Goal: Task Accomplishment & Management: Use online tool/utility

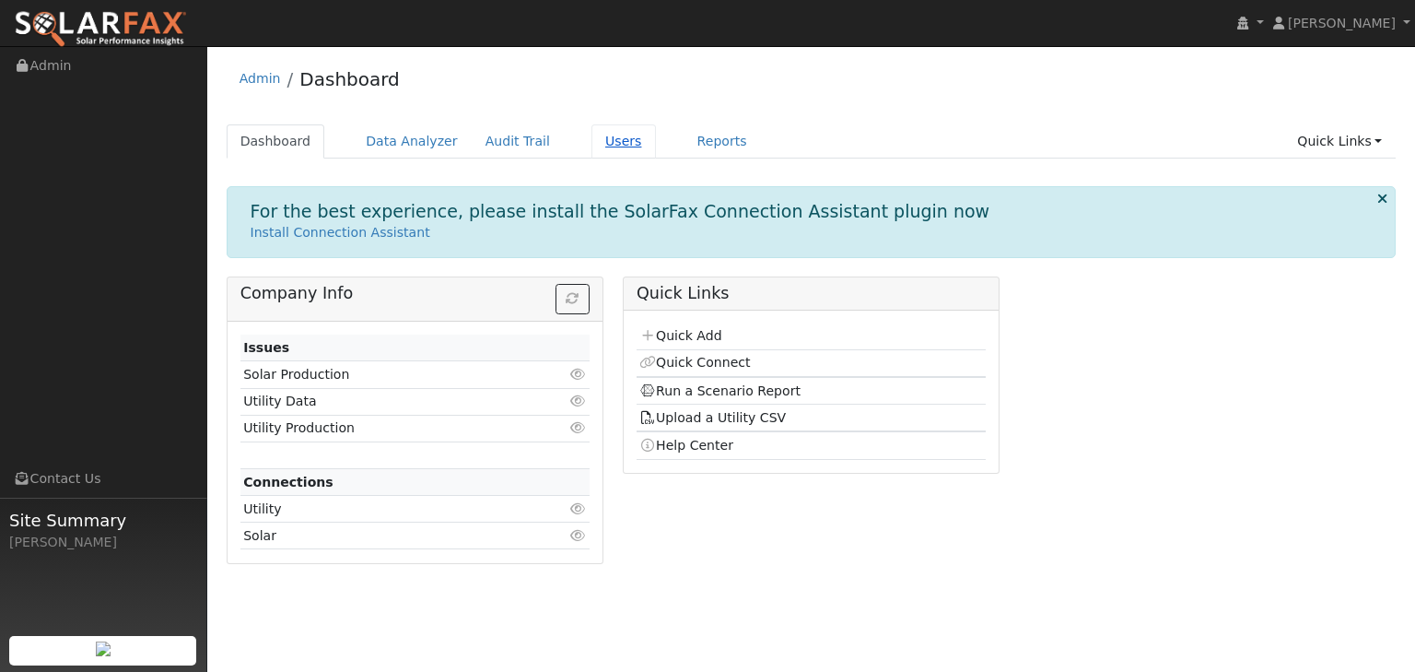
click at [592, 145] on link "Users" at bounding box center [624, 141] width 65 height 34
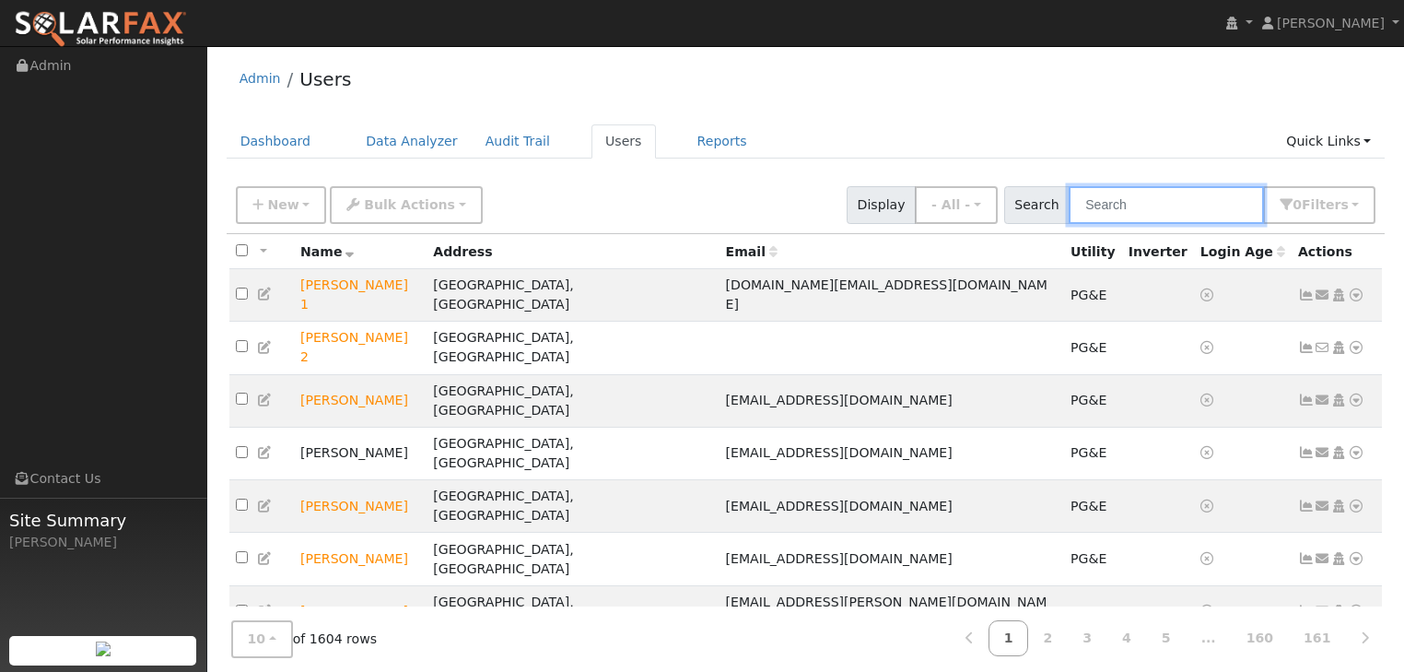
click at [1156, 197] on input "text" at bounding box center [1166, 205] width 195 height 38
type input "world"
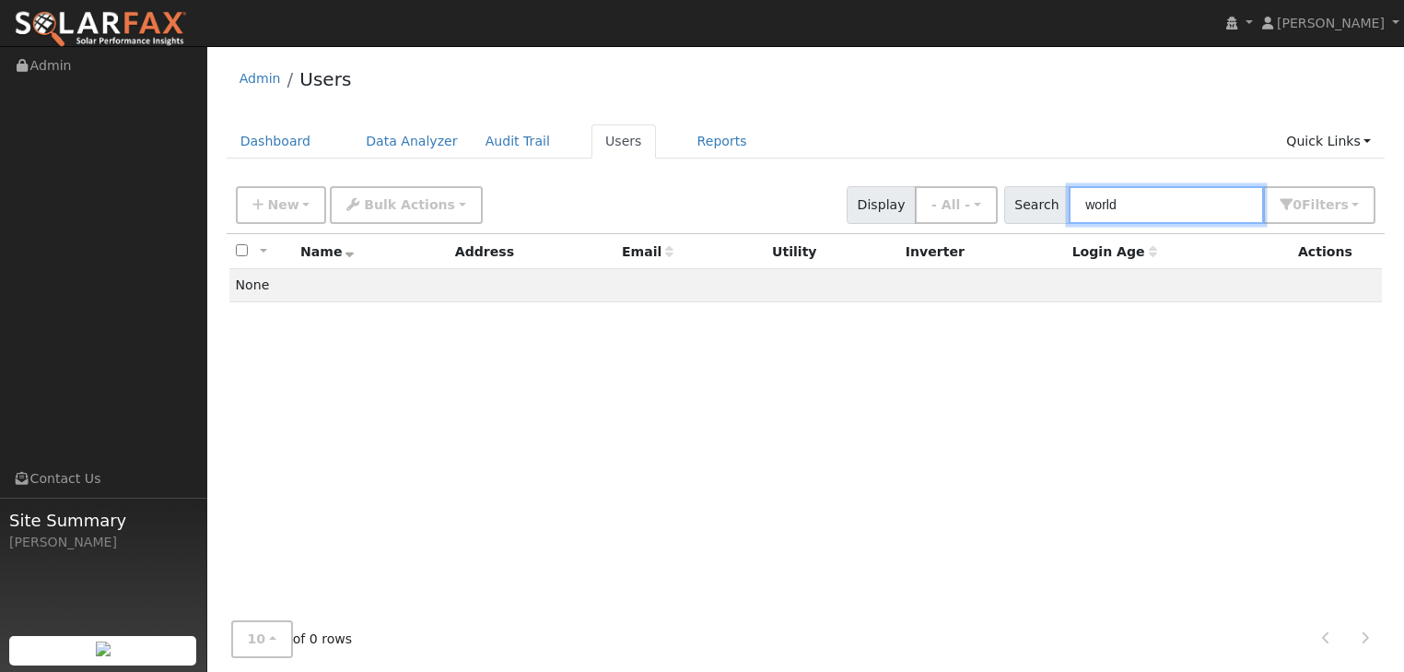
drag, startPoint x: 1139, startPoint y: 201, endPoint x: 1056, endPoint y: 206, distance: 83.1
click at [1056, 206] on div "Search world 0 Filter s My accounts Role Show - All - Show Leads Admin Billing …" at bounding box center [1190, 205] width 372 height 38
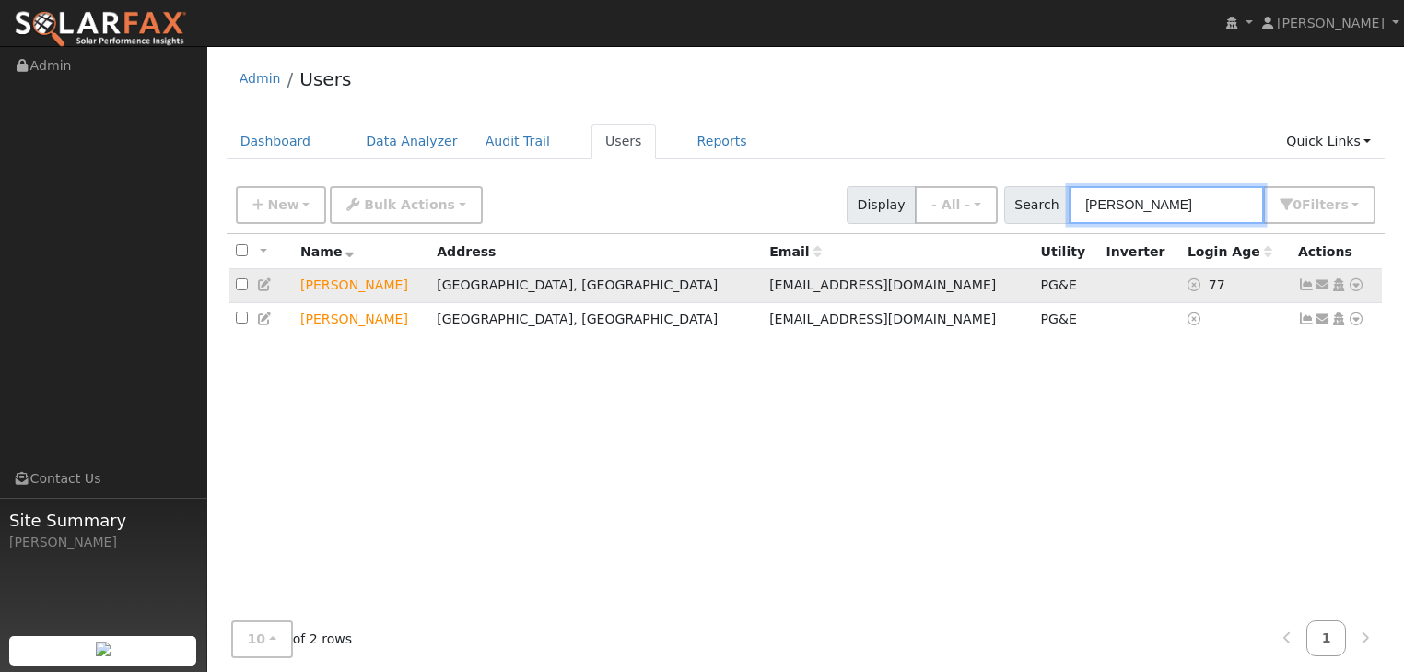
type input "melissa"
click at [338, 287] on td "[PERSON_NAME]" at bounding box center [362, 286] width 136 height 34
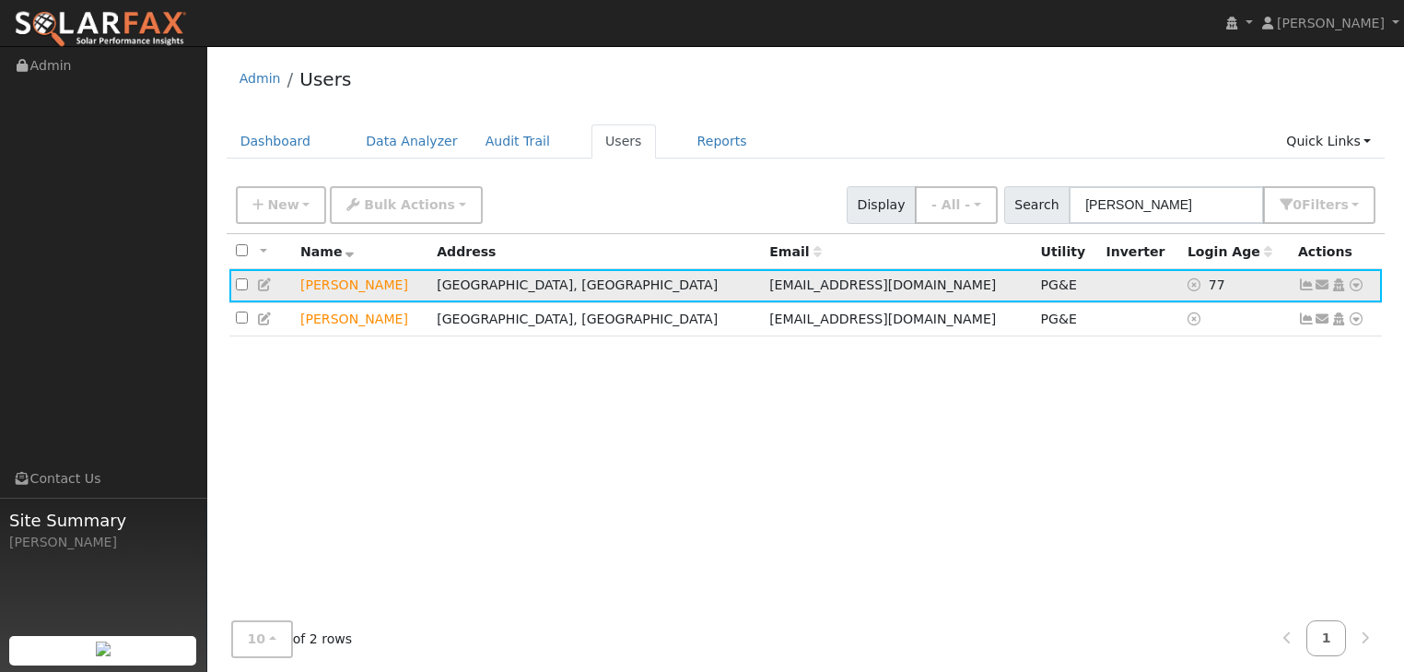
click at [1355, 278] on link at bounding box center [1356, 285] width 17 height 19
click at [1357, 286] on icon at bounding box center [1356, 284] width 17 height 13
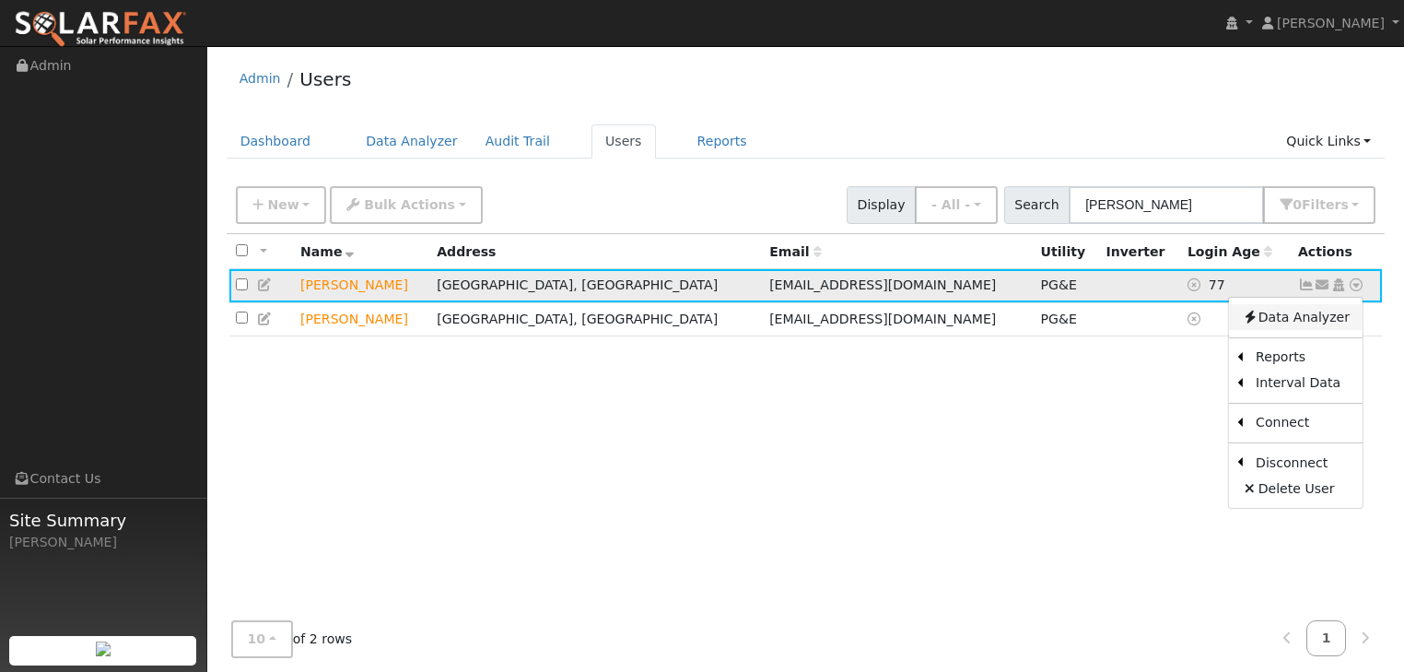
click at [1274, 322] on link "Data Analyzer" at bounding box center [1296, 317] width 134 height 26
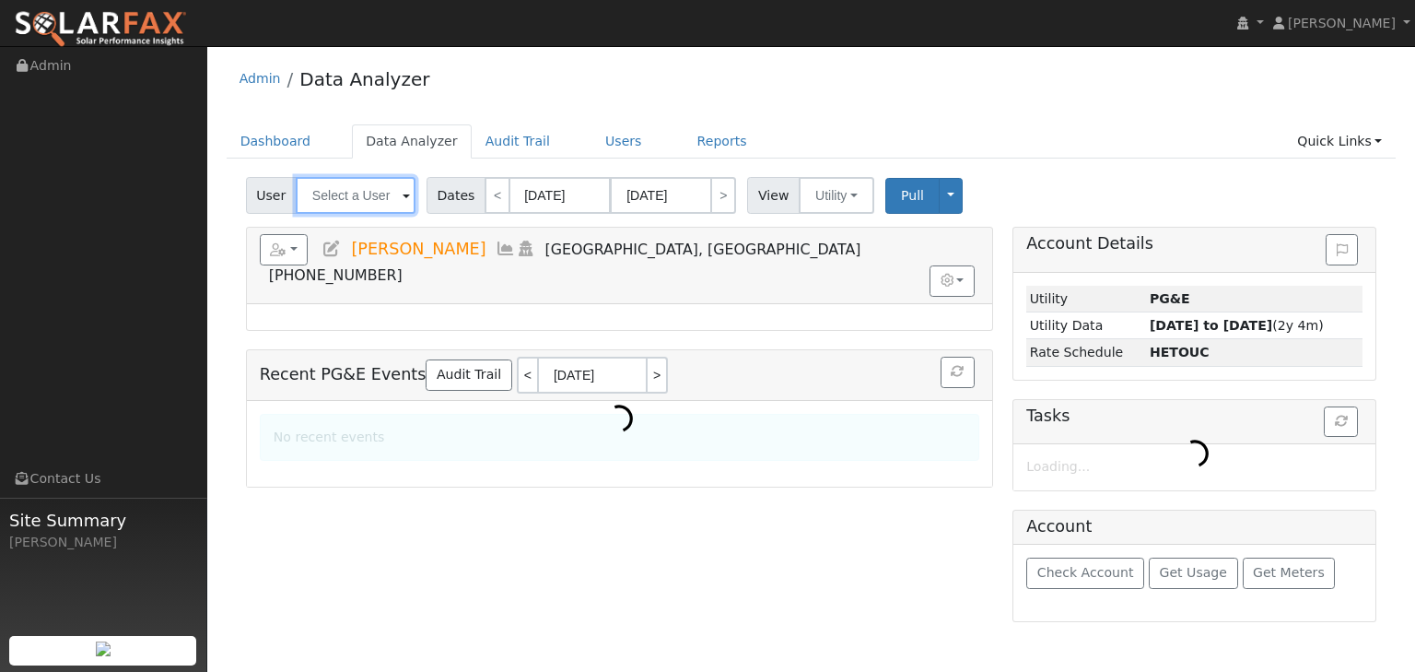
type input "[PERSON_NAME]"
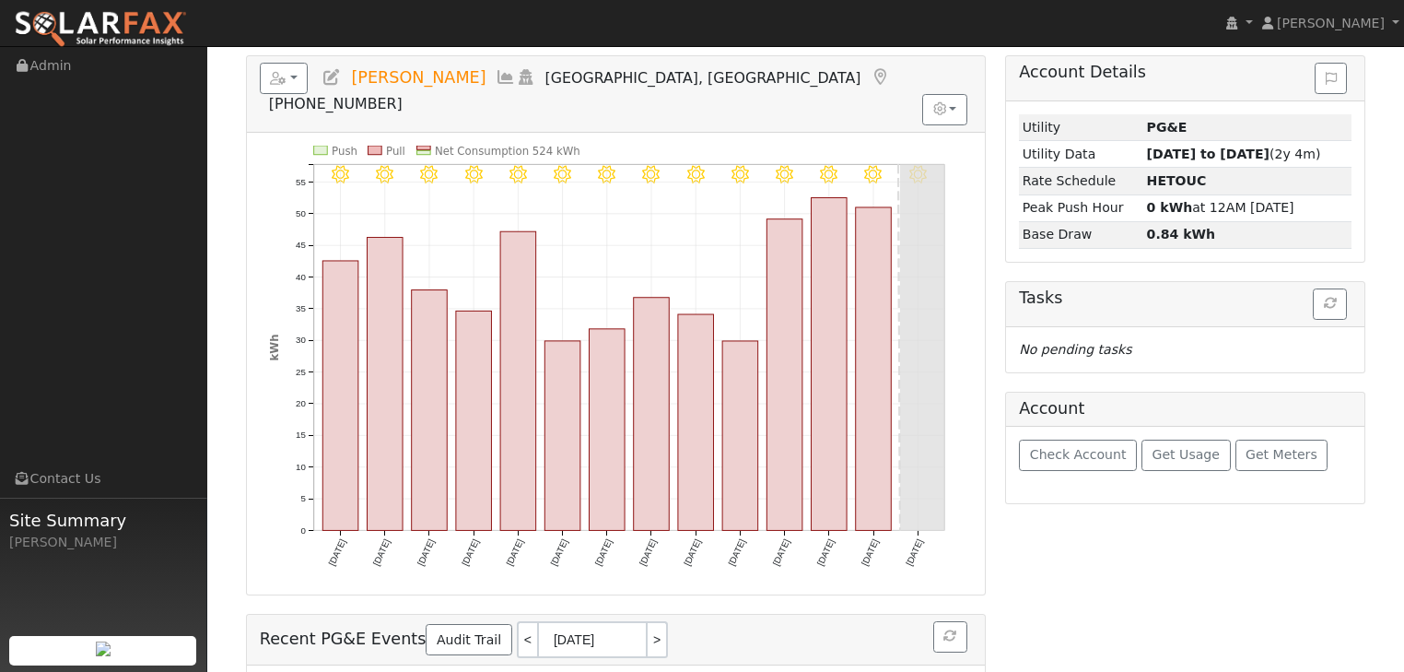
scroll to position [273, 0]
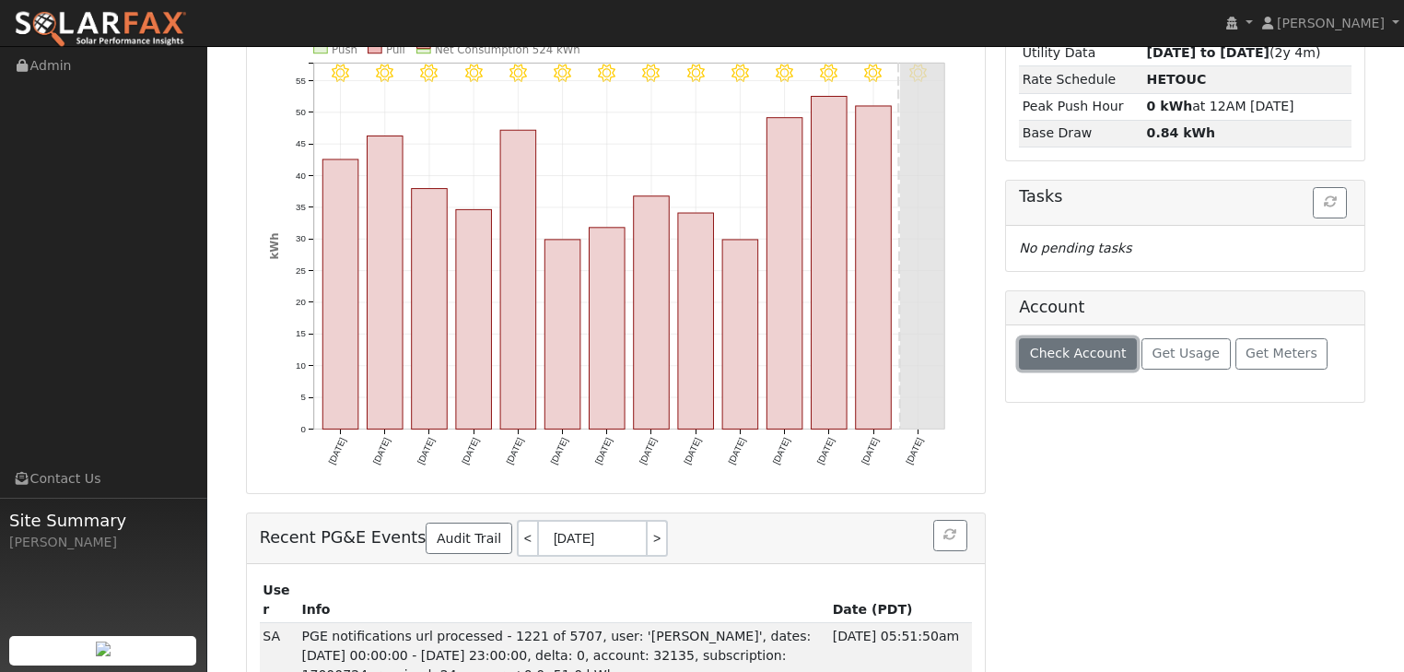
click at [1074, 358] on span "Check Account" at bounding box center [1078, 353] width 97 height 15
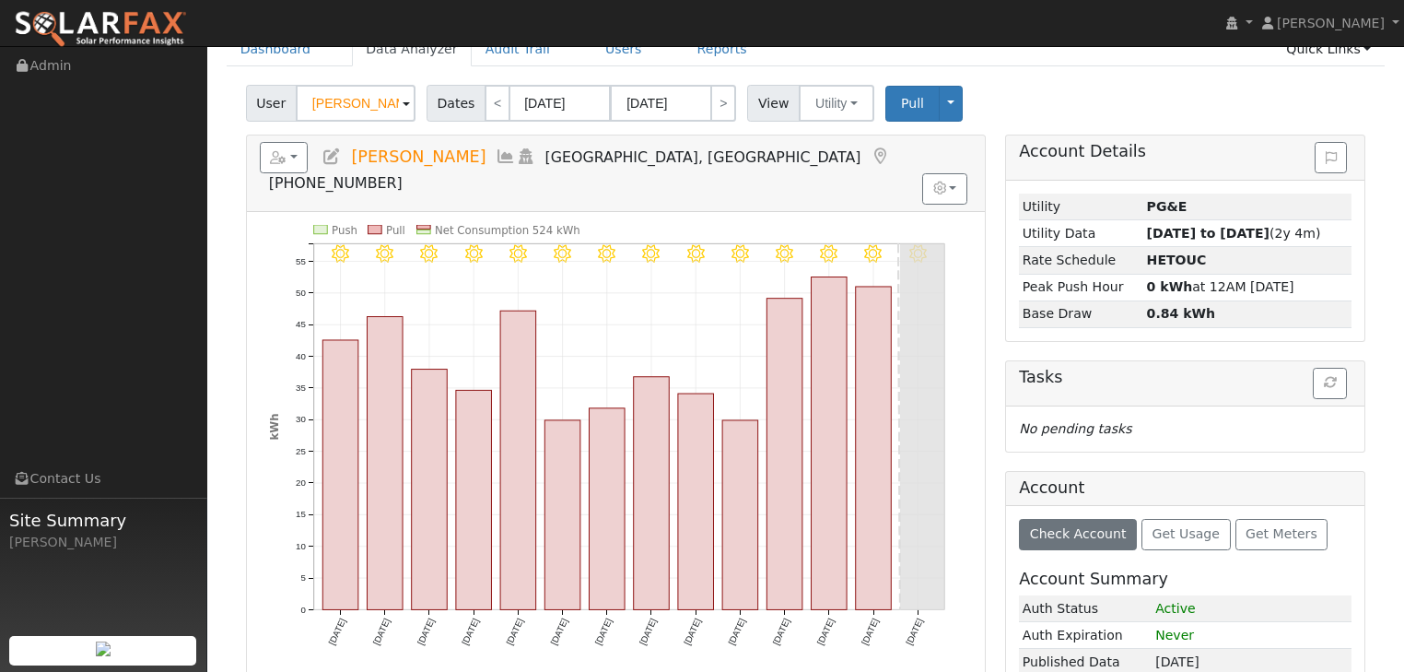
scroll to position [0, 0]
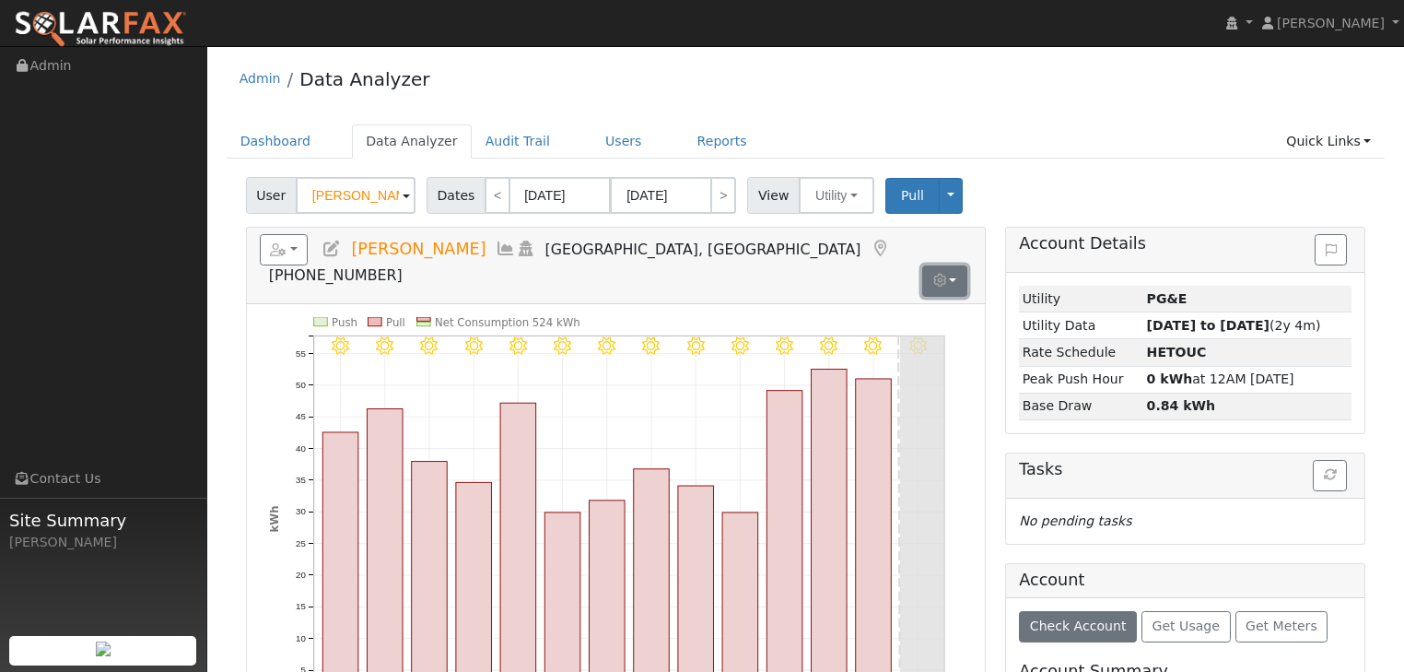
click at [956, 265] on button "button" at bounding box center [944, 280] width 45 height 31
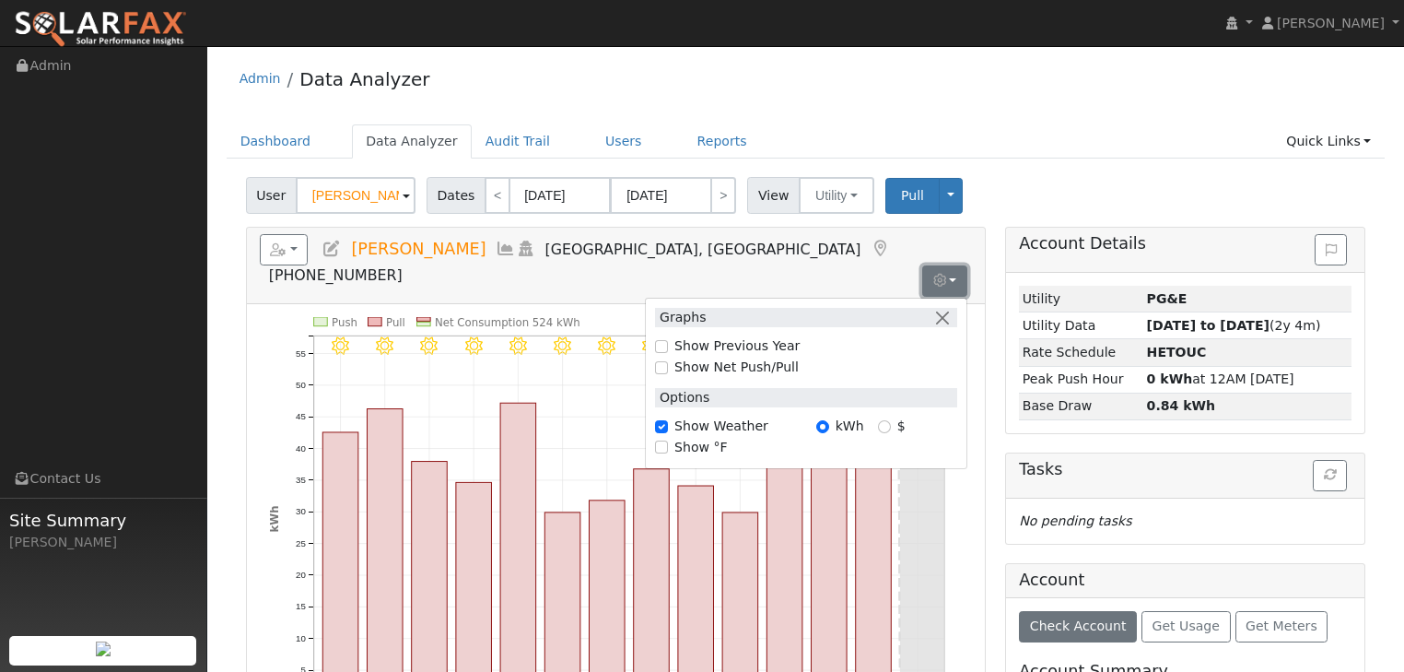
click at [956, 265] on button "button" at bounding box center [944, 280] width 45 height 31
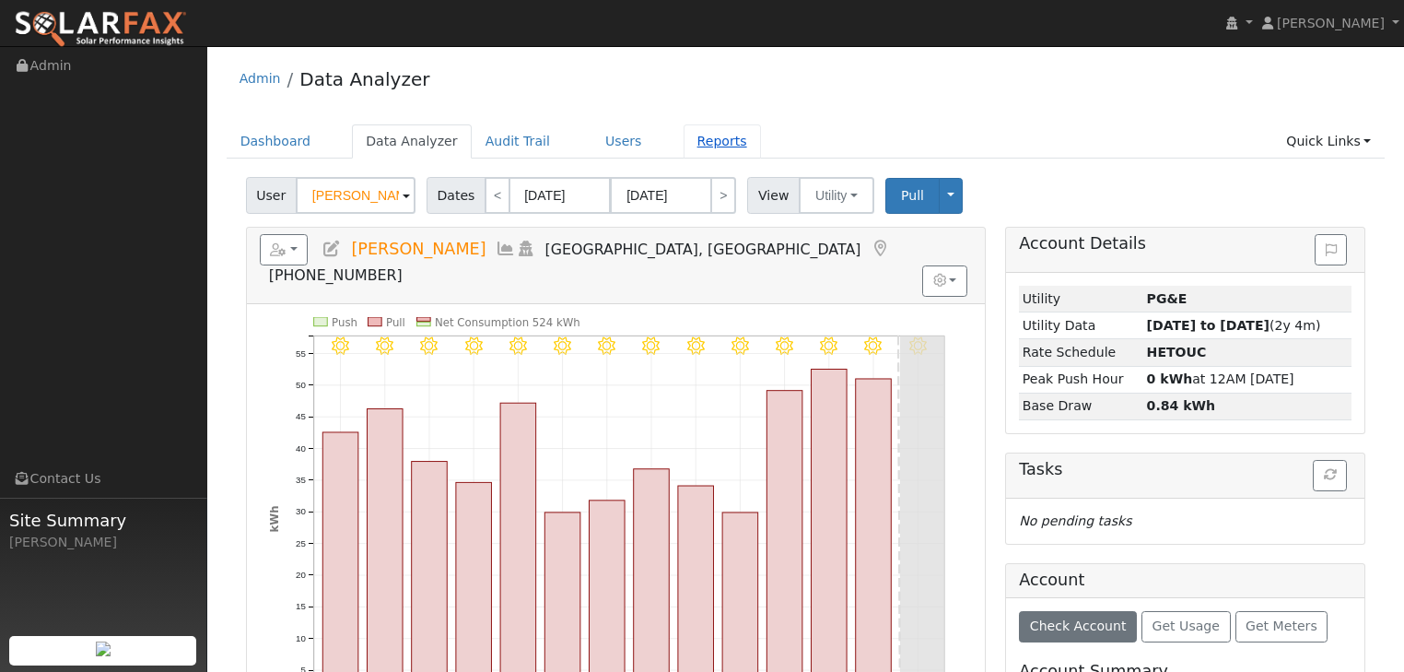
click at [684, 146] on link "Reports" at bounding box center [722, 141] width 77 height 34
click at [939, 189] on button "Toggle Dropdown" at bounding box center [951, 196] width 24 height 36
click at [1111, 152] on ul "Dashboard Data Analyzer Audit Trail Users Reports Quick Links Quick Add Quick C…" at bounding box center [806, 141] width 1159 height 34
click at [262, 143] on link "Dashboard" at bounding box center [276, 141] width 99 height 34
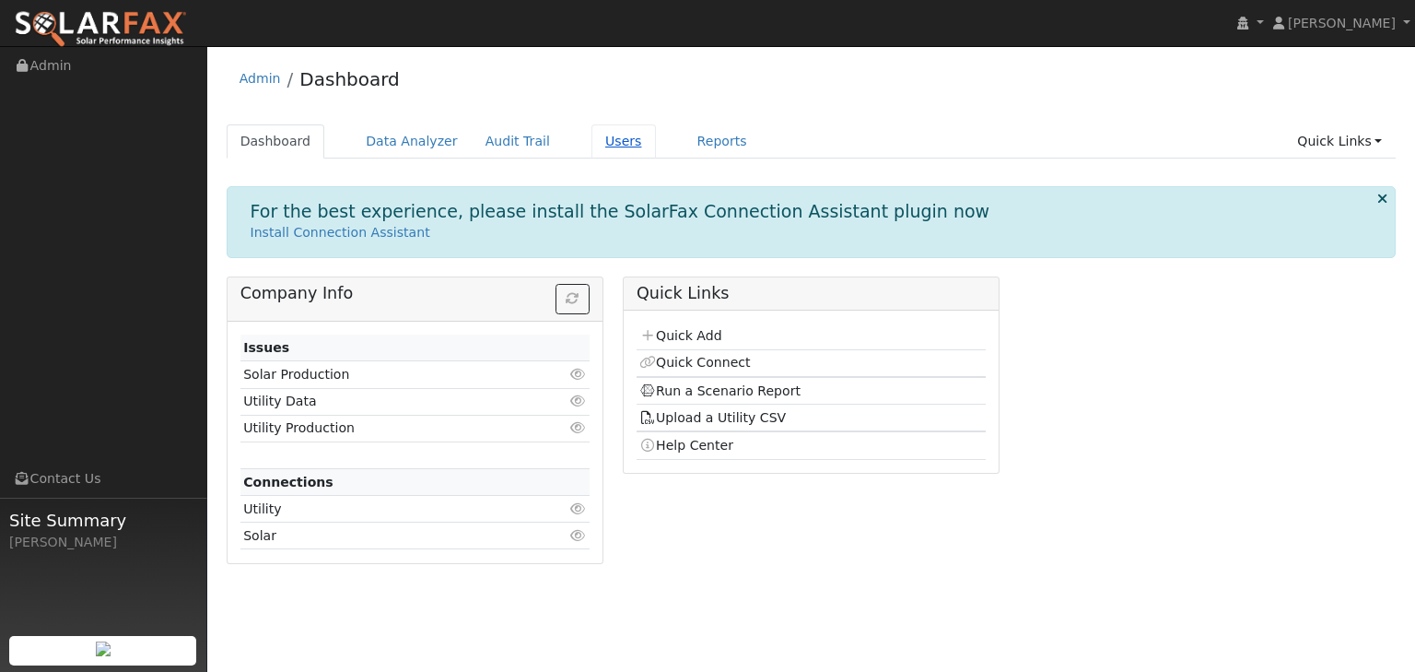
click at [592, 147] on link "Users" at bounding box center [624, 141] width 65 height 34
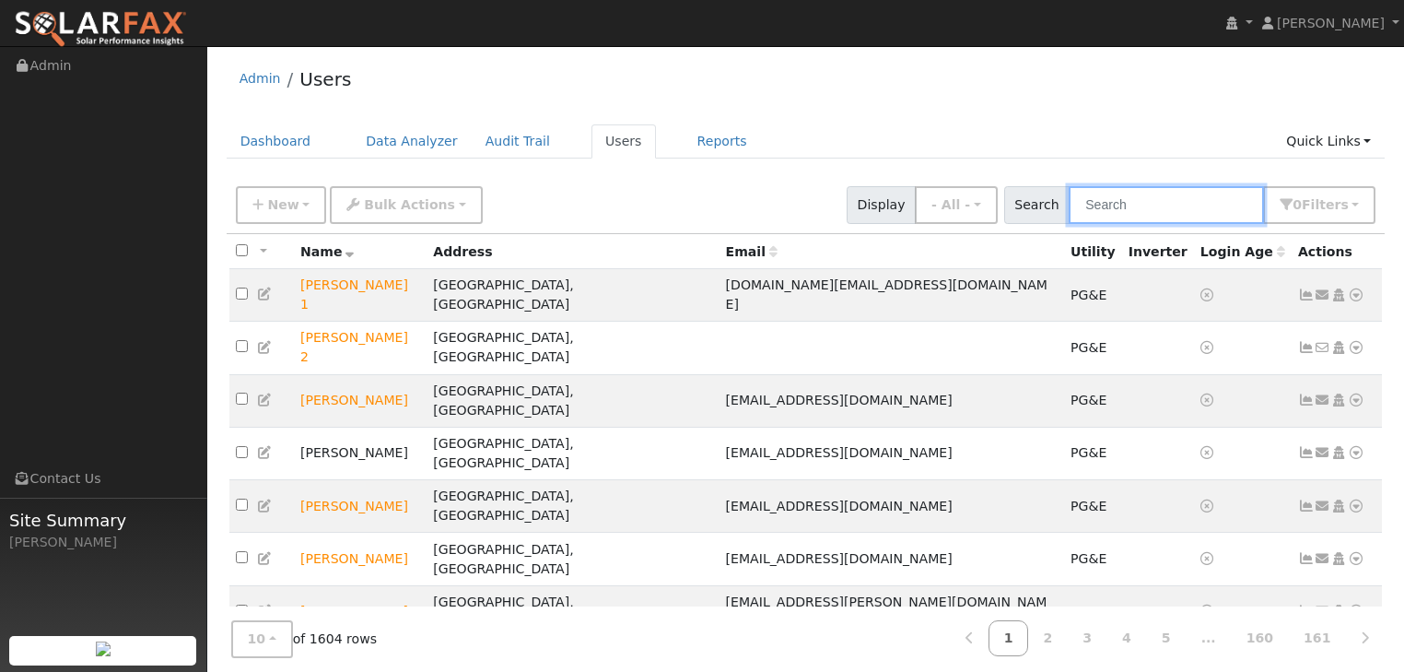
click at [1138, 202] on input "text" at bounding box center [1166, 205] width 195 height 38
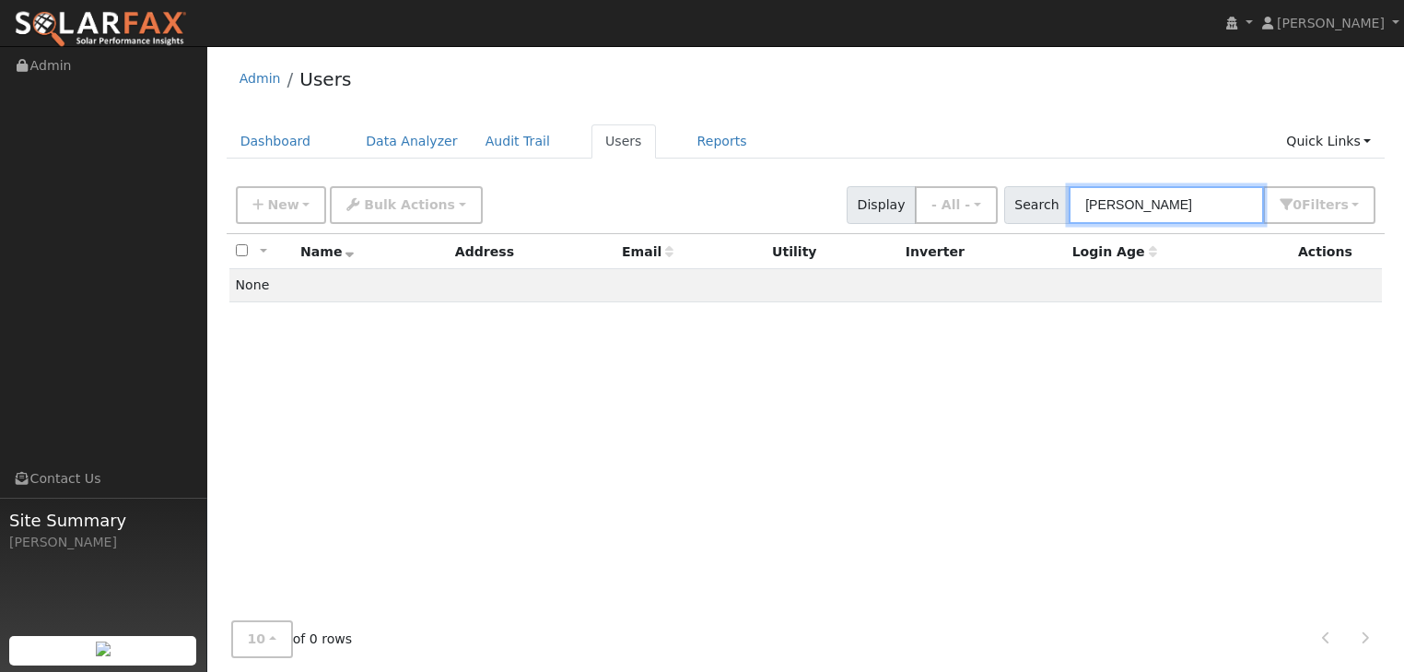
drag, startPoint x: 1134, startPoint y: 207, endPoint x: 1059, endPoint y: 220, distance: 76.7
click at [1059, 220] on div "Search meliss 0 Filter s My accounts Role Show - All - Show Leads Admin Billing…" at bounding box center [1190, 205] width 372 height 38
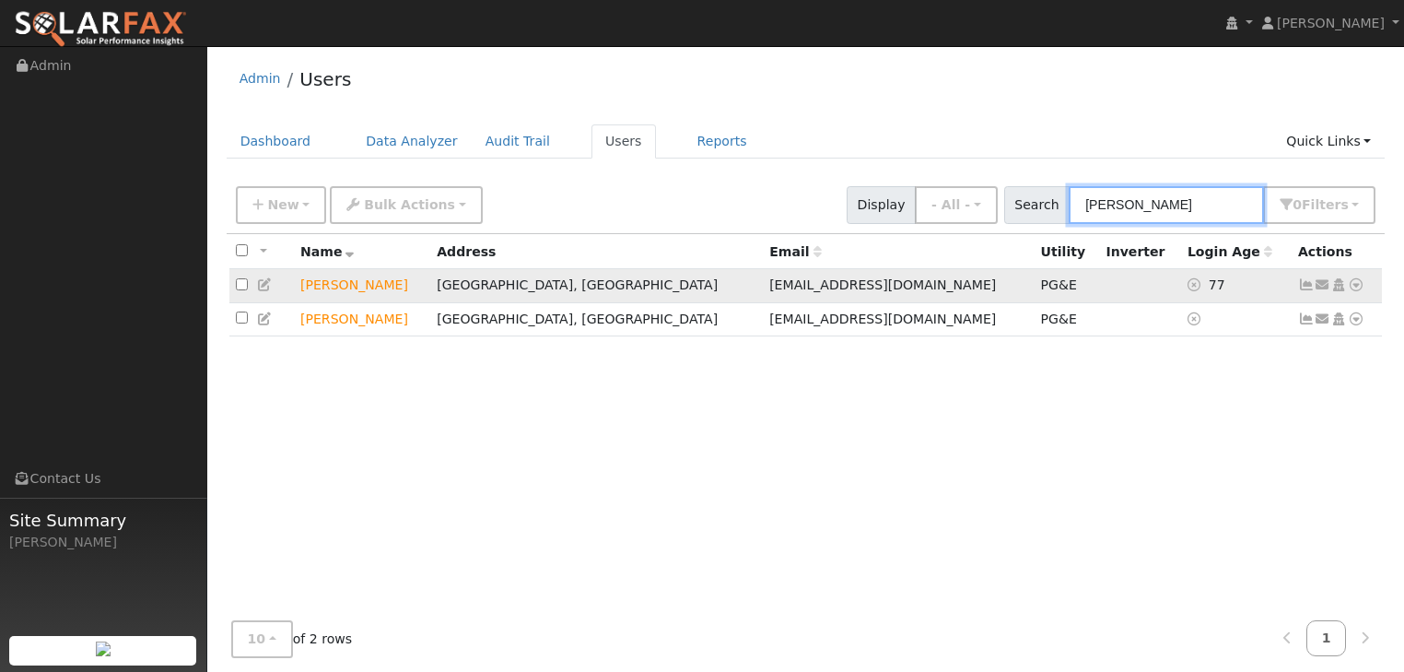
type input "meliss"
click at [1353, 282] on icon at bounding box center [1356, 284] width 17 height 13
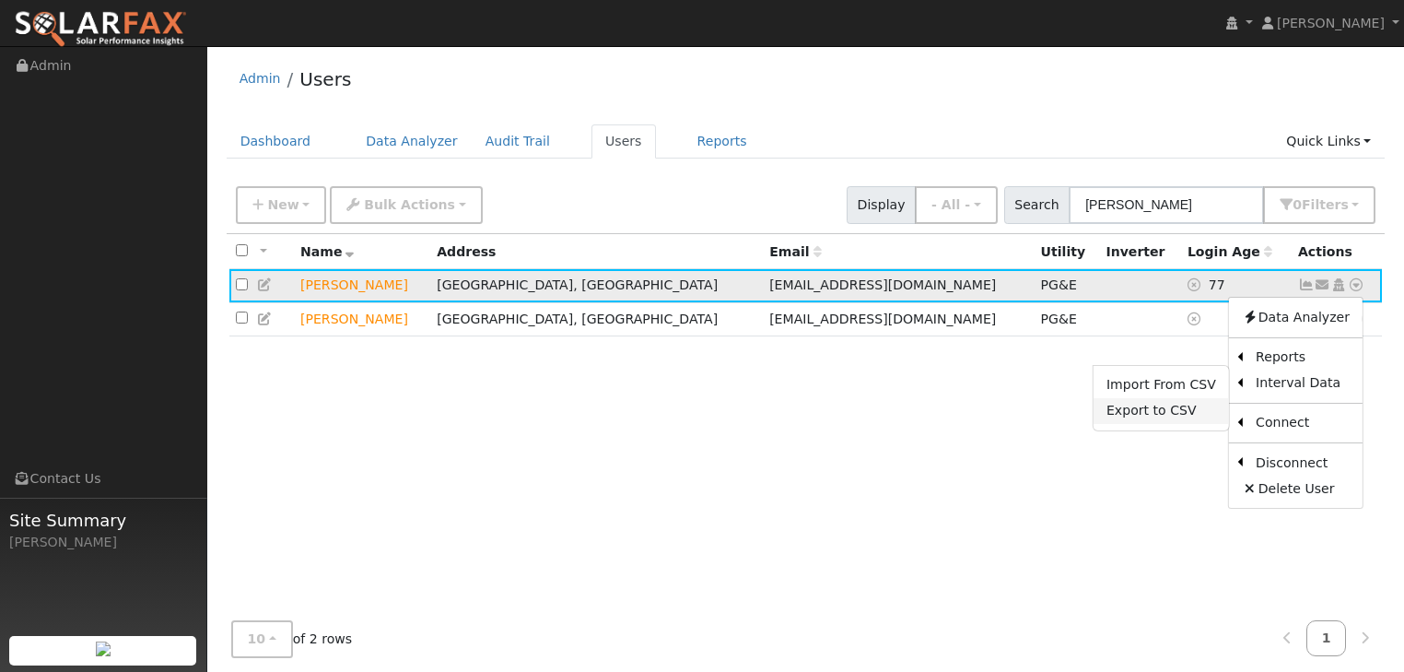
click at [1137, 414] on link "Export to CSV" at bounding box center [1161, 411] width 135 height 26
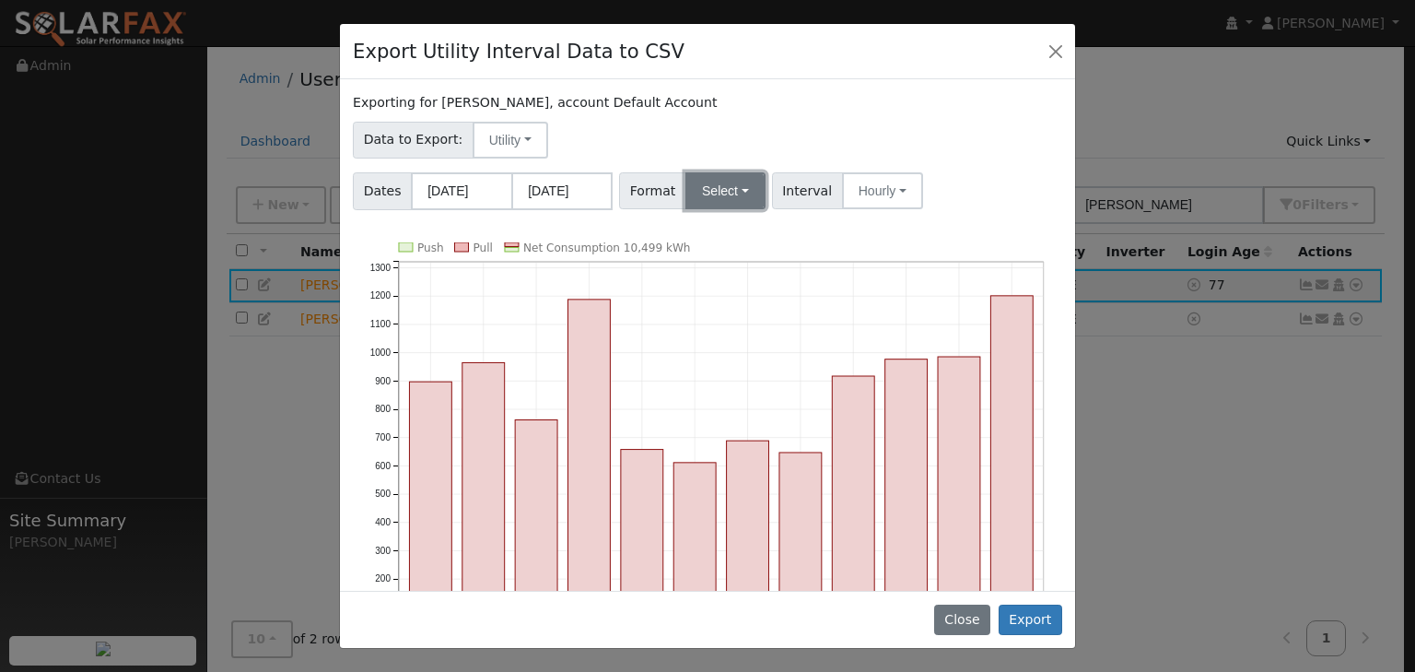
click at [734, 188] on button "Select" at bounding box center [726, 190] width 80 height 37
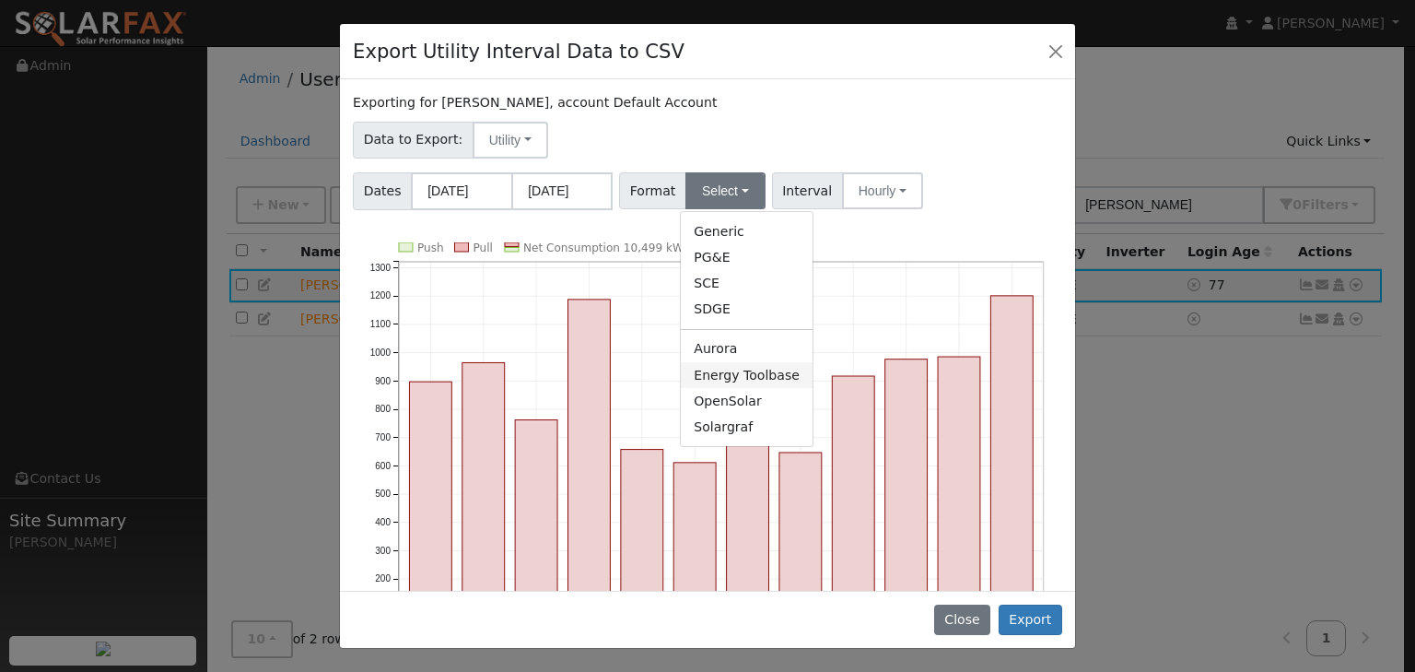
click at [701, 380] on link "Energy Toolbase" at bounding box center [747, 375] width 132 height 26
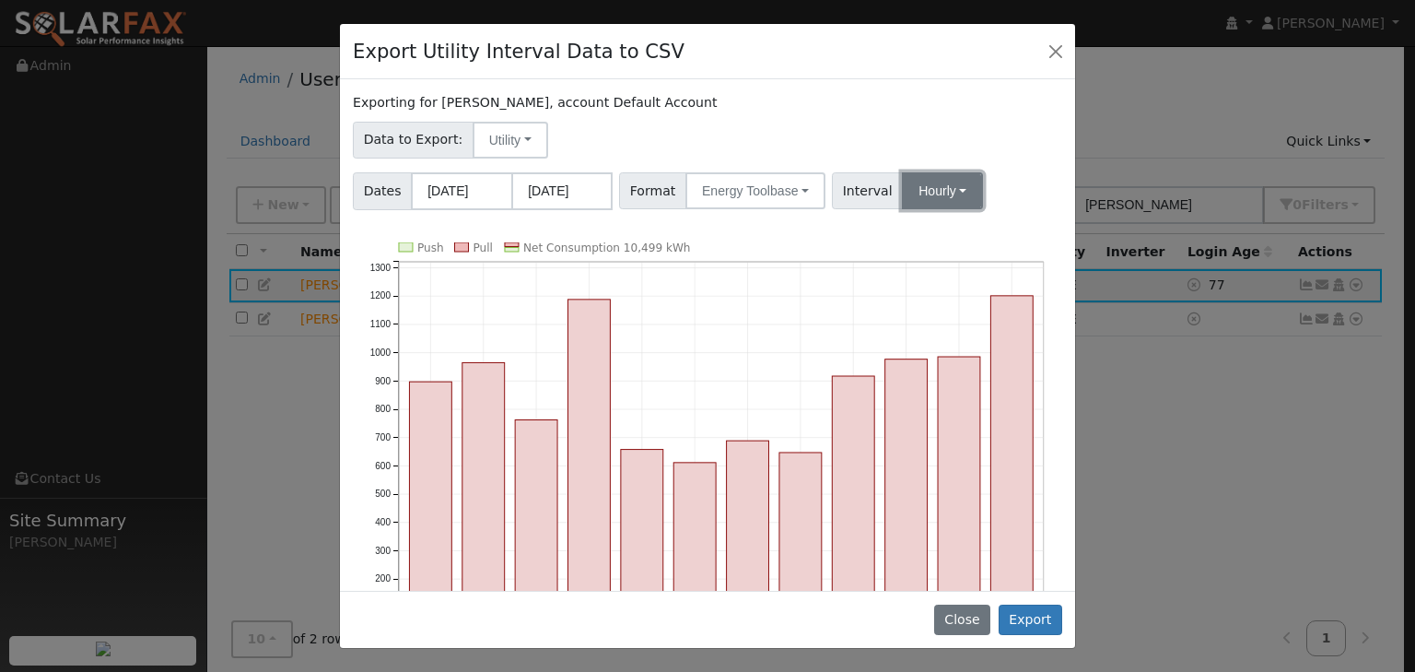
click at [941, 186] on button "Hourly" at bounding box center [942, 190] width 81 height 37
click at [914, 230] on link "15 Minute" at bounding box center [960, 231] width 128 height 26
click at [514, 134] on button "Utility" at bounding box center [511, 140] width 76 height 37
click at [483, 174] on link "Utility" at bounding box center [523, 181] width 128 height 26
click at [1021, 616] on button "Export" at bounding box center [1031, 620] width 64 height 31
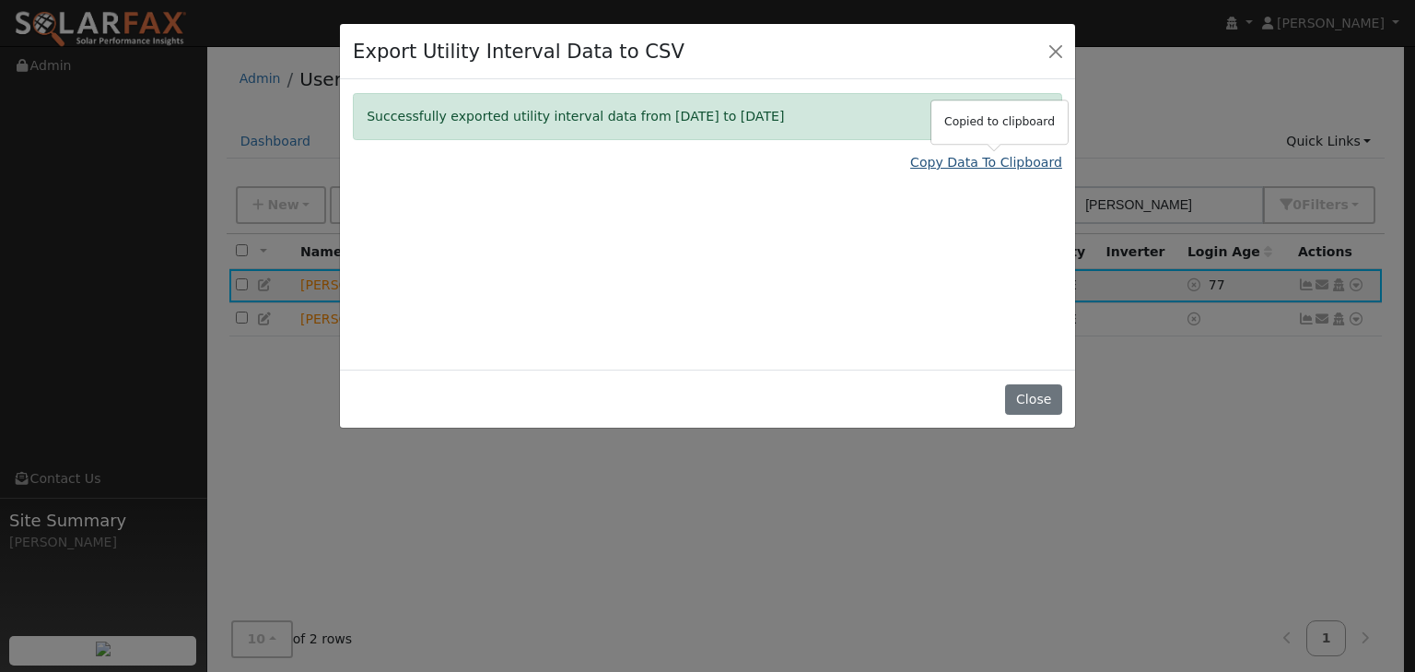
click at [977, 163] on link "Copy Data To Clipboard" at bounding box center [986, 162] width 152 height 19
click at [1037, 402] on button "Close" at bounding box center [1033, 399] width 56 height 31
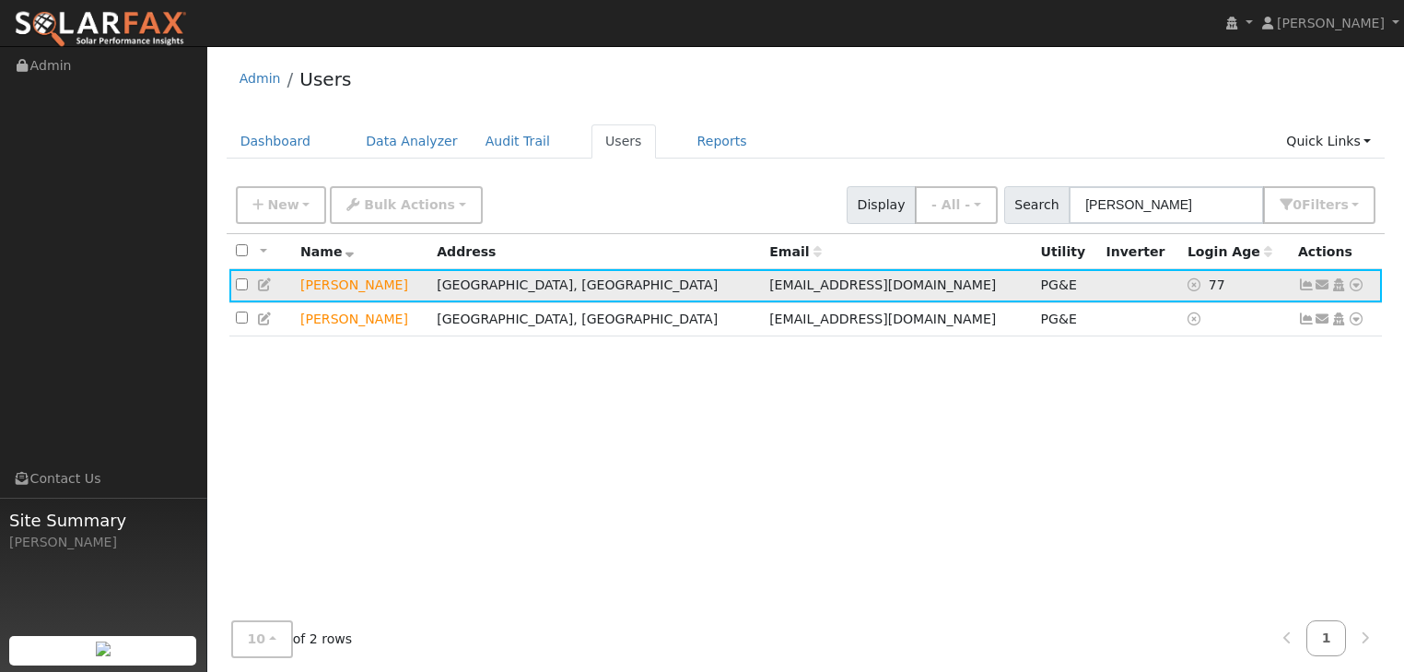
click at [1356, 288] on icon at bounding box center [1356, 284] width 17 height 13
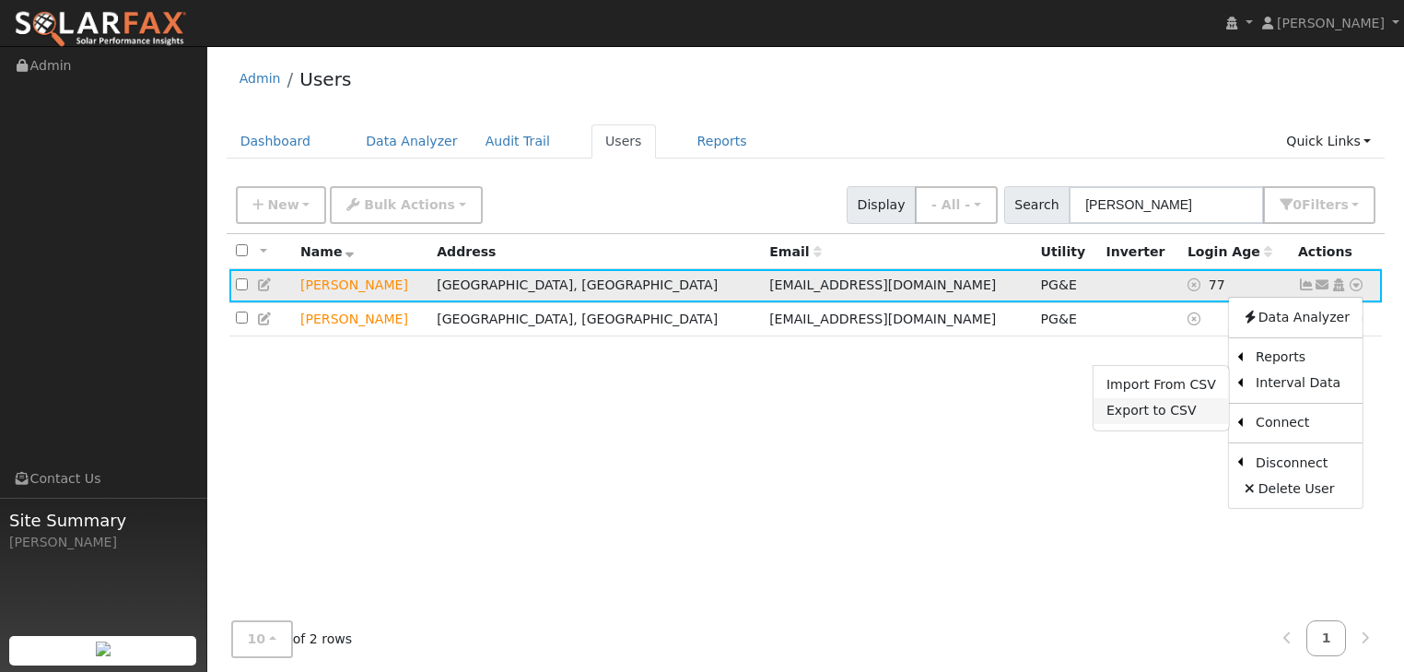
click at [1184, 412] on link "Export to CSV" at bounding box center [1161, 411] width 135 height 26
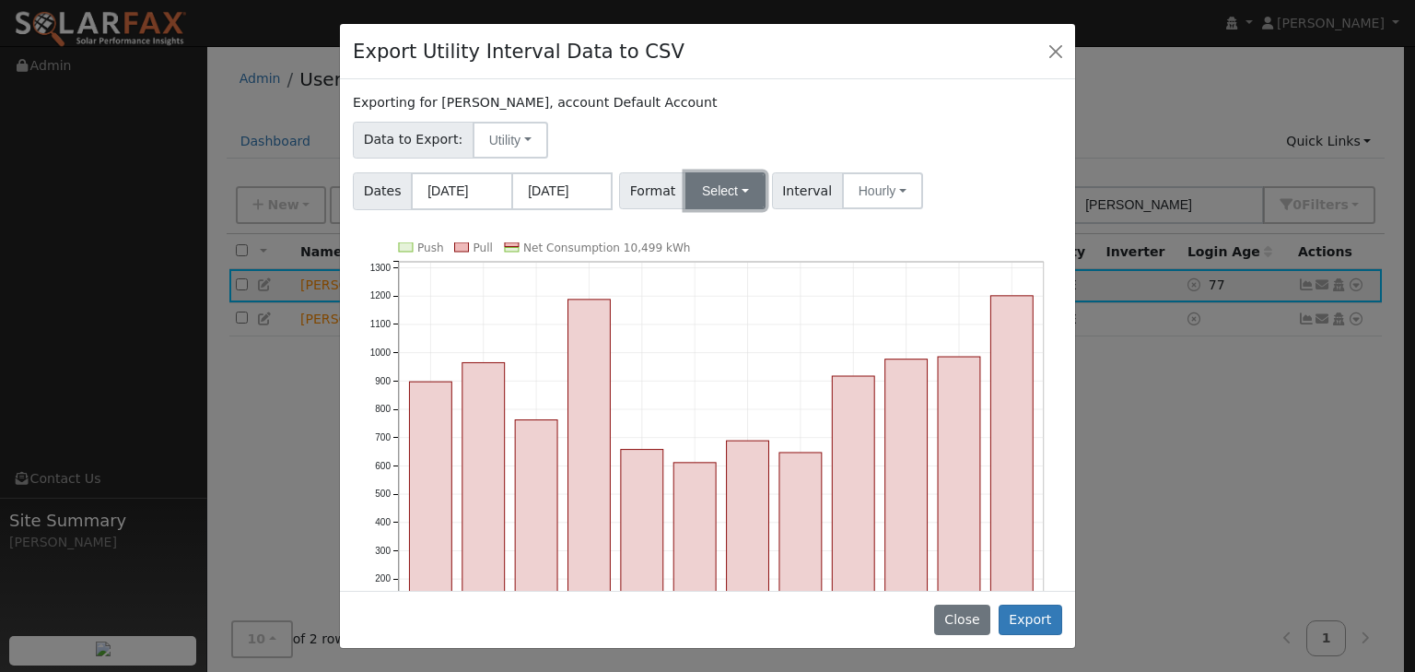
click at [734, 184] on button "Select" at bounding box center [726, 190] width 80 height 37
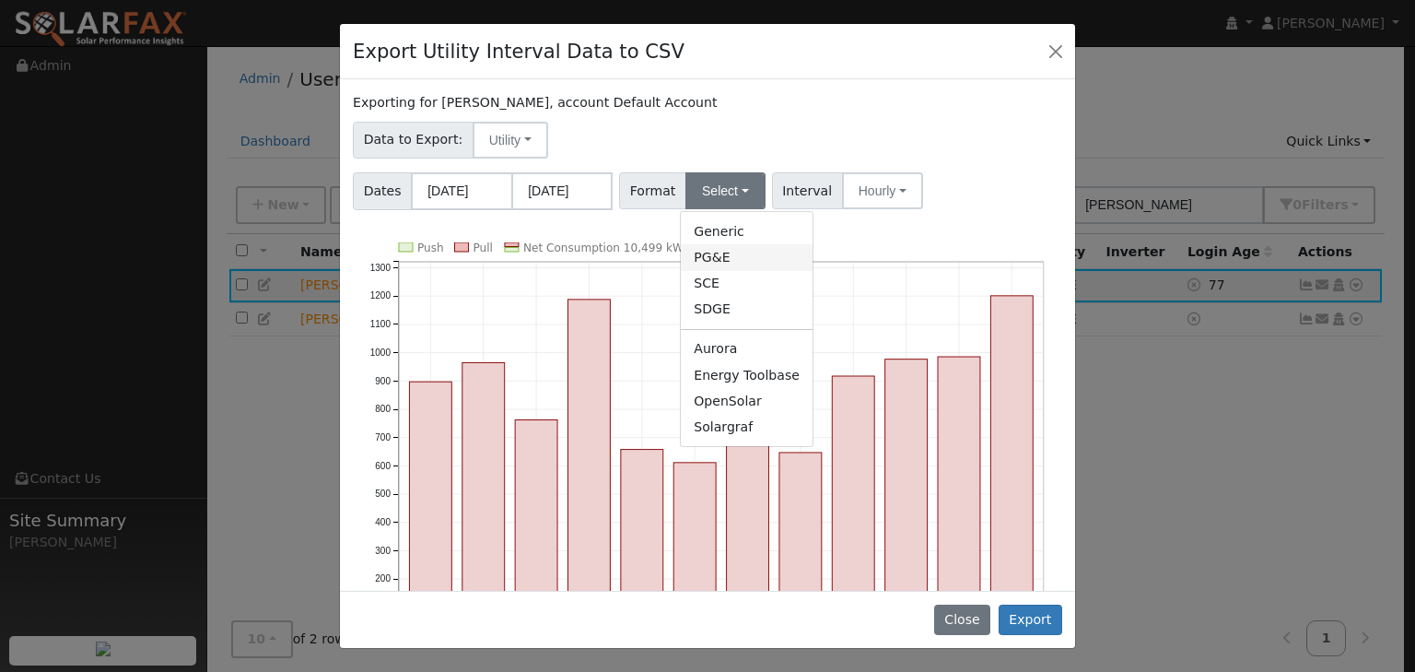
click at [709, 257] on link "PG&E" at bounding box center [747, 257] width 132 height 26
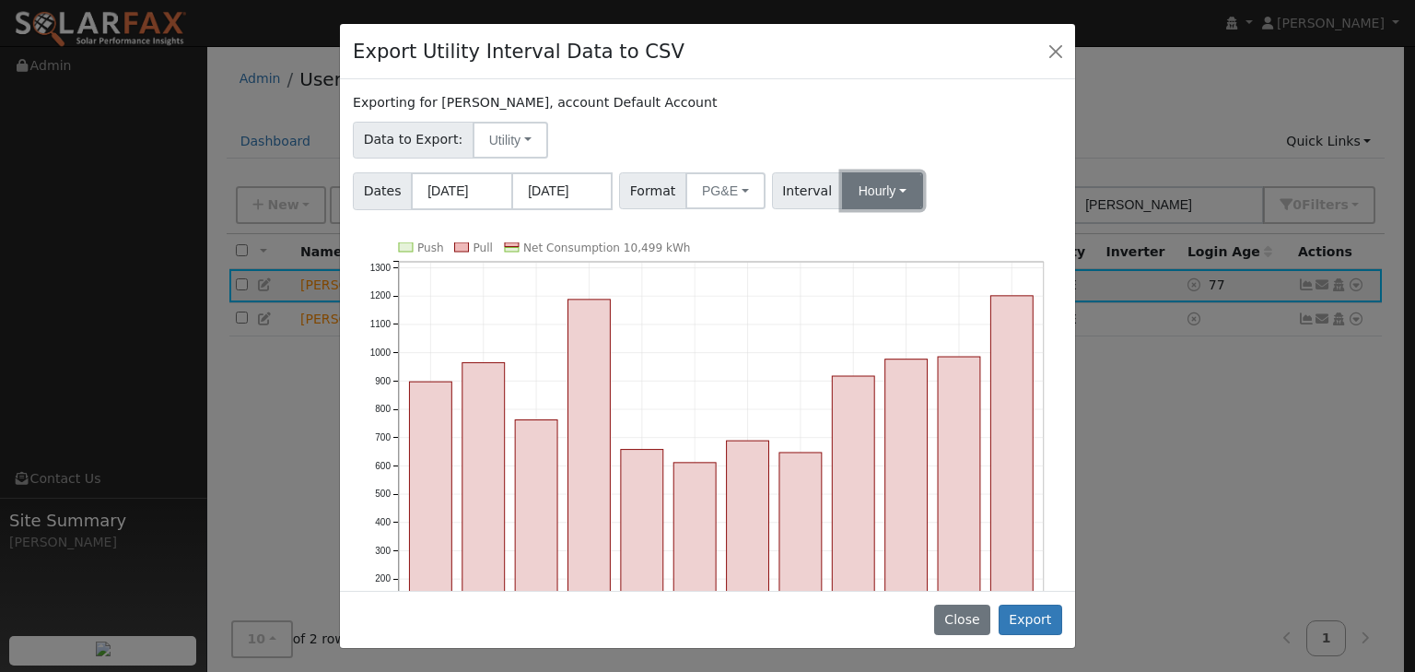
click at [885, 192] on button "Hourly" at bounding box center [882, 190] width 81 height 37
click at [855, 226] on link "15 Minute" at bounding box center [900, 231] width 128 height 26
click at [1036, 621] on button "Export" at bounding box center [1031, 620] width 64 height 31
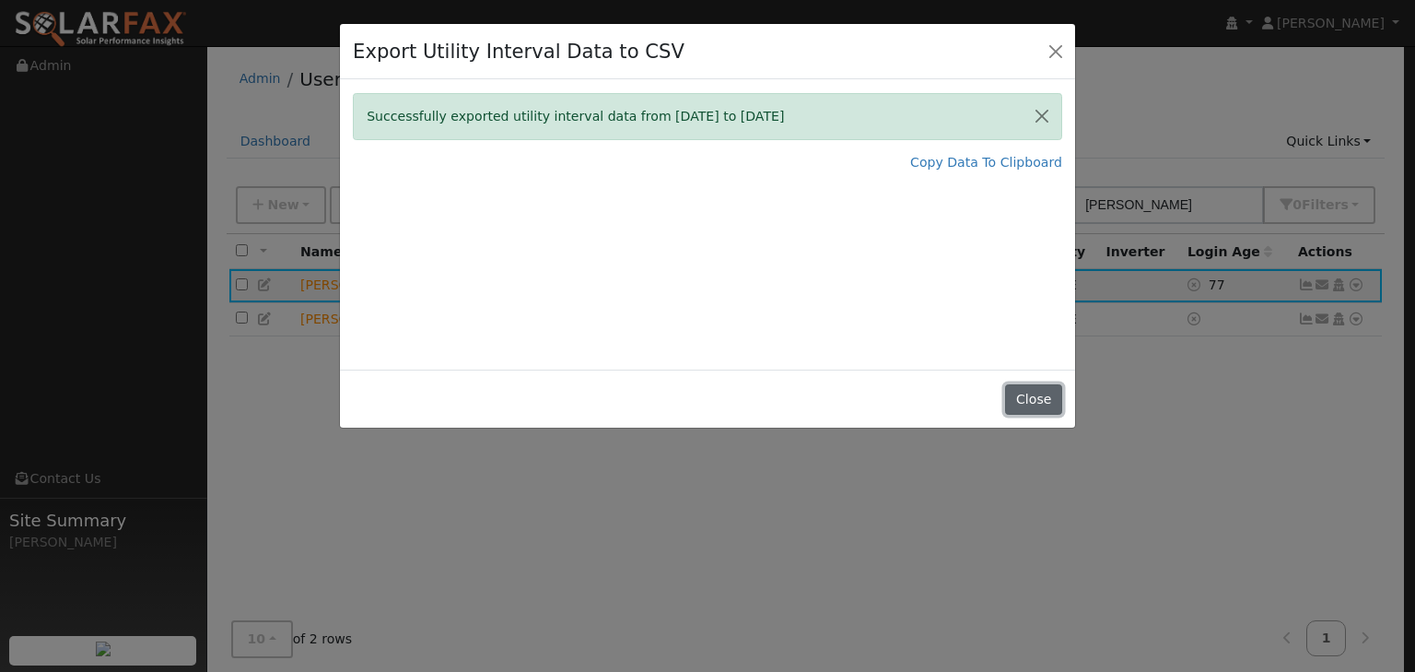
drag, startPoint x: 1036, startPoint y: 405, endPoint x: 1050, endPoint y: 396, distance: 16.6
click at [1036, 405] on button "Close" at bounding box center [1033, 399] width 56 height 31
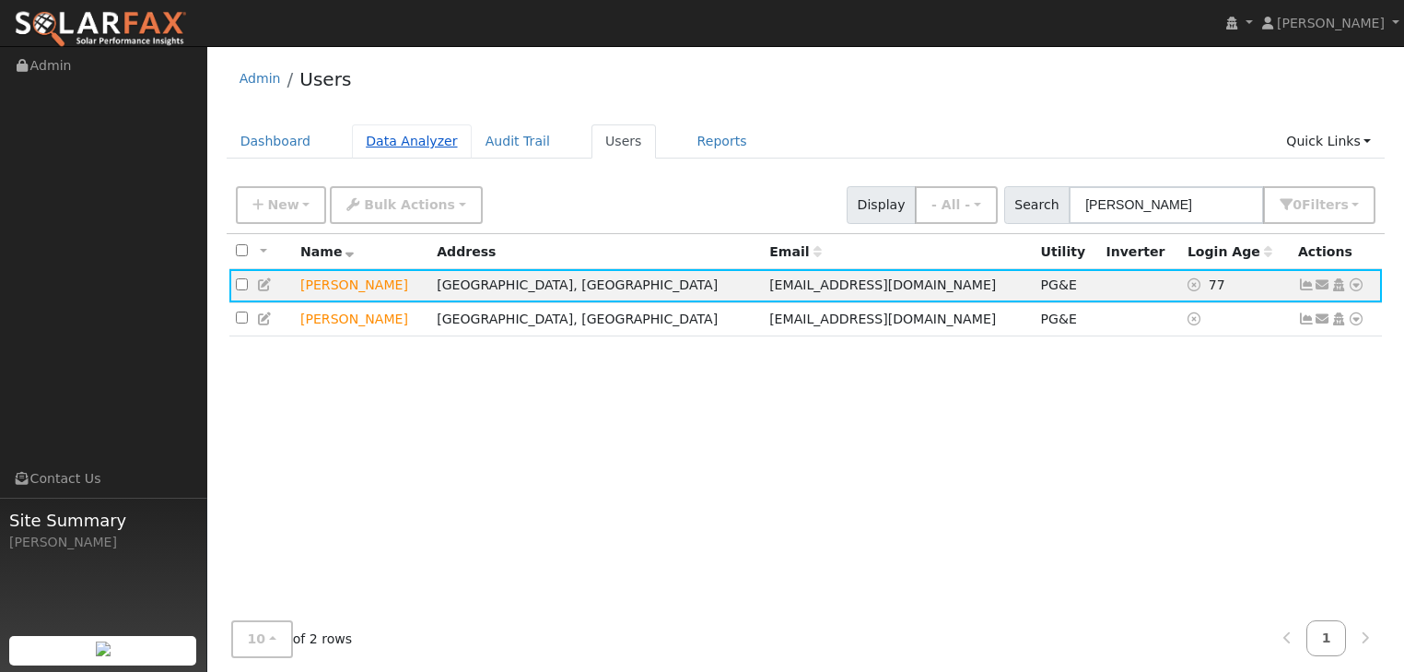
click at [393, 142] on link "Data Analyzer" at bounding box center [412, 141] width 120 height 34
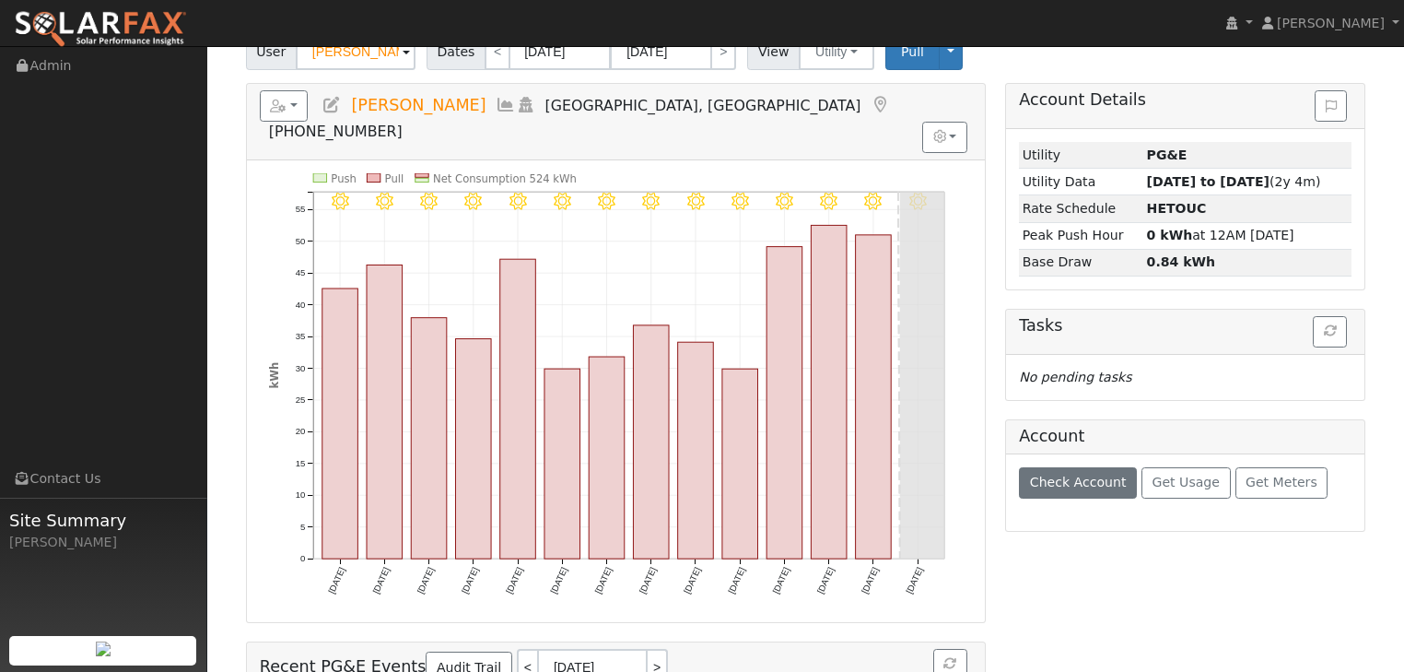
scroll to position [365, 0]
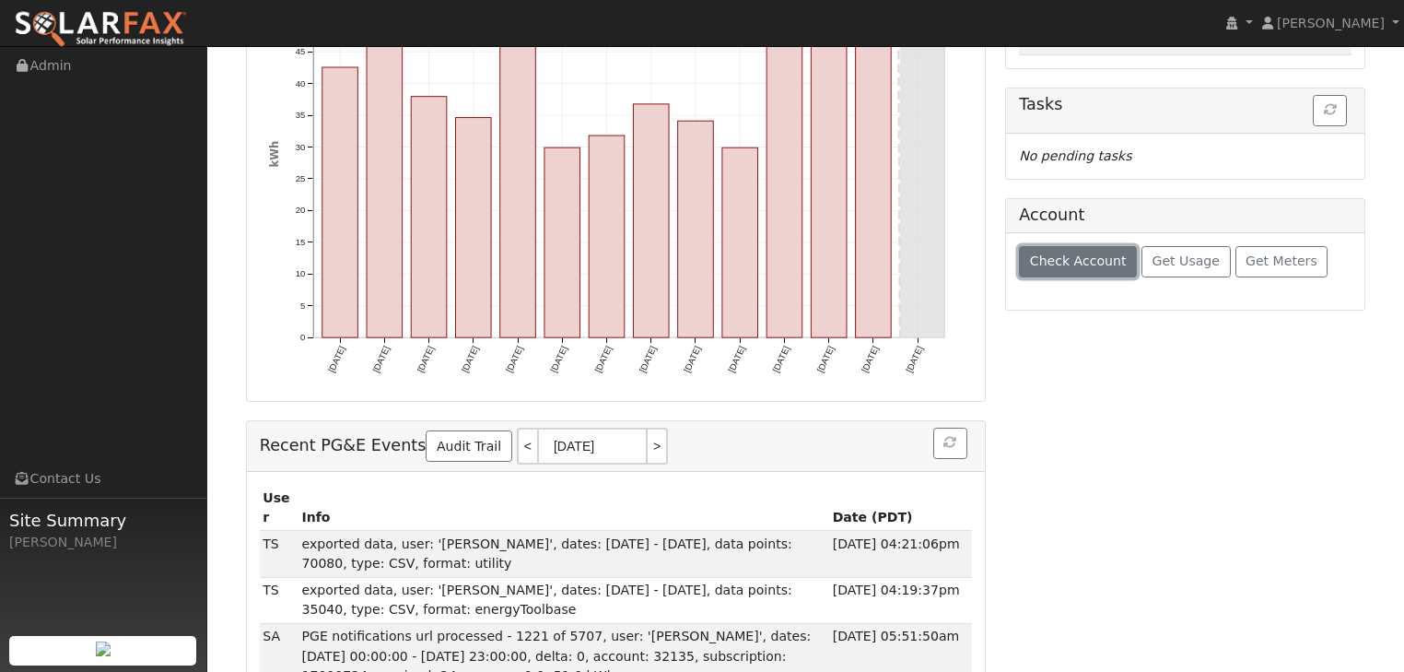
click at [1066, 253] on span "Check Account" at bounding box center [1078, 260] width 97 height 15
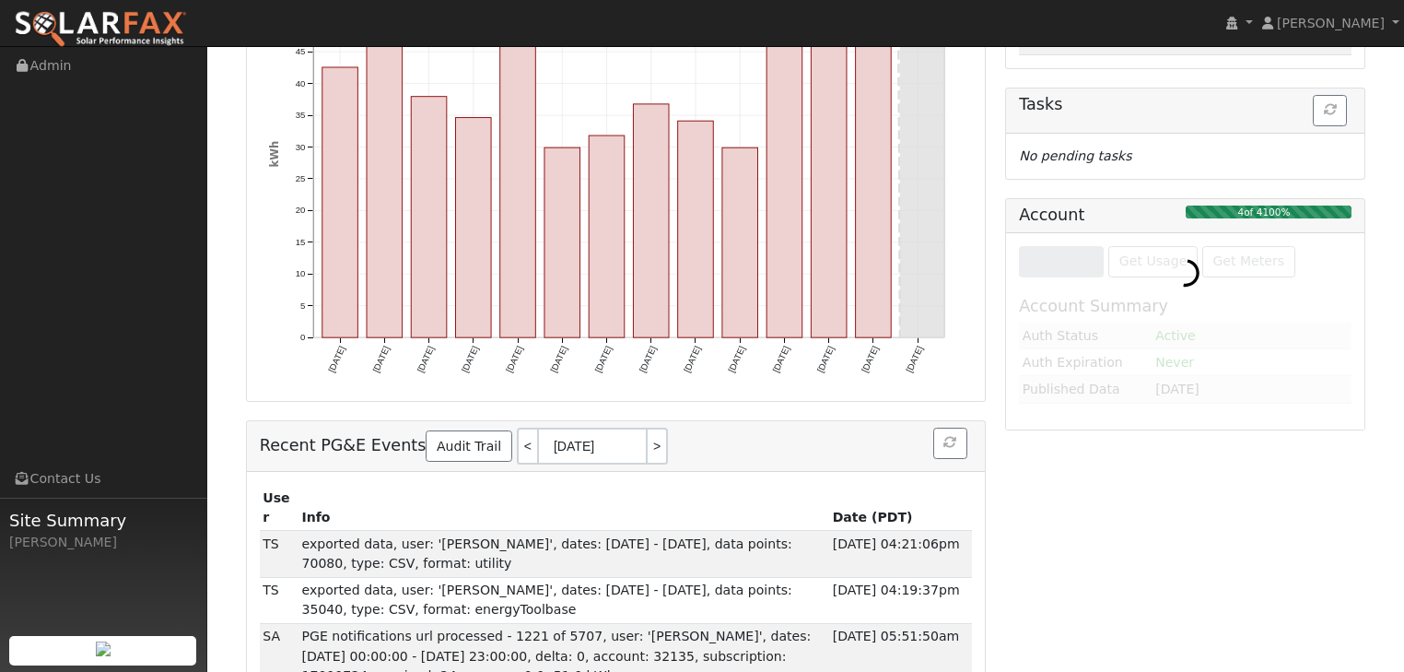
click at [1180, 570] on div "Account Details Issue History Date By Flag Comment Type No Issue History Loadin…" at bounding box center [1186, 289] width 380 height 854
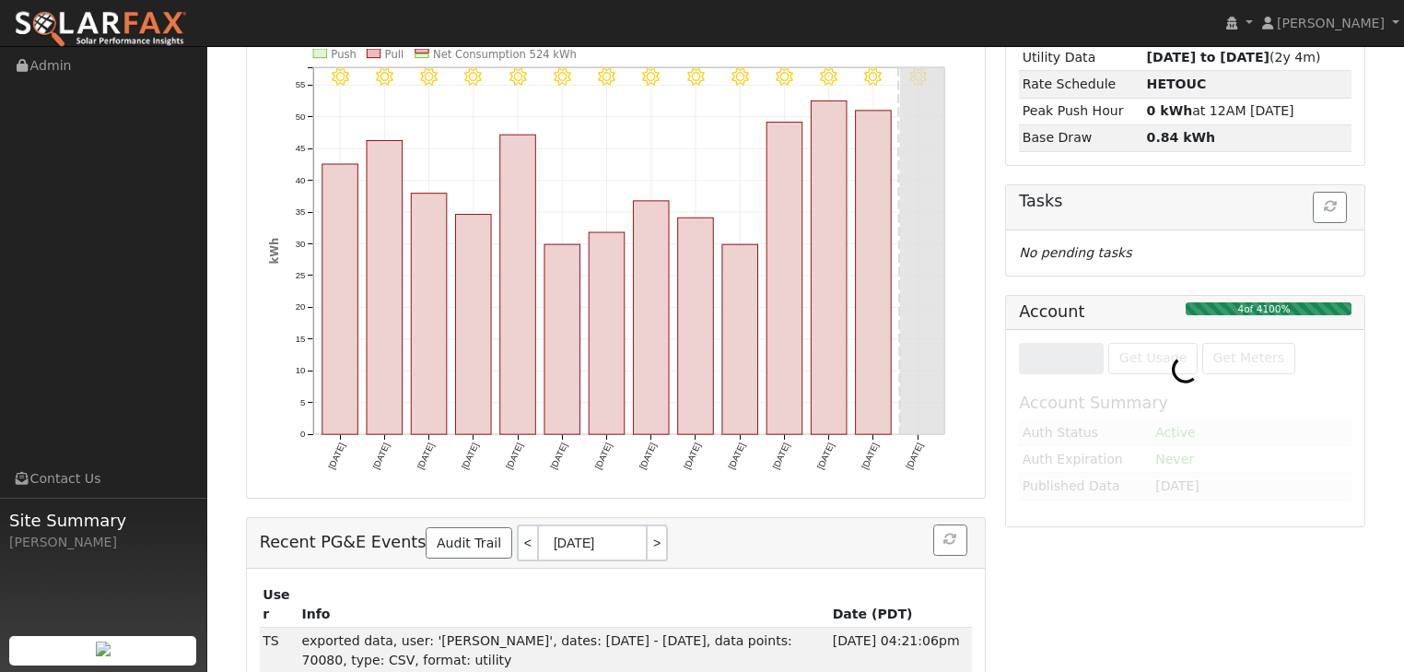
scroll to position [295, 0]
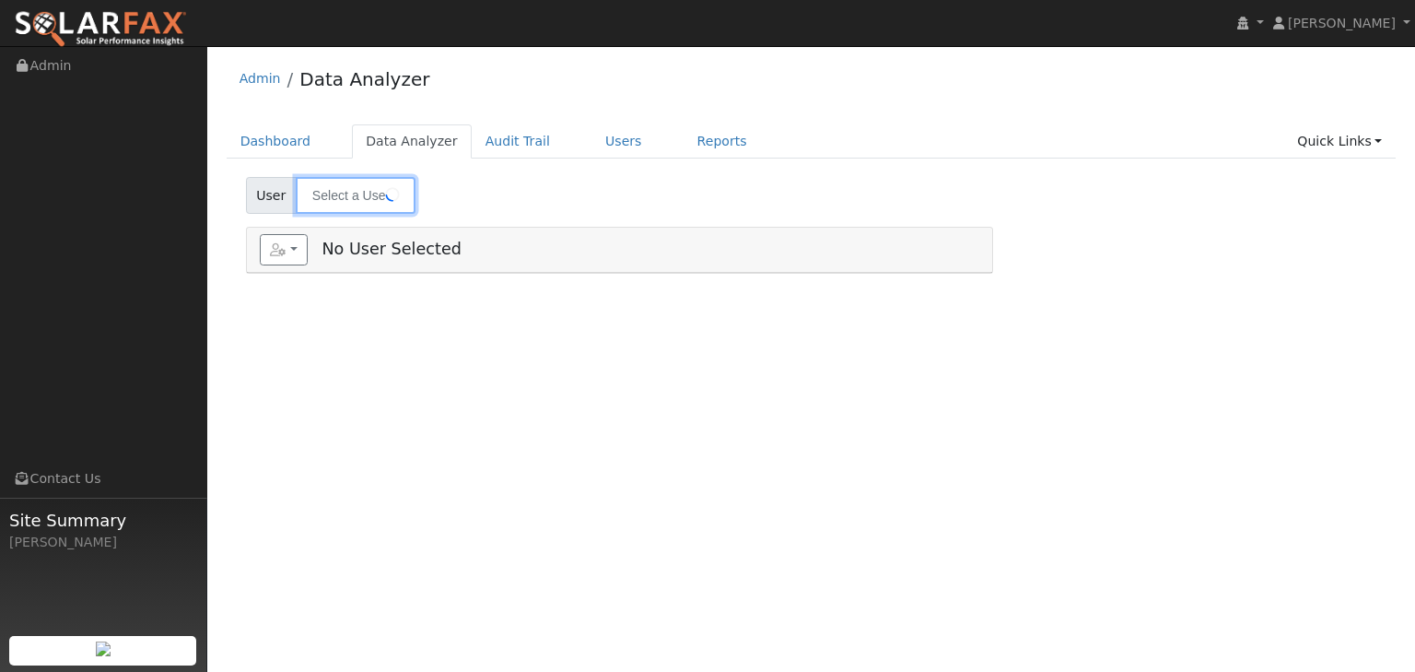
type input "[PERSON_NAME]"
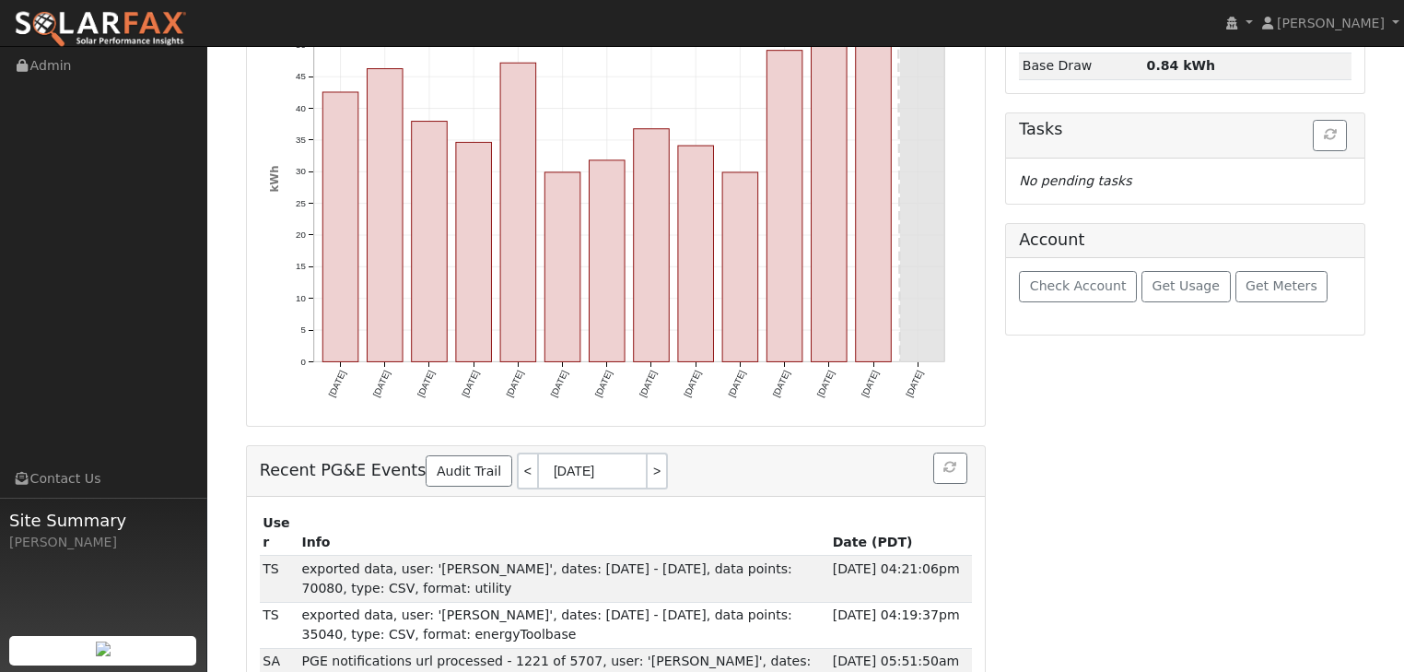
scroll to position [365, 0]
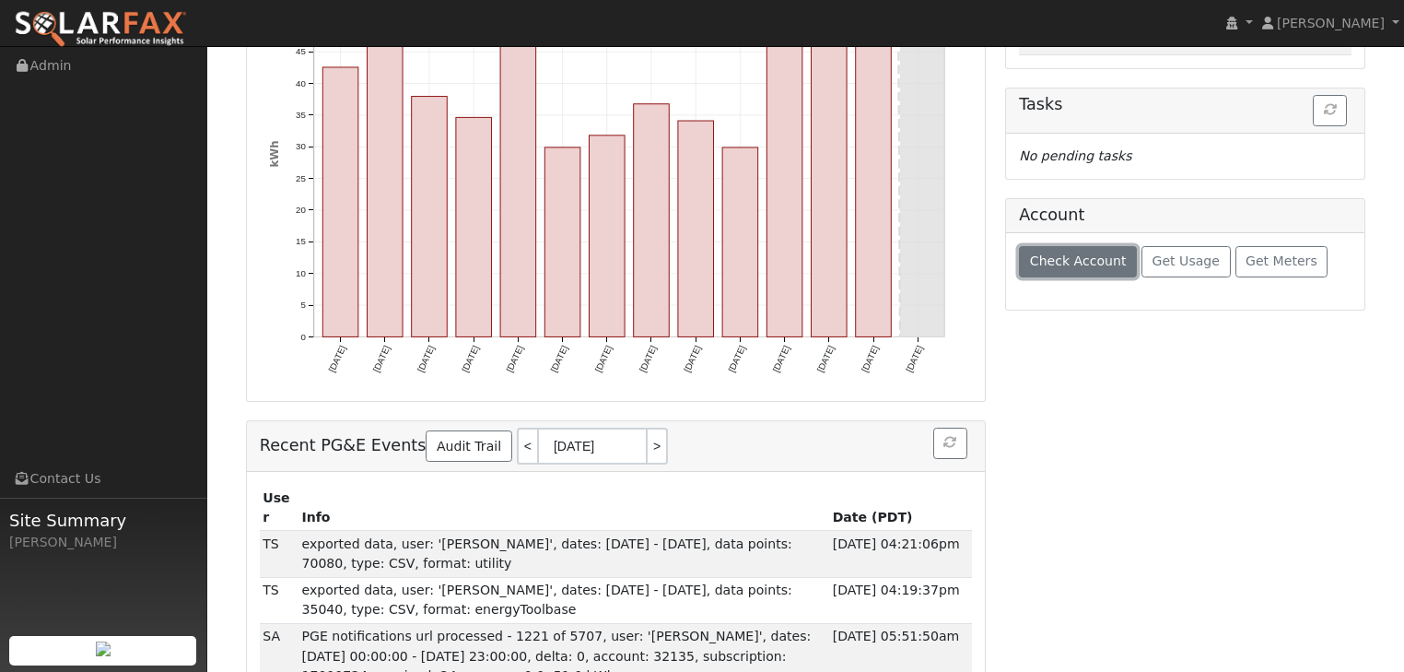
click at [1059, 253] on span "Check Account" at bounding box center [1078, 260] width 97 height 15
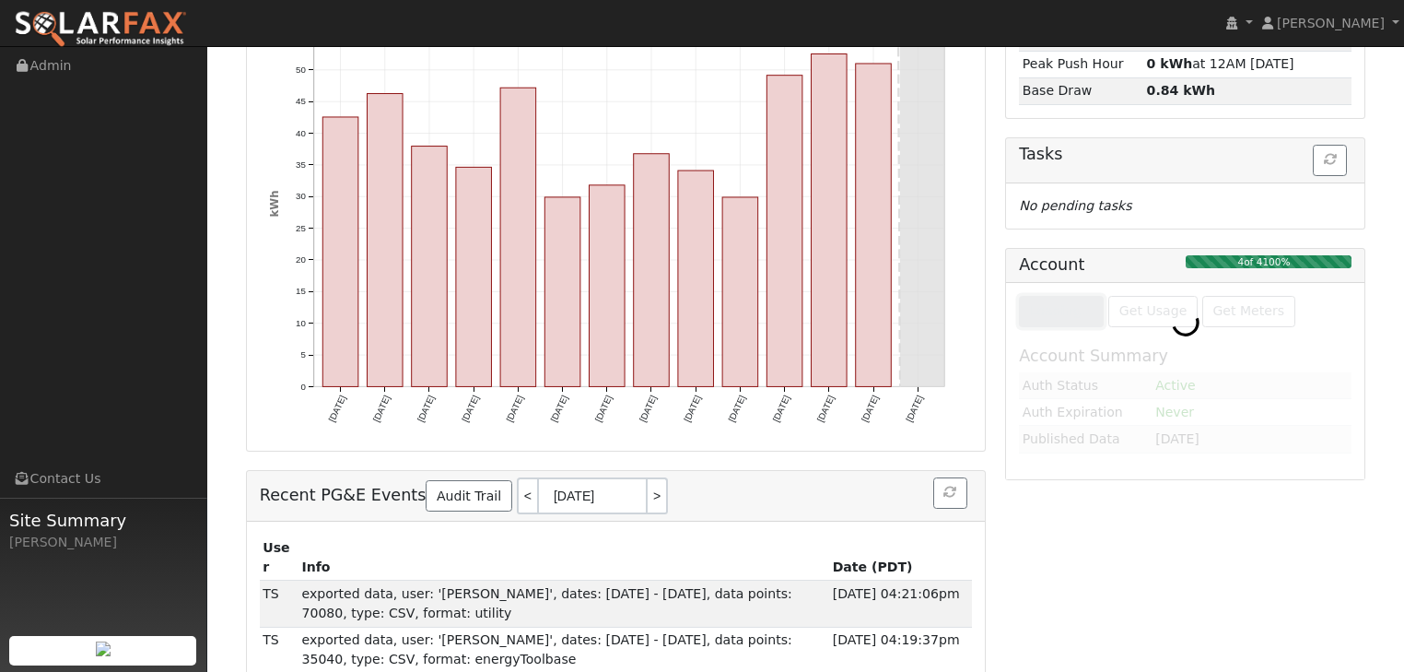
scroll to position [291, 0]
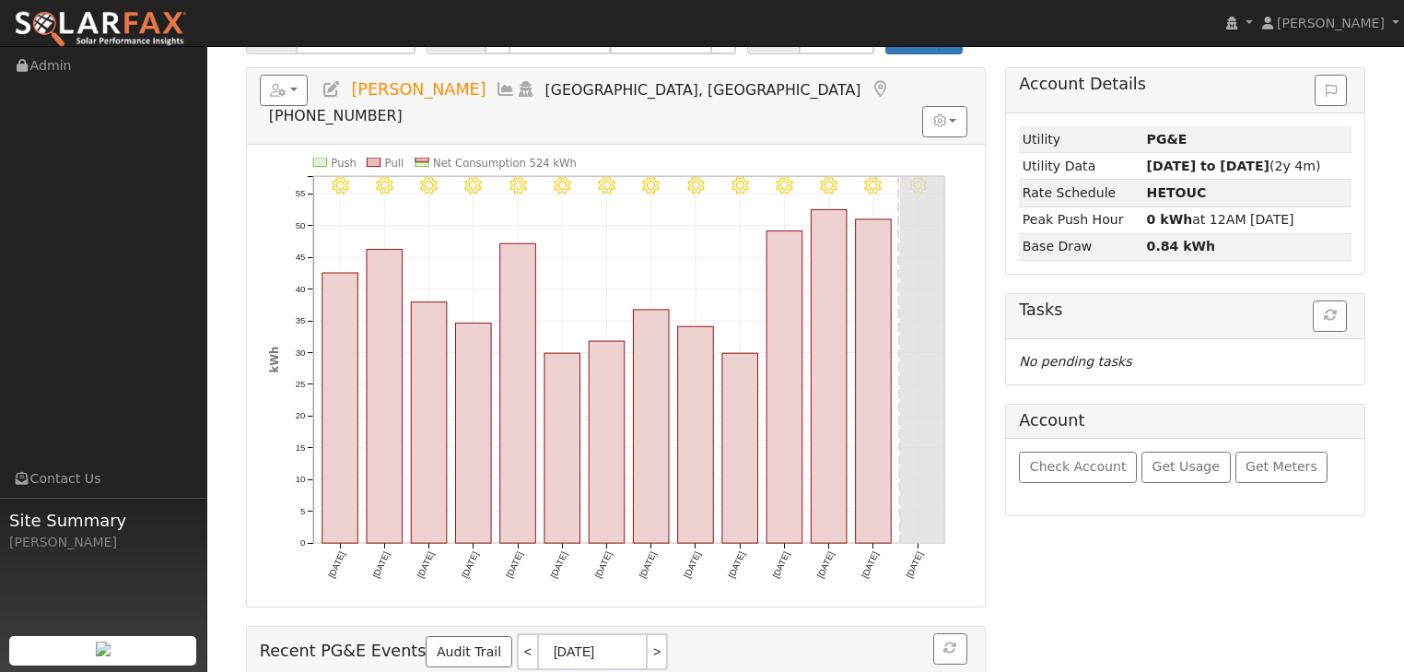
scroll to position [221, 0]
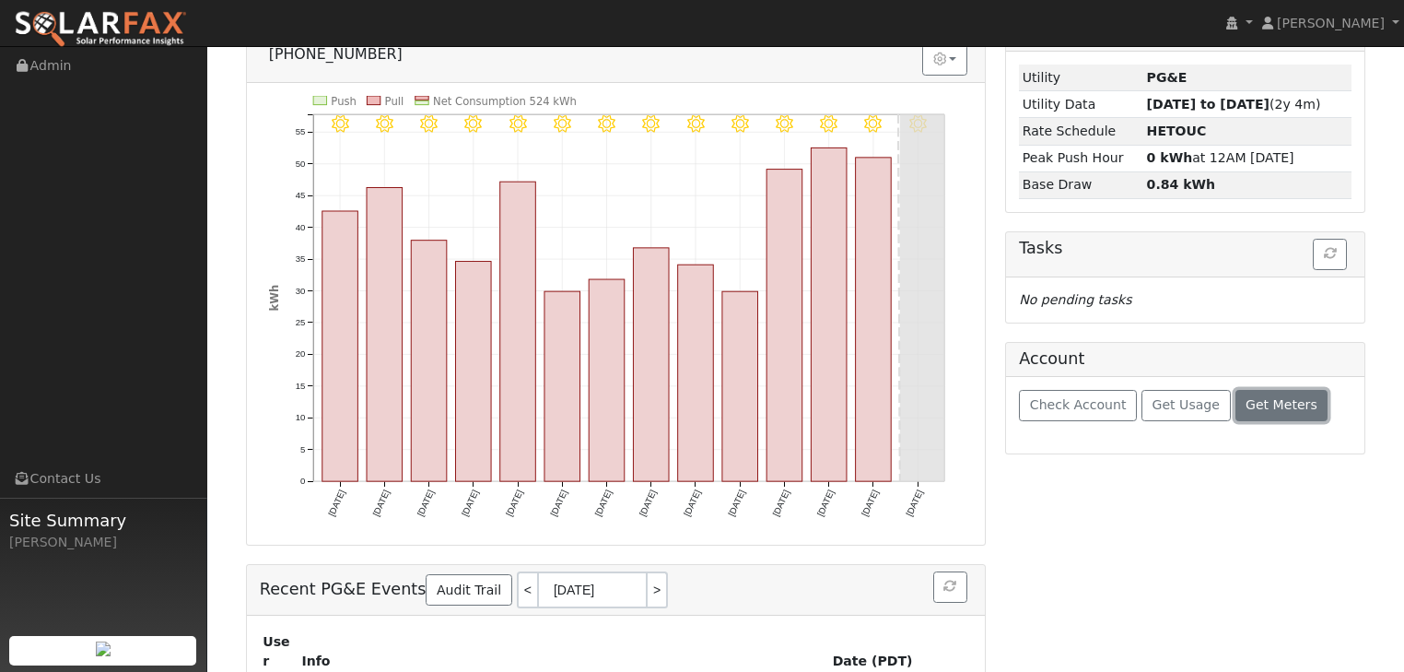
click at [1252, 409] on span "Get Meters" at bounding box center [1282, 404] width 72 height 15
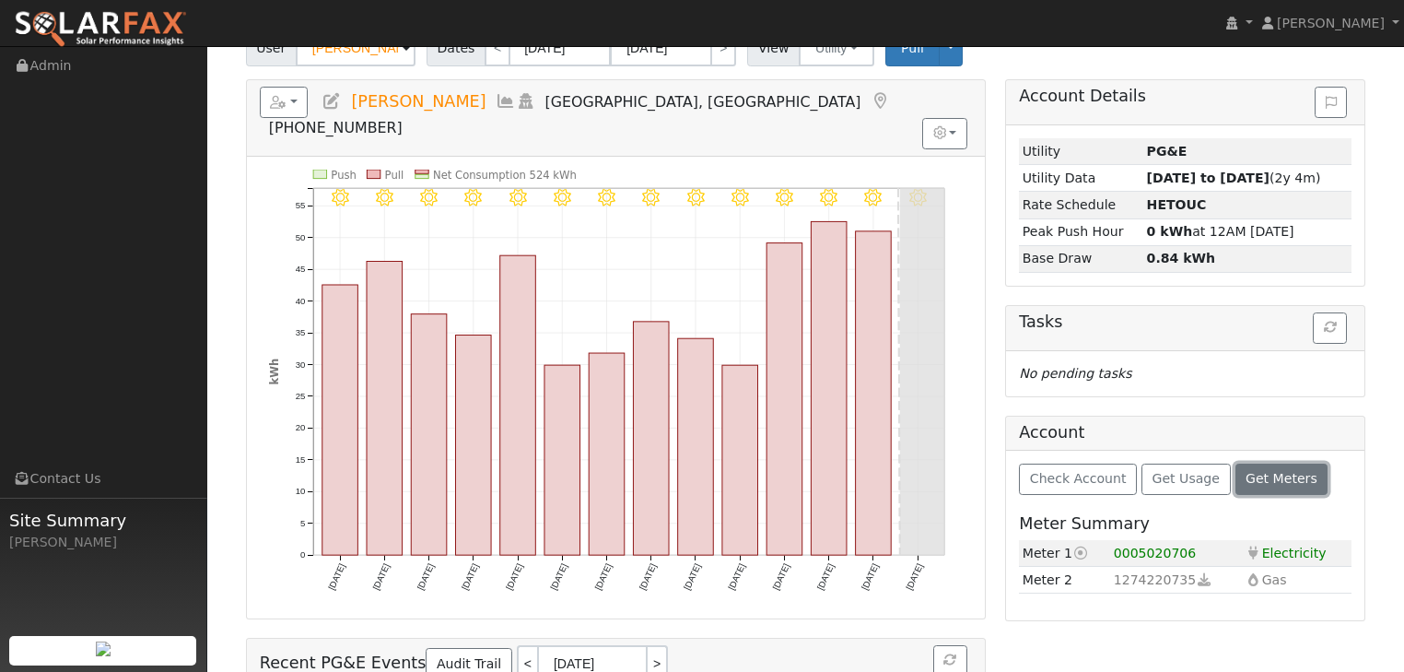
scroll to position [0, 0]
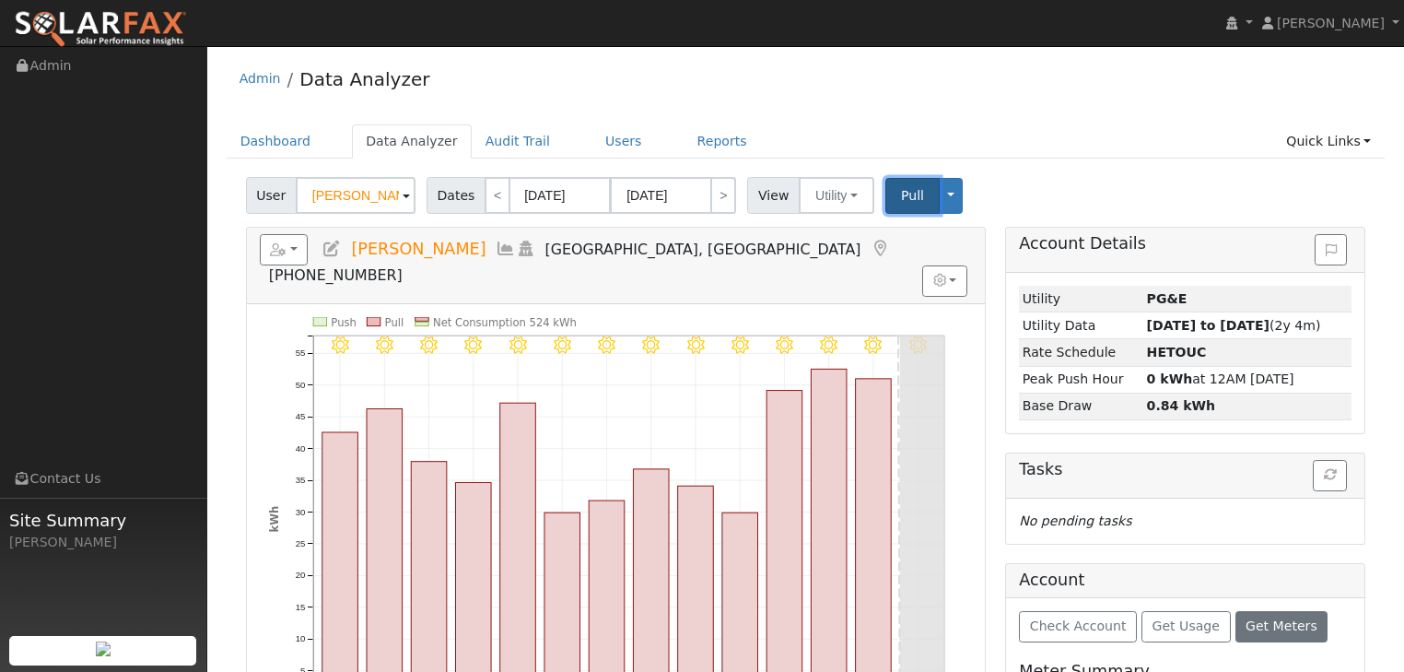
click at [891, 185] on button "Pull" at bounding box center [913, 196] width 54 height 36
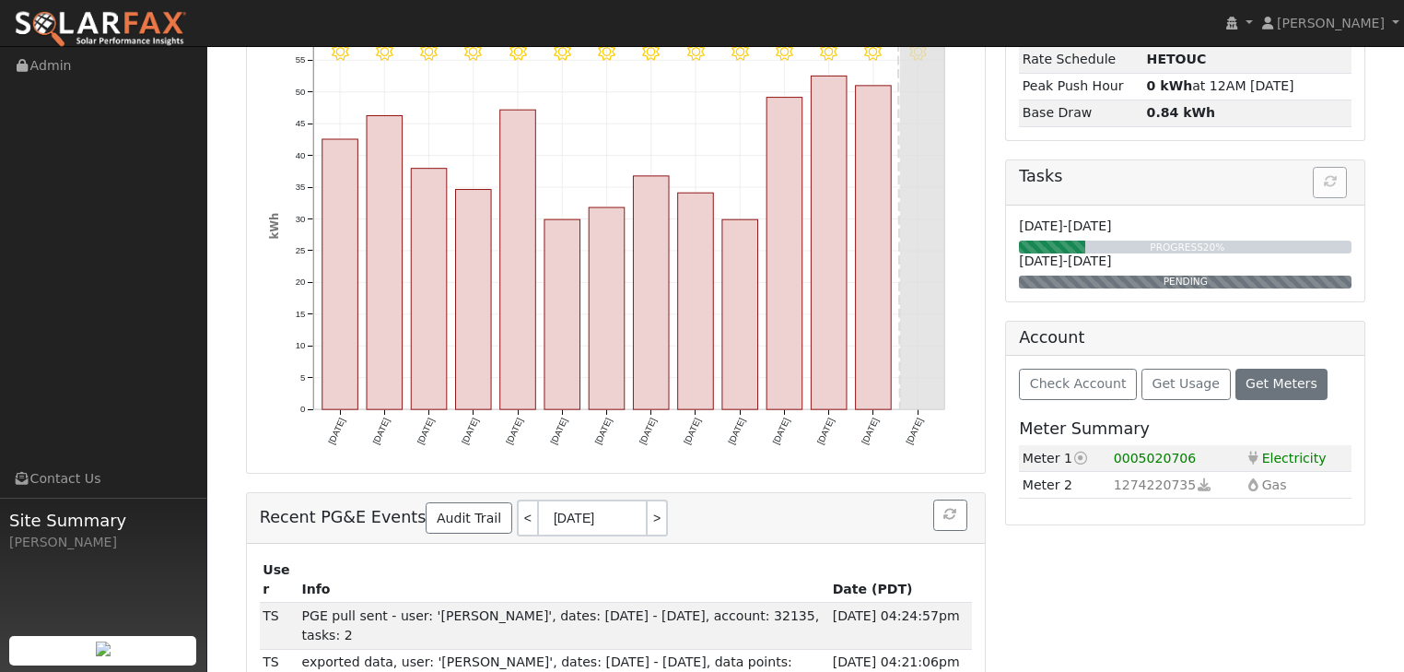
scroll to position [295, 0]
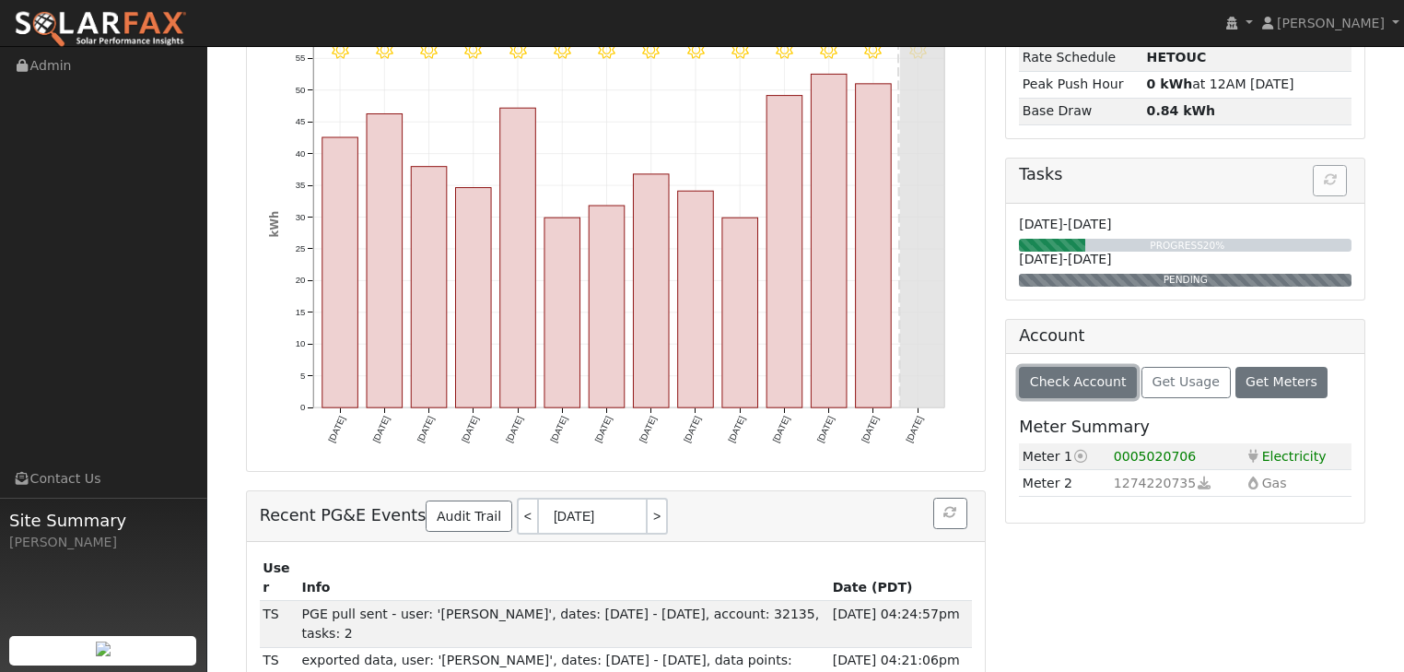
click at [1043, 376] on span "Check Account" at bounding box center [1078, 381] width 97 height 15
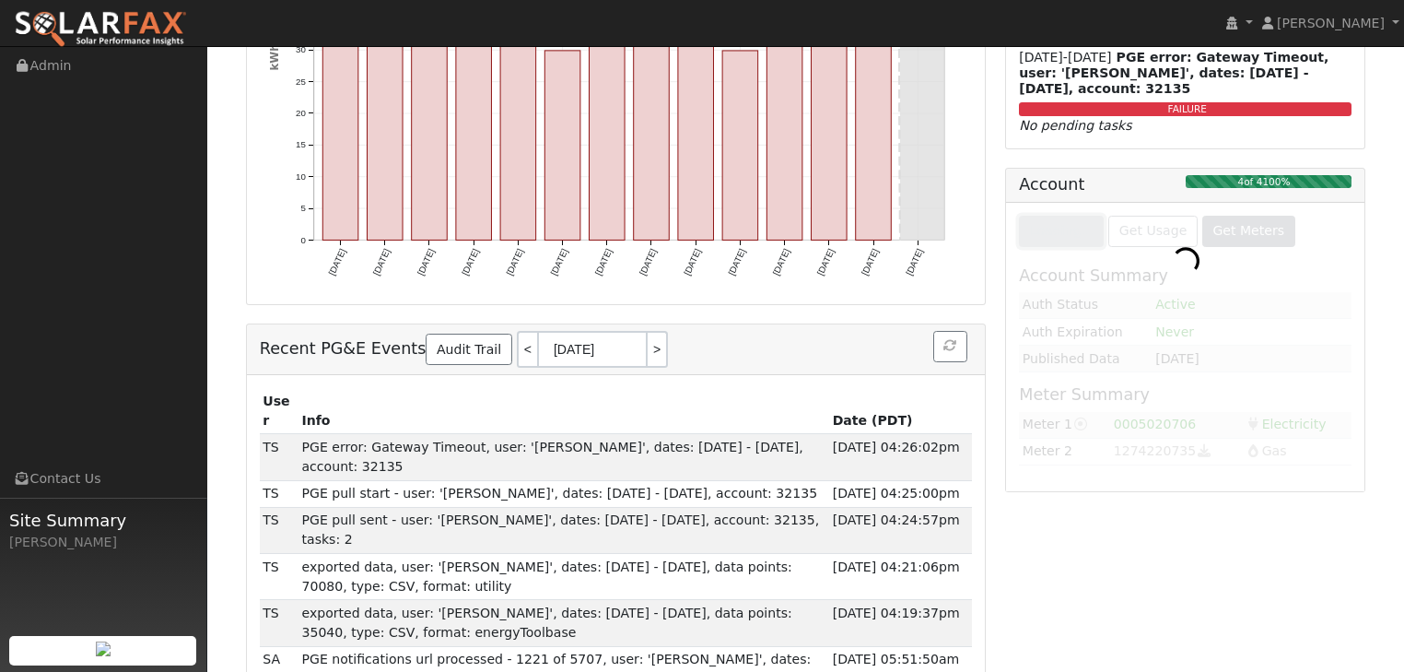
scroll to position [484, 0]
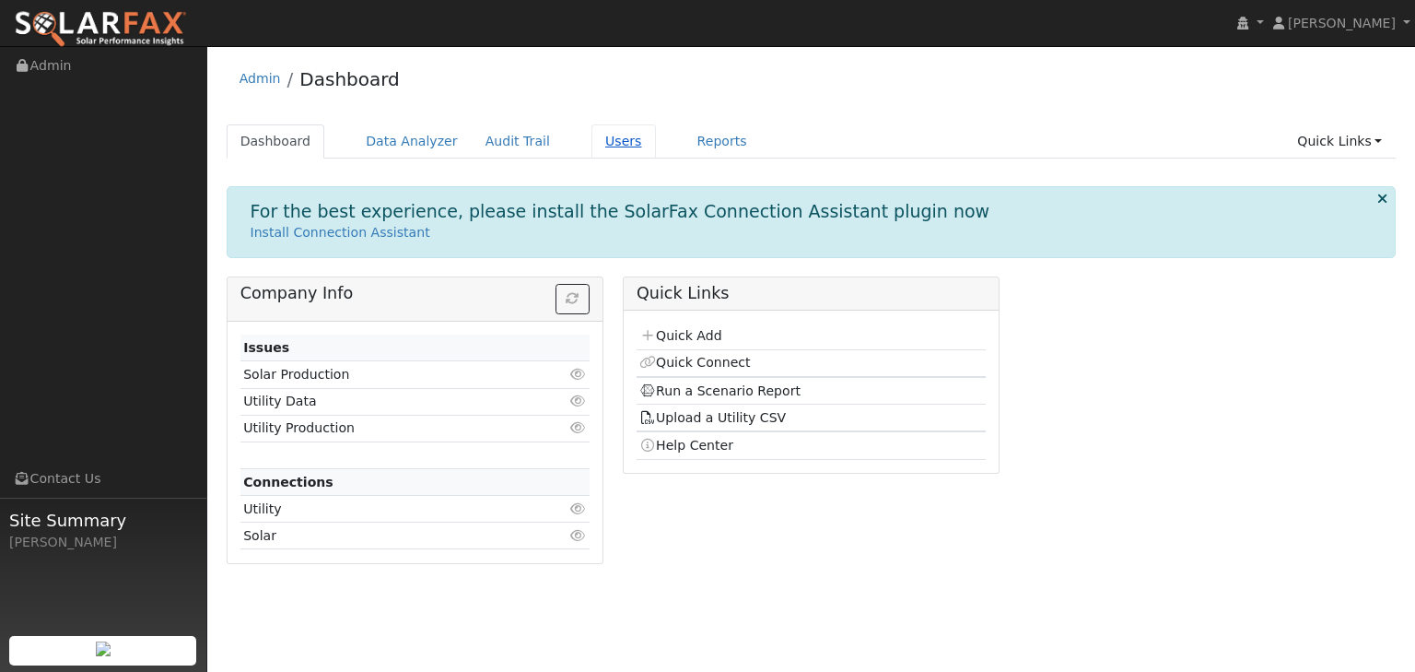
click at [592, 137] on link "Users" at bounding box center [624, 141] width 65 height 34
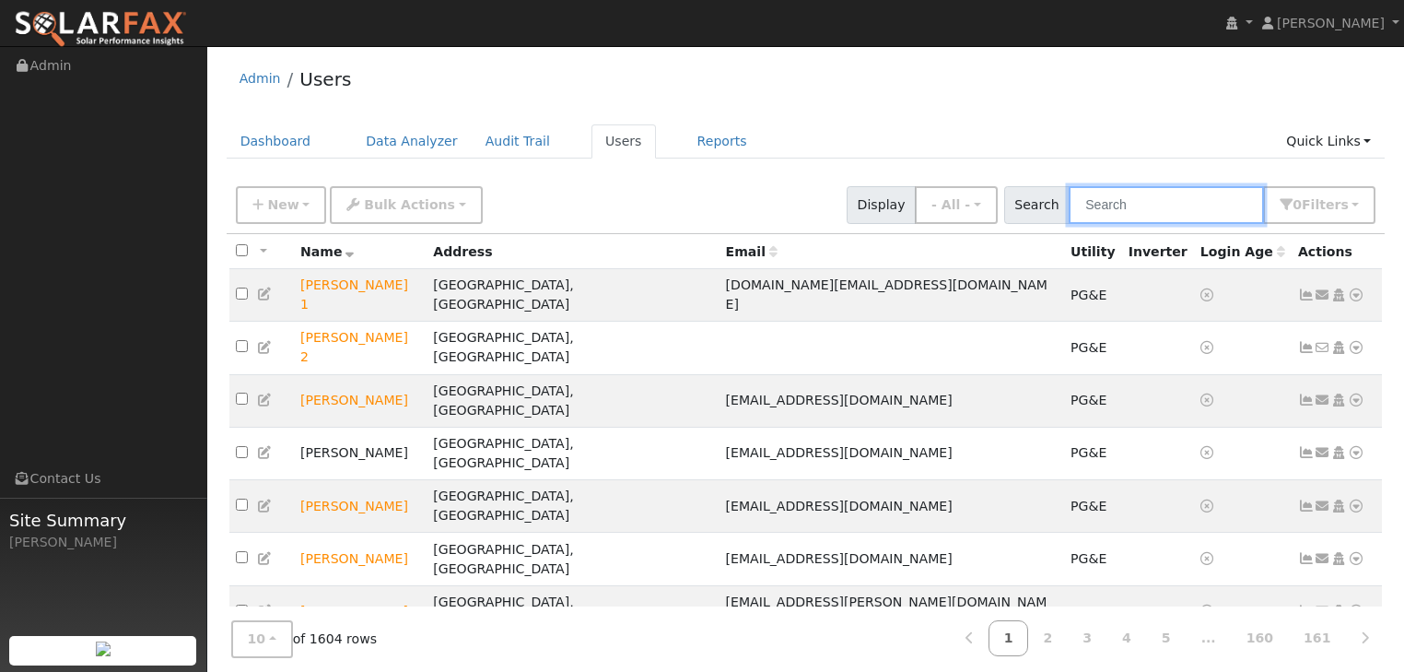
click at [1124, 203] on input "text" at bounding box center [1166, 205] width 195 height 38
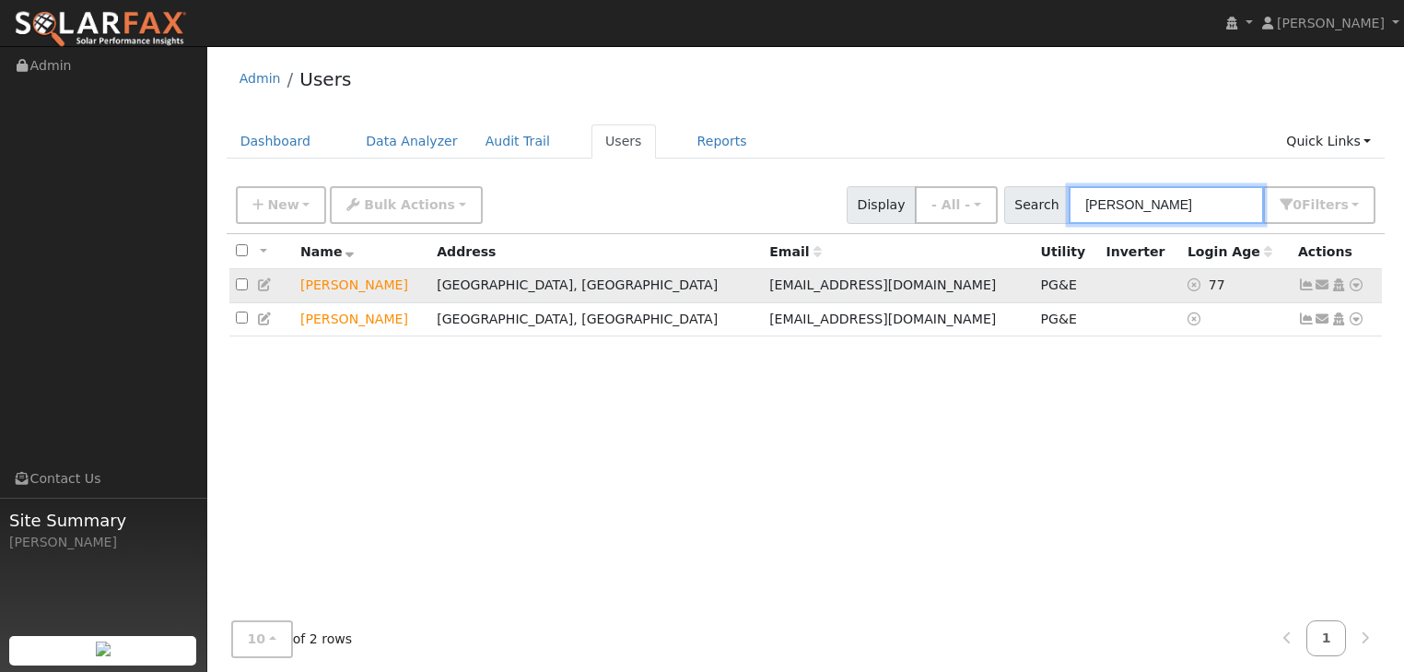
type input "meliss"
click at [1357, 288] on icon at bounding box center [1356, 284] width 17 height 13
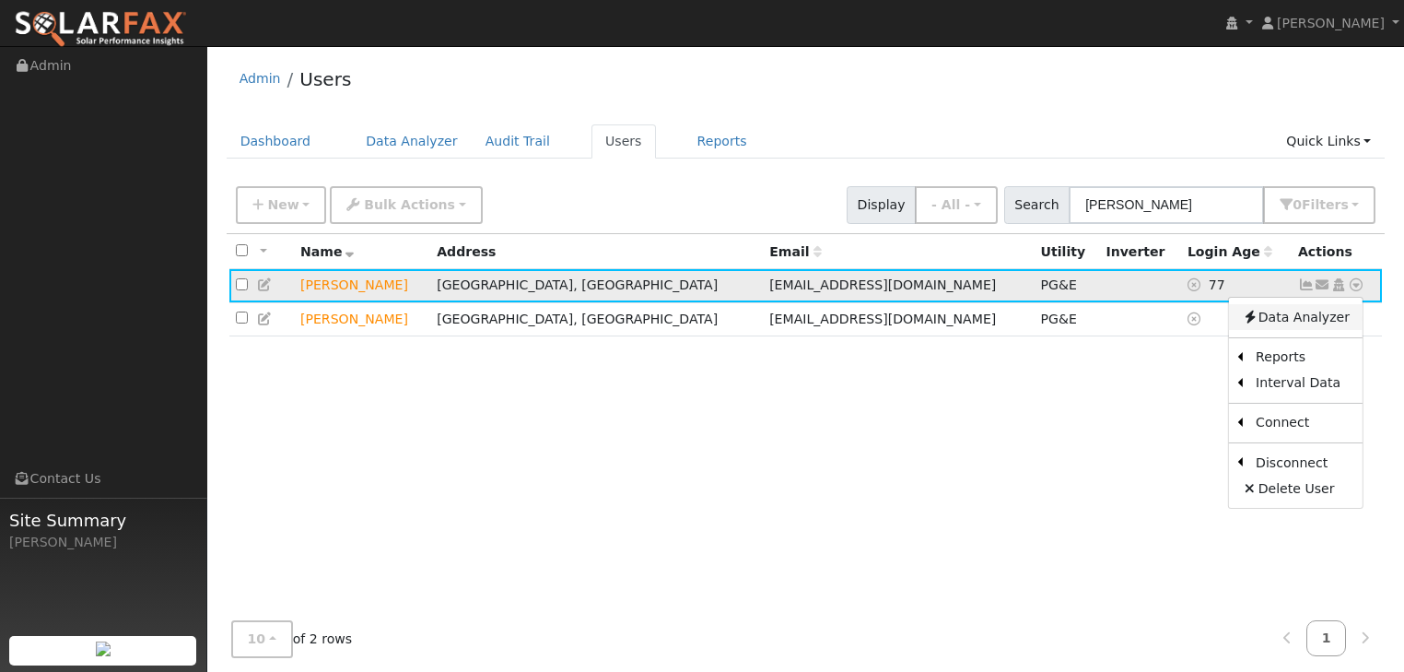
click at [1275, 317] on link "Data Analyzer" at bounding box center [1296, 317] width 134 height 26
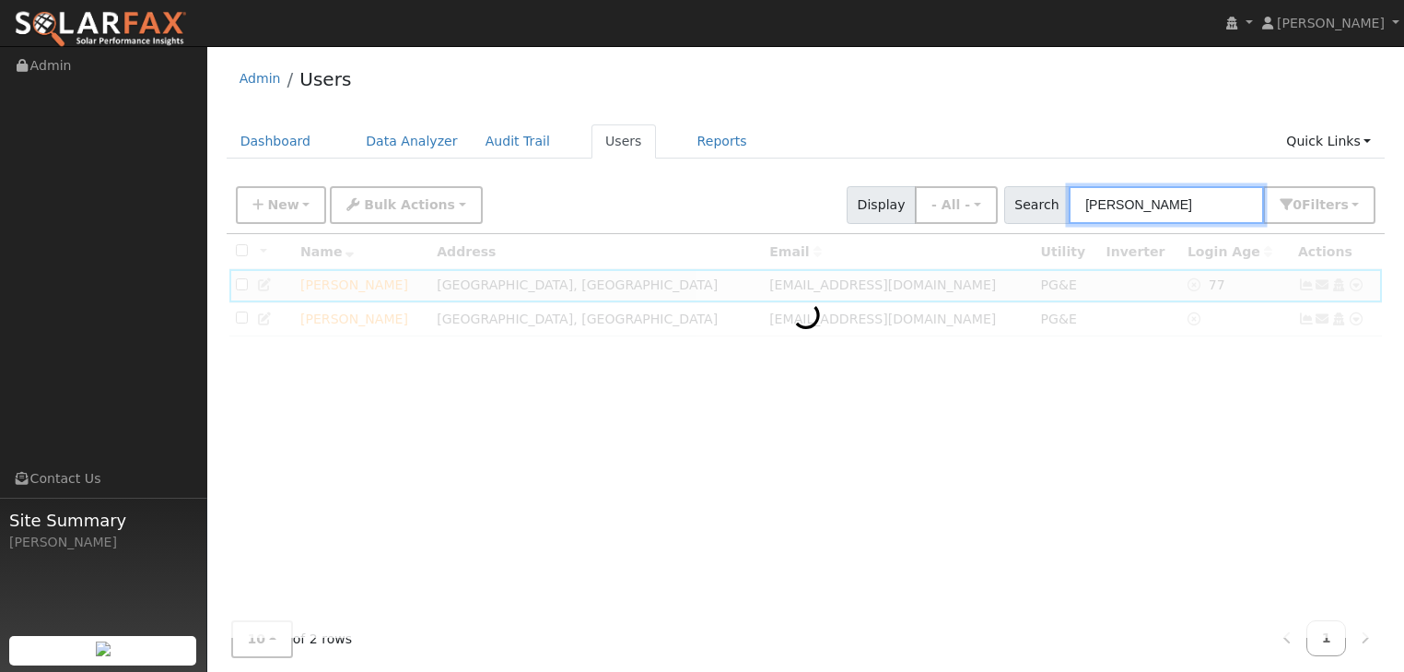
click at [1144, 199] on input "meliss" at bounding box center [1166, 205] width 195 height 38
click at [328, 282] on div at bounding box center [806, 435] width 1159 height 403
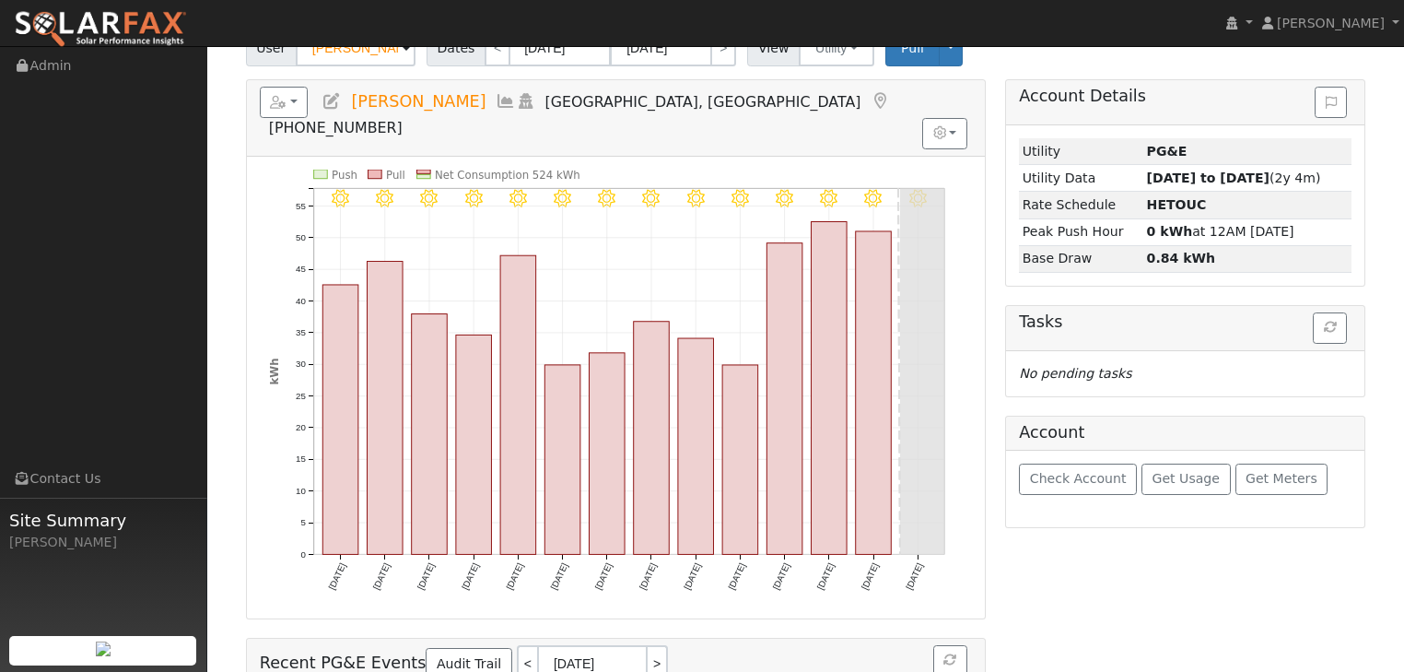
scroll to position [74, 0]
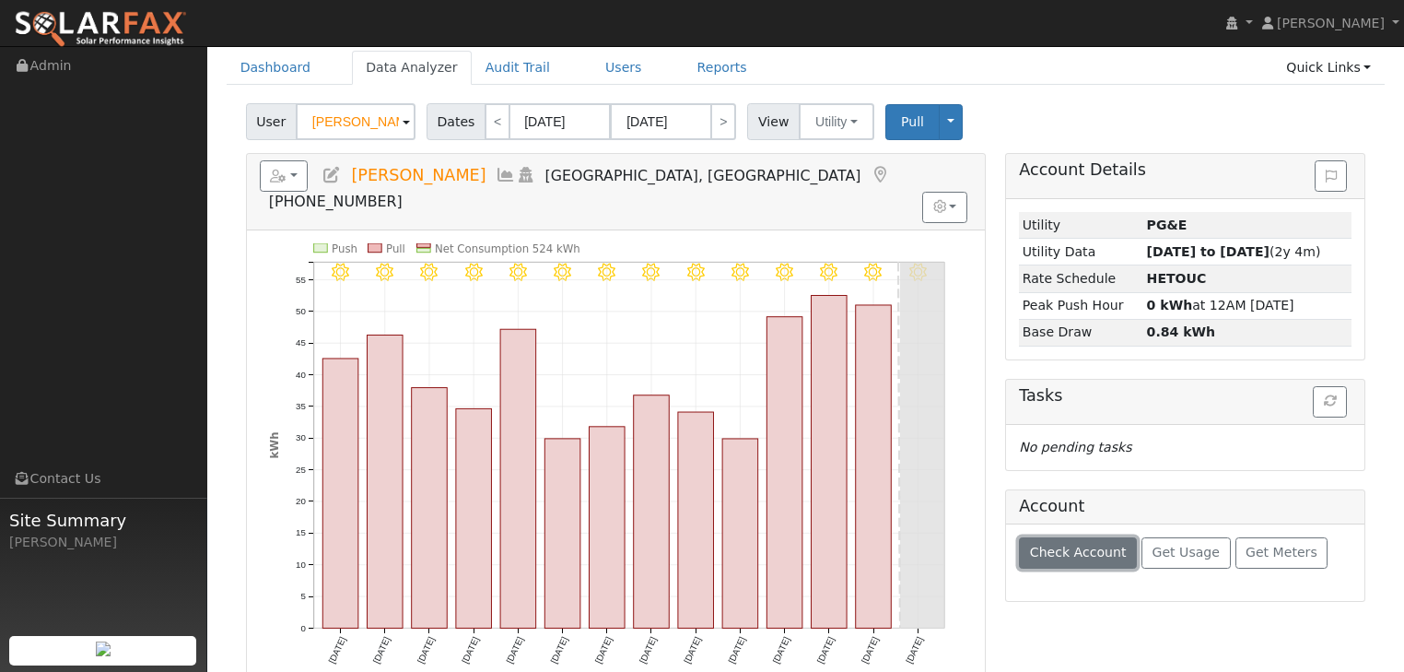
click at [1056, 553] on span "Check Account" at bounding box center [1078, 552] width 97 height 15
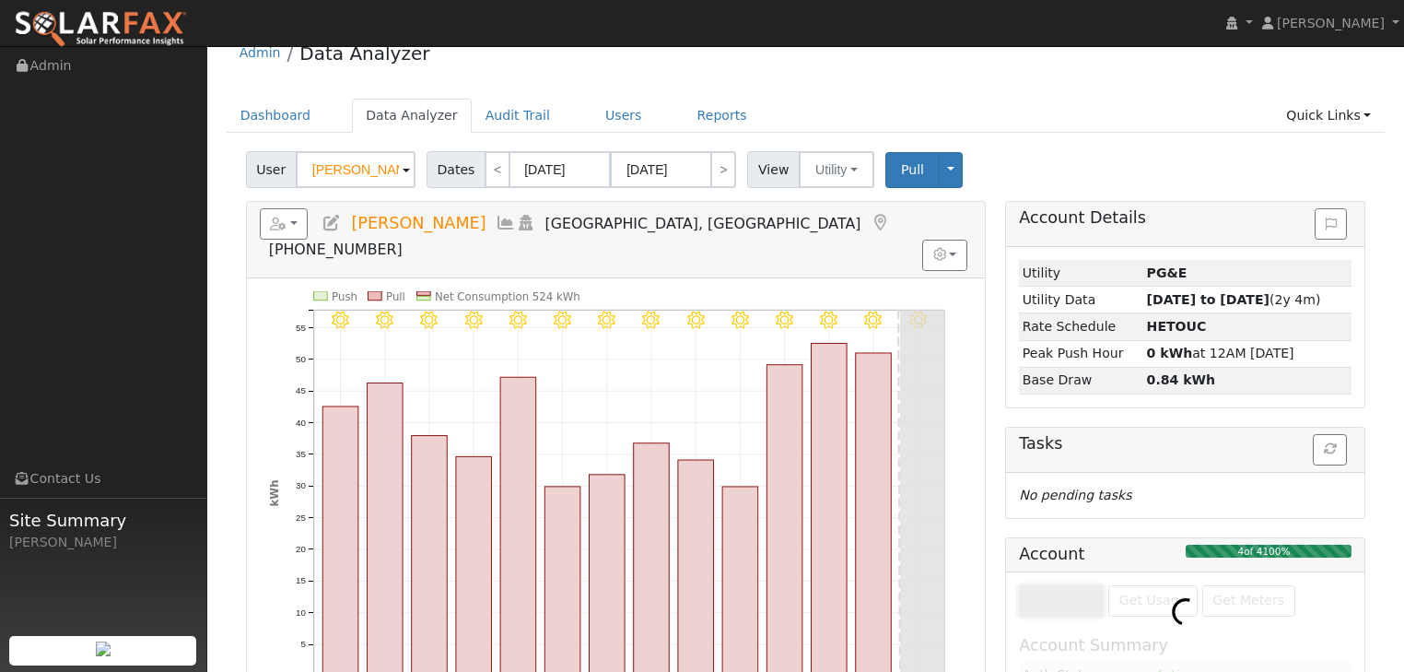
scroll to position [0, 0]
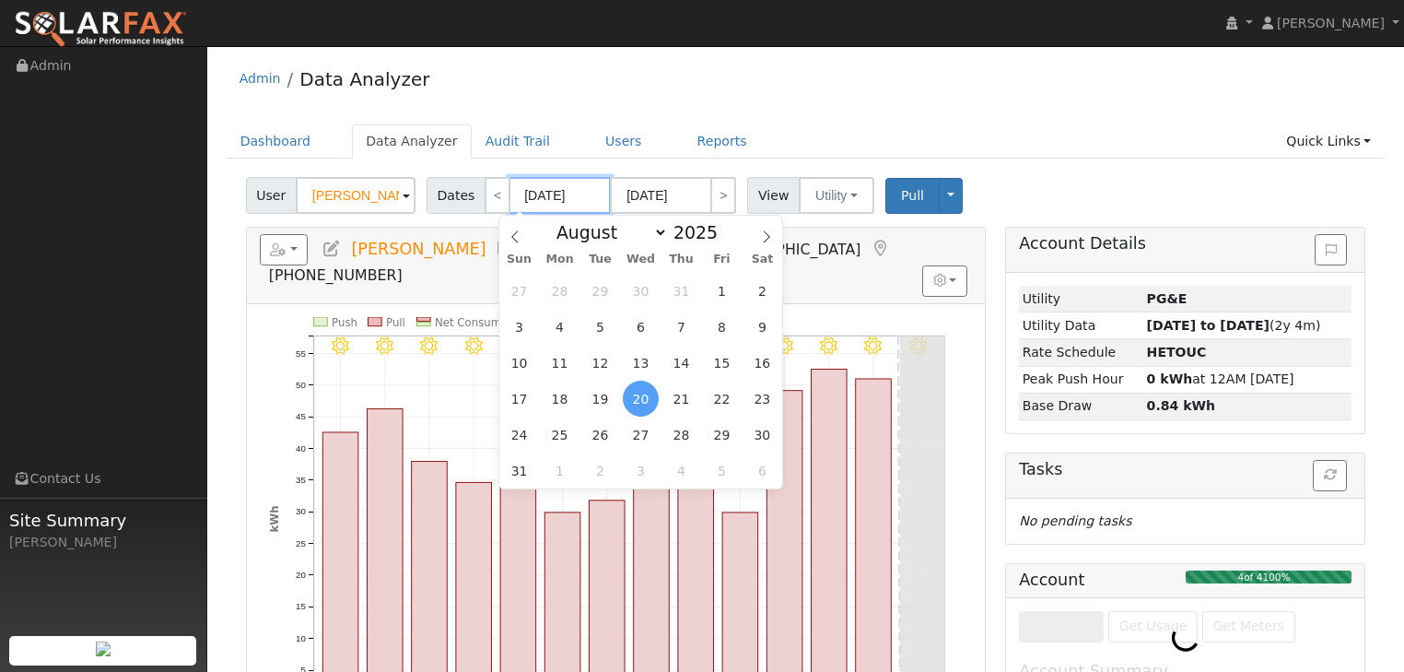
click at [519, 192] on input "[DATE]" at bounding box center [560, 195] width 101 height 37
click at [661, 233] on select "January February March April May June July August September October November De…" at bounding box center [607, 232] width 121 height 22
click at [702, 230] on input "2025" at bounding box center [701, 232] width 66 height 20
click at [722, 240] on span at bounding box center [728, 237] width 13 height 10
type input "2024"
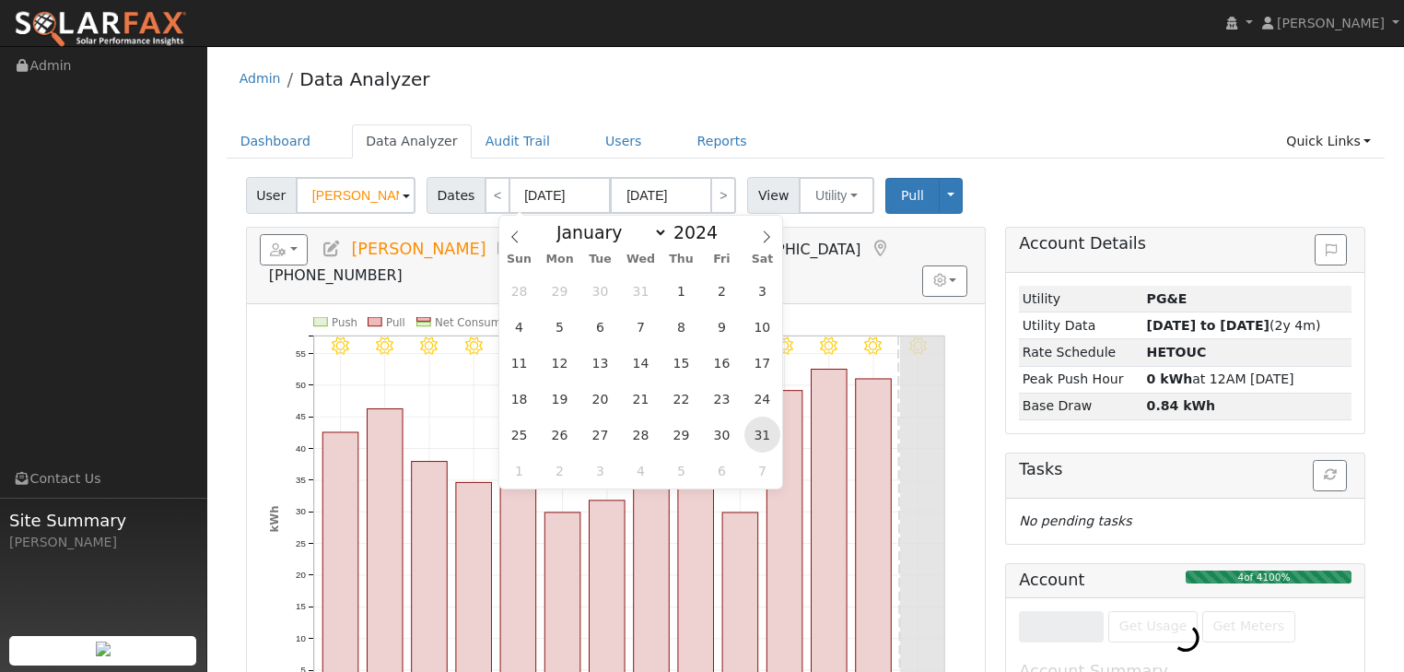
click at [760, 433] on span "31" at bounding box center [763, 435] width 36 height 36
type input "08/31/2024"
type input "09/13/2024"
type input "2024"
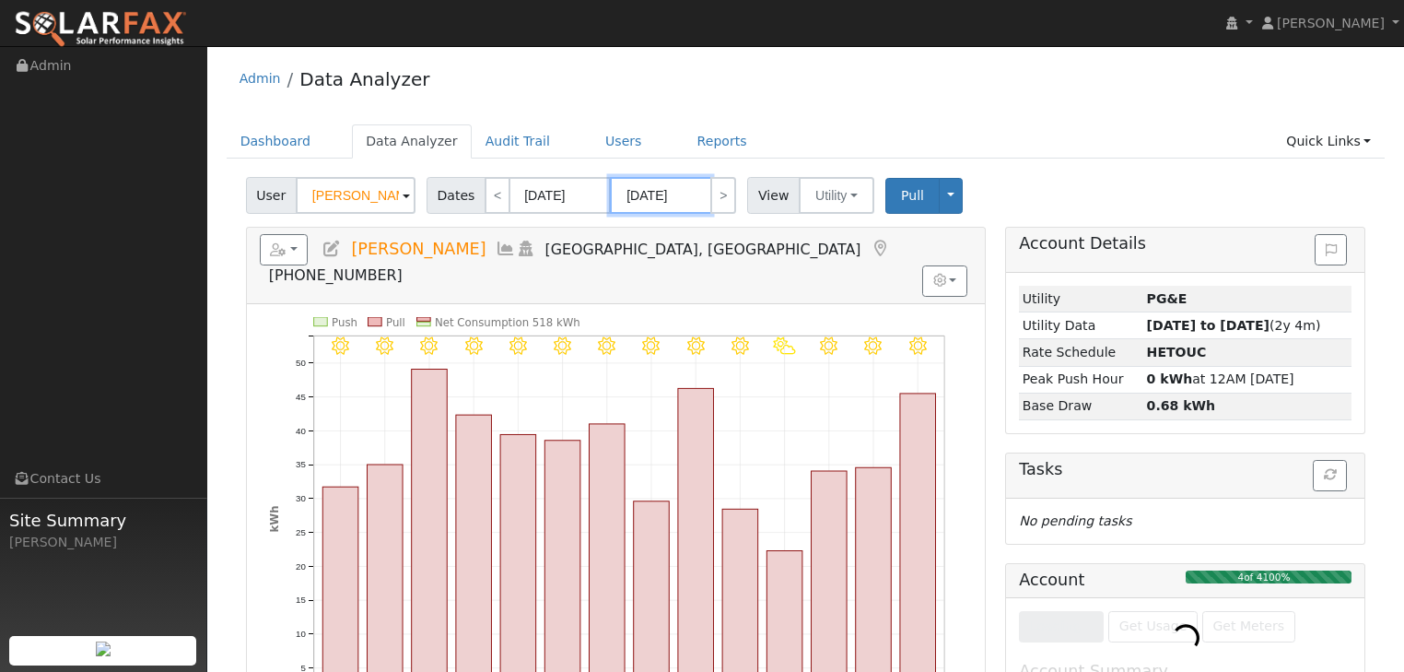
click at [669, 195] on input "09/13/2024" at bounding box center [660, 195] width 101 height 37
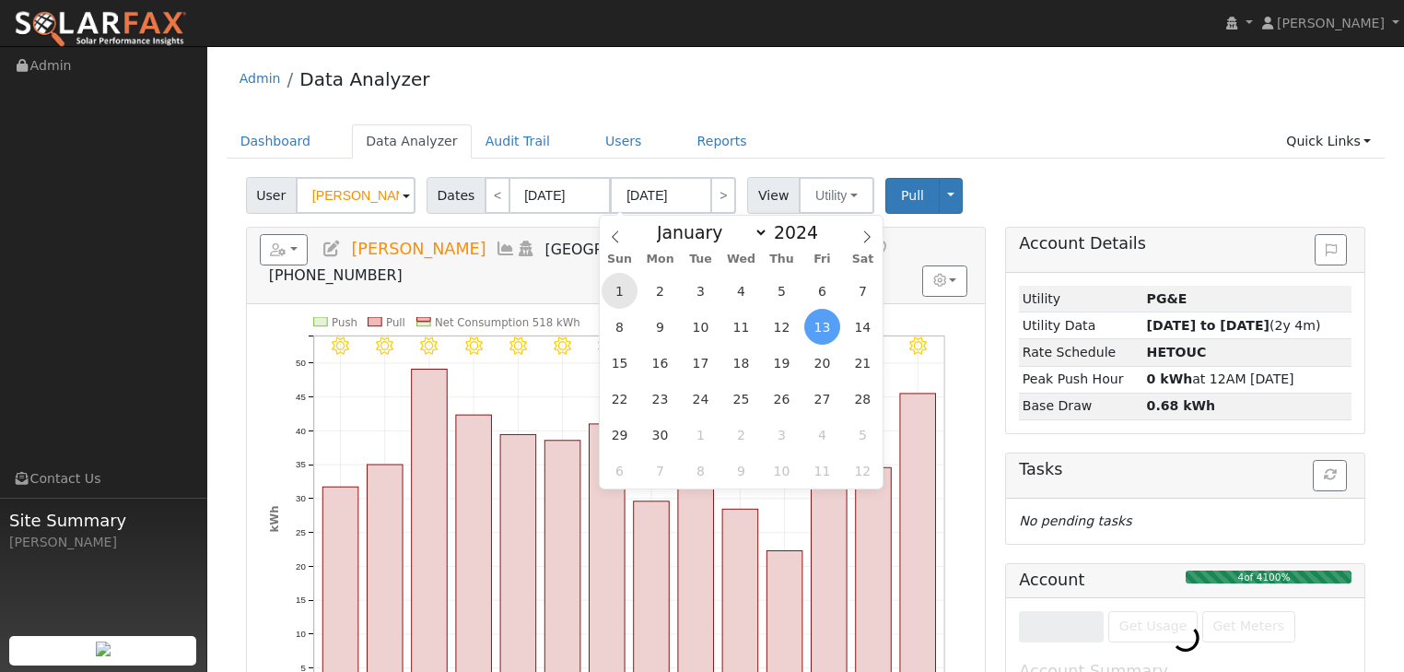
click at [623, 287] on span "1" at bounding box center [620, 291] width 36 height 36
type input "09/01/2024"
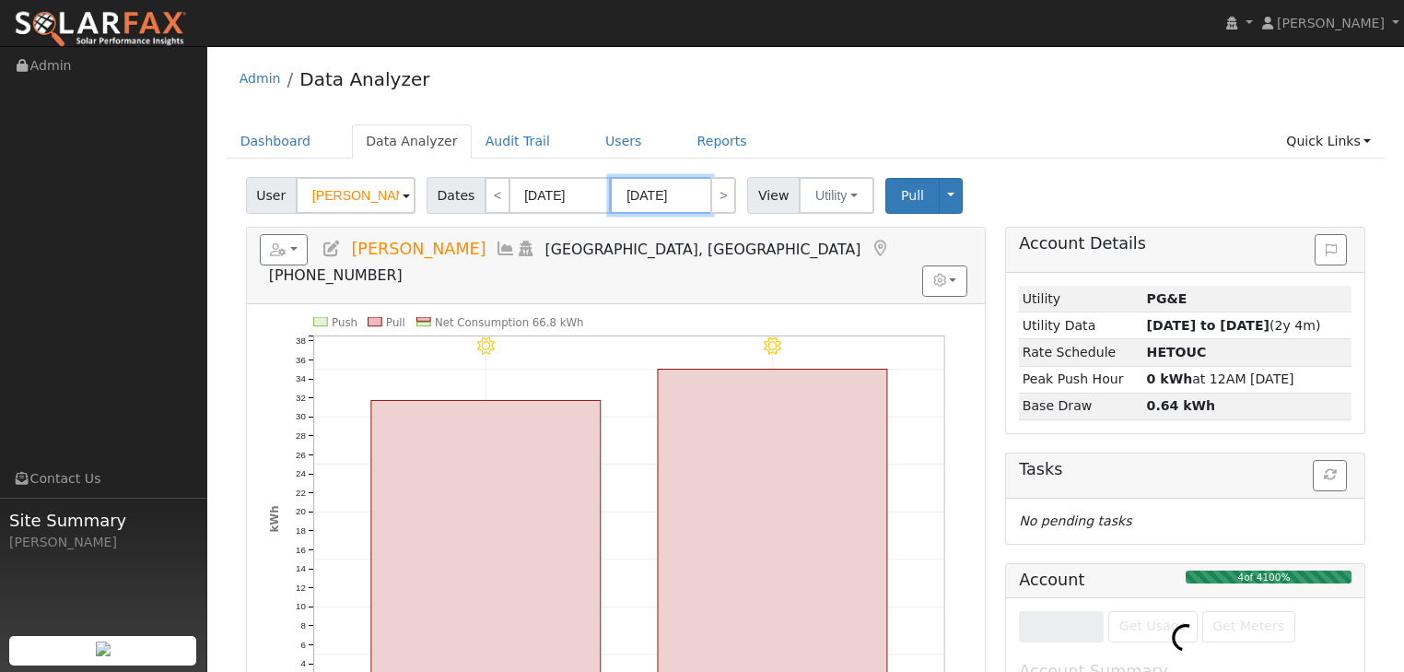
click at [681, 192] on input "09/01/2024" at bounding box center [660, 195] width 101 height 37
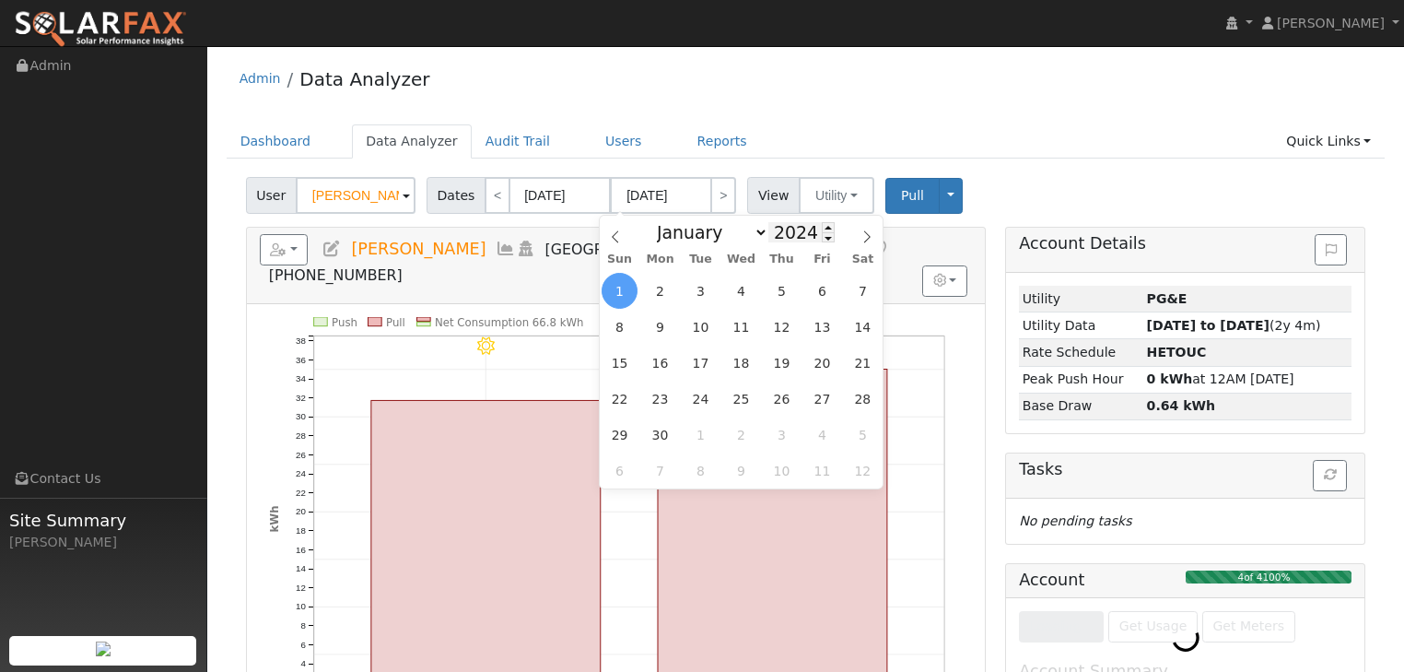
click at [799, 229] on input "2024" at bounding box center [802, 232] width 66 height 20
click at [822, 229] on span at bounding box center [828, 227] width 13 height 10
type input "2025"
click at [784, 236] on input "2025" at bounding box center [802, 232] width 66 height 20
click at [662, 295] on span "1" at bounding box center [660, 291] width 36 height 36
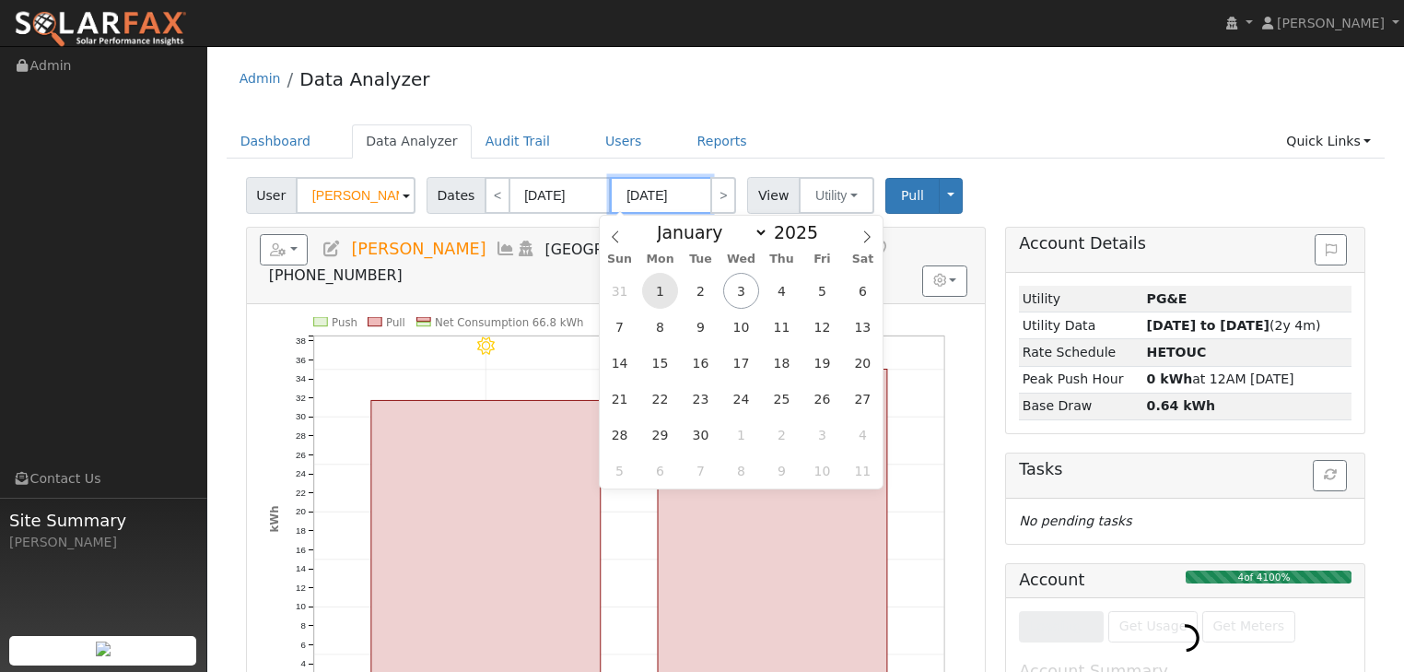
type input "09/01/2025"
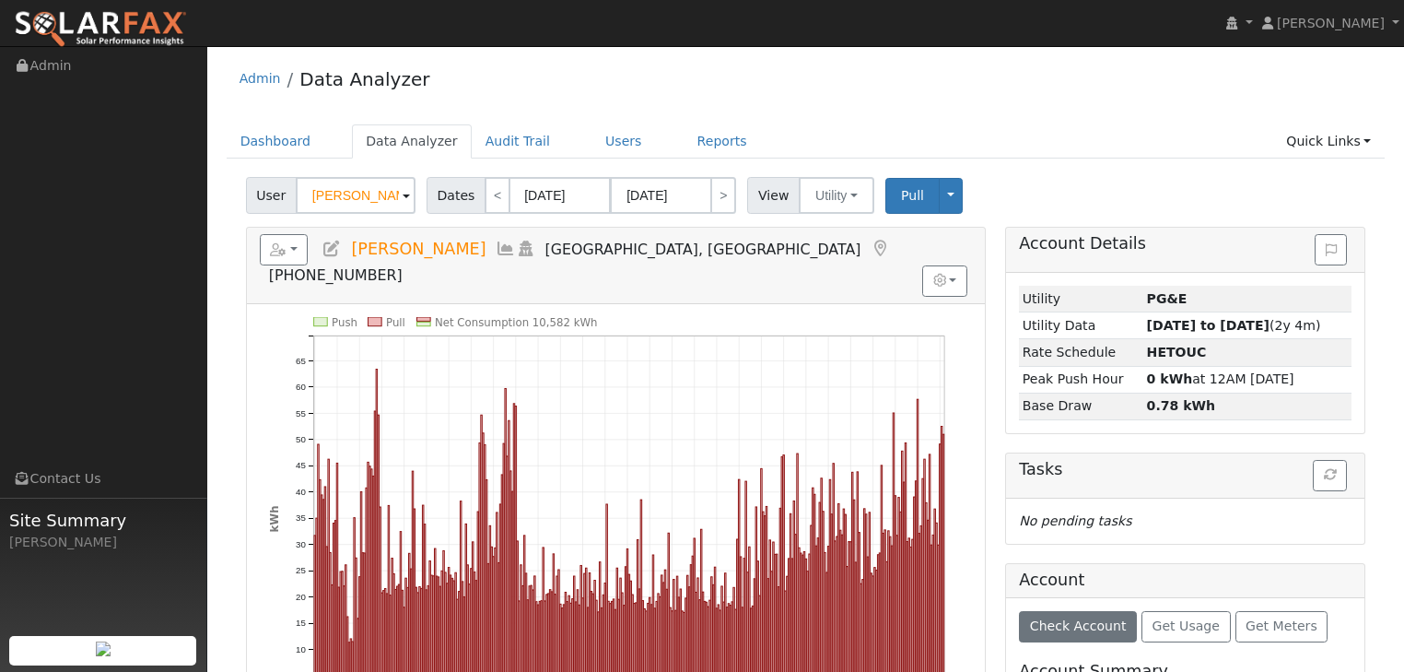
click at [985, 90] on div "Admin Data Analyzer" at bounding box center [806, 83] width 1159 height 56
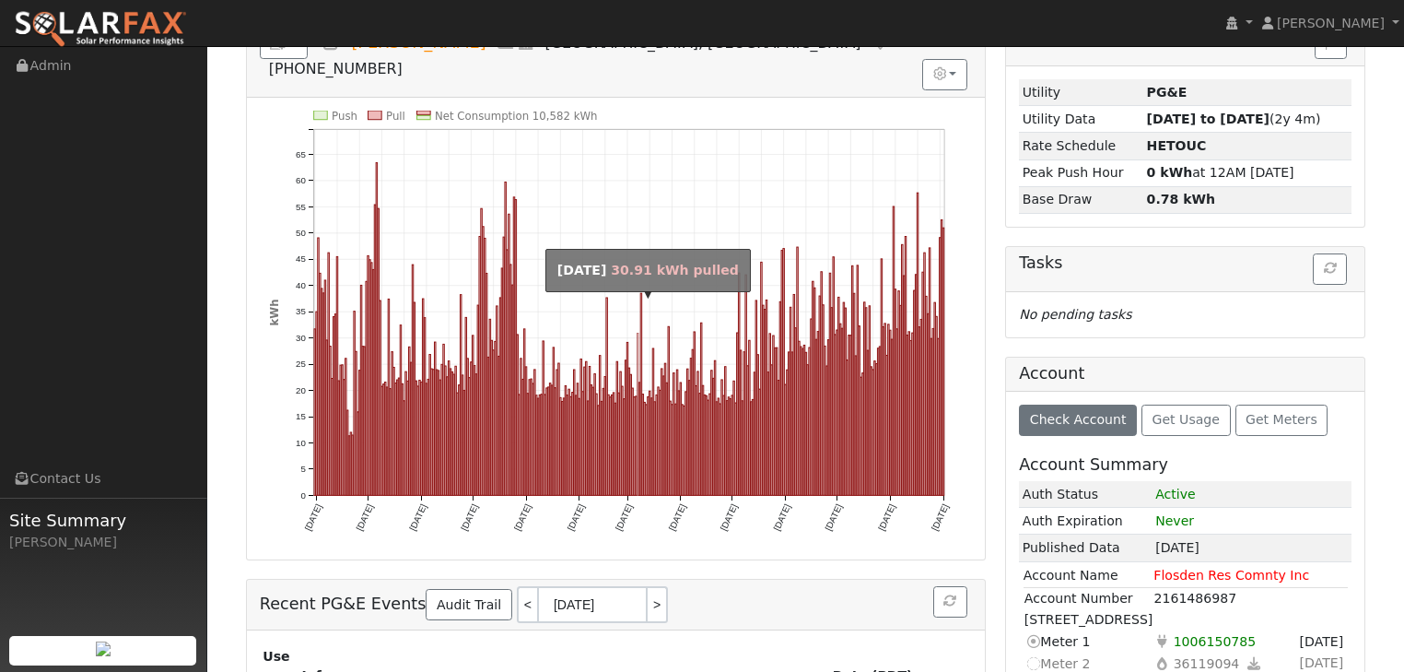
scroll to position [147, 0]
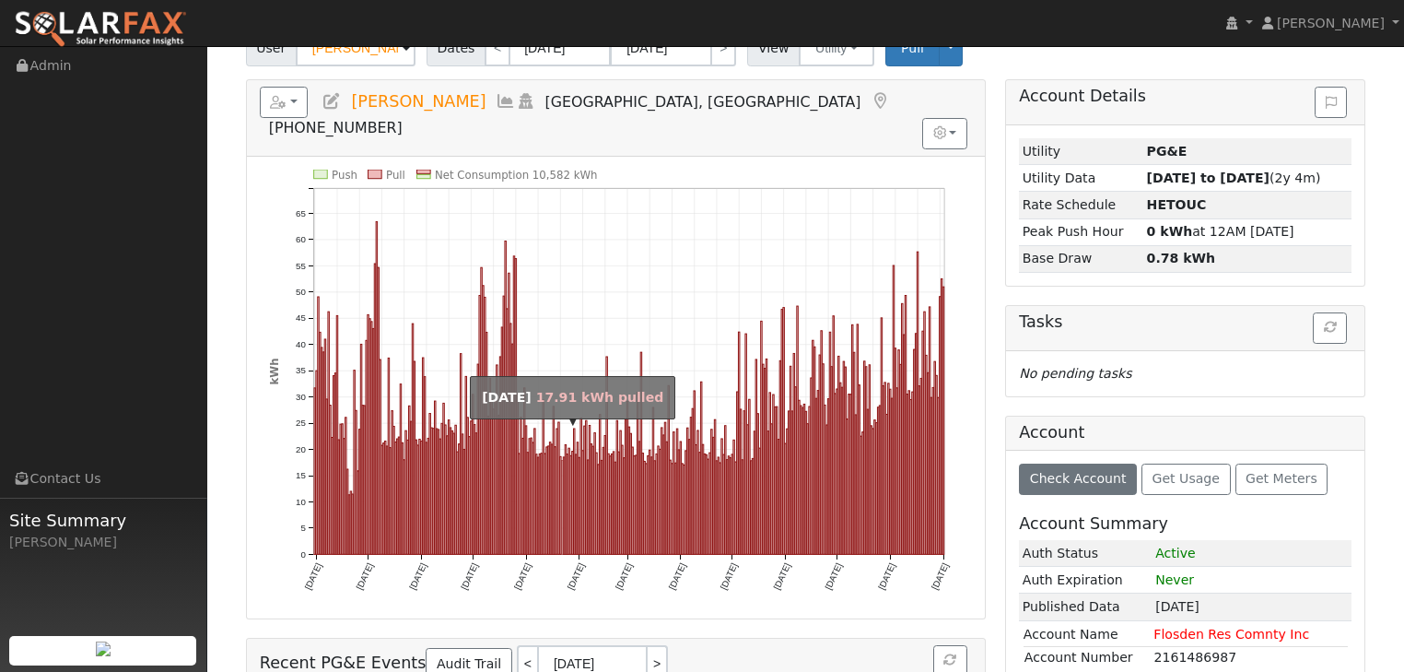
drag, startPoint x: 459, startPoint y: 206, endPoint x: 561, endPoint y: 505, distance: 315.6
click at [561, 505] on icon "Push Pull Net Consumption 10,582 kWh Sun 9/01 Tue 10/01 Fri 11/01 Sun 12/01 Wed…" at bounding box center [616, 394] width 694 height 448
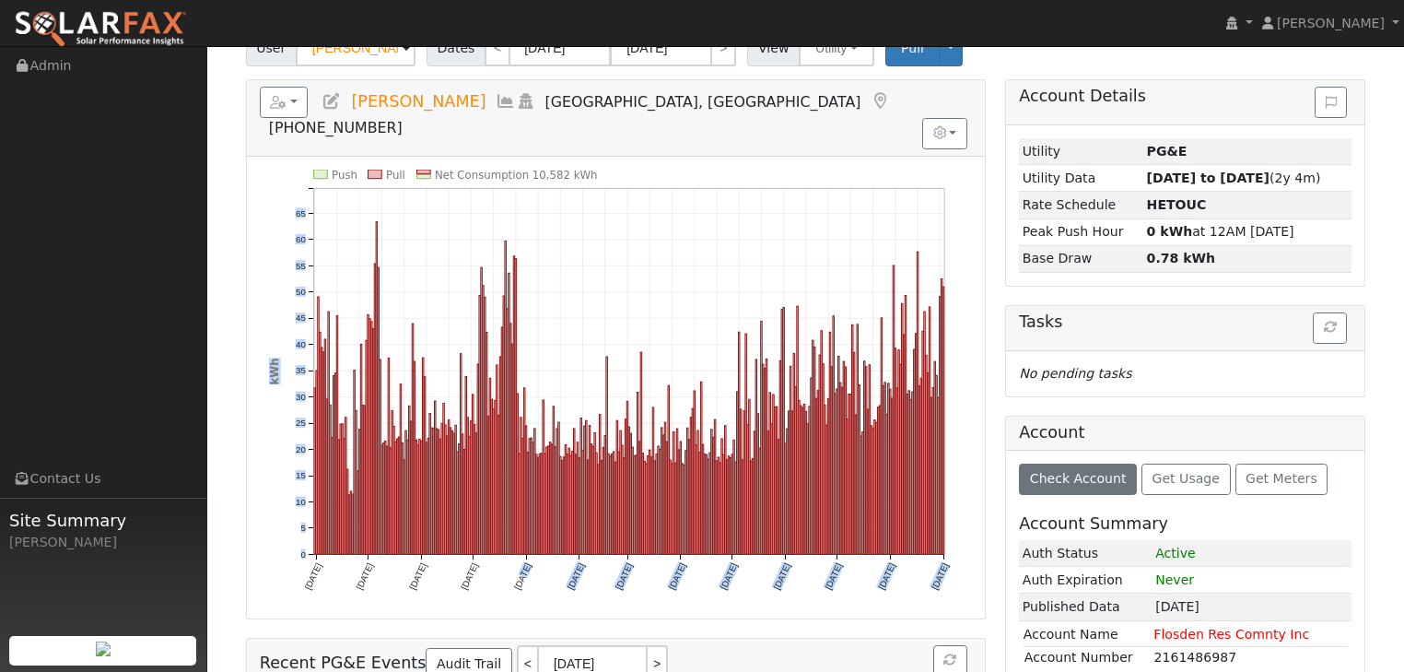
drag, startPoint x: 542, startPoint y: 560, endPoint x: 582, endPoint y: 270, distance: 293.1
click at [582, 270] on icon "Push Pull Net Consumption 10,582 kWh Sun 9/01 Tue 10/01 Fri 11/01 Sun 12/01 Wed…" at bounding box center [616, 394] width 694 height 448
click at [465, 192] on icon "Push Pull Net Consumption 10,582 kWh Sun 9/01 Tue 10/01 Fri 11/01 Sun 12/01 Wed…" at bounding box center [616, 394] width 694 height 448
drag, startPoint x: 444, startPoint y: 211, endPoint x: 577, endPoint y: 542, distance: 356.4
click at [577, 542] on icon "Push Pull Net Consumption 10,582 kWh Sun 9/01 Tue 10/01 Fri 11/01 Sun 12/01 Wed…" at bounding box center [616, 394] width 694 height 448
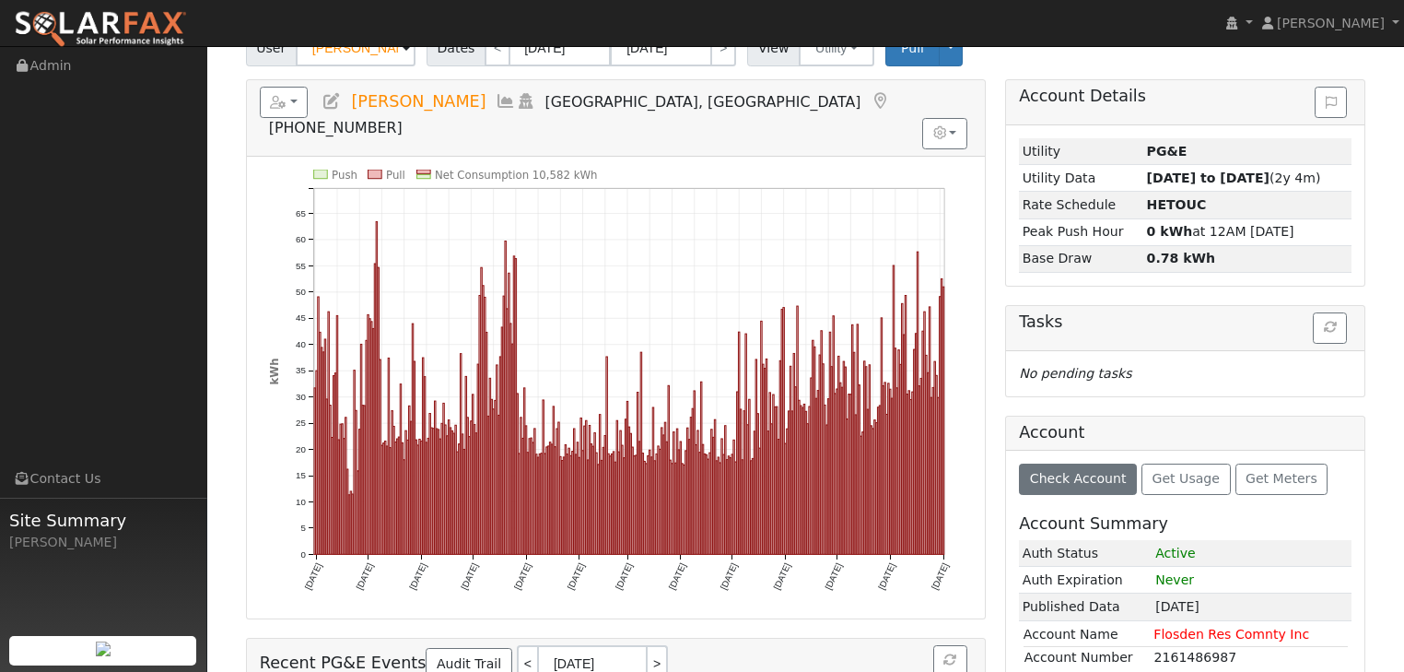
click at [509, 538] on icon "Push Pull Net Consumption 10,582 kWh Sun 9/01 Tue 10/01 Fri 11/01 Sun 12/01 Wed…" at bounding box center [616, 394] width 694 height 448
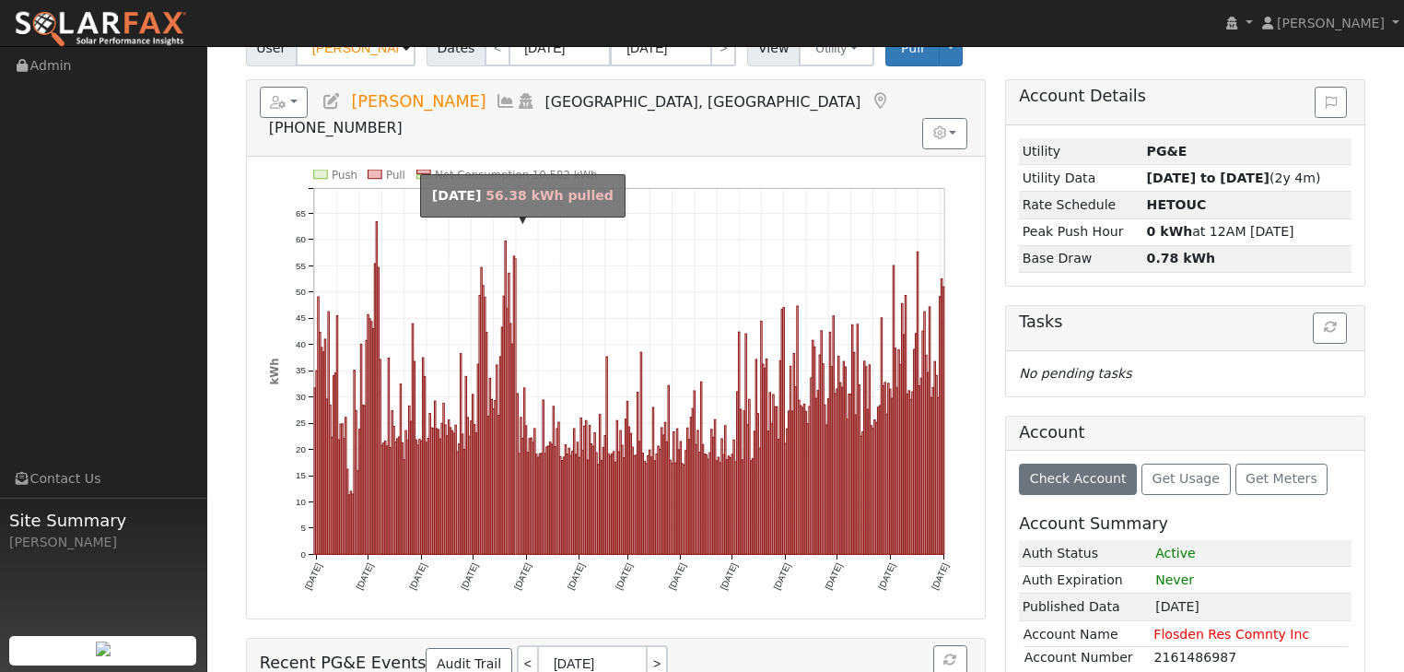
click at [513, 370] on rect "onclick=""" at bounding box center [513, 405] width 1 height 299
type input "12/25/2024"
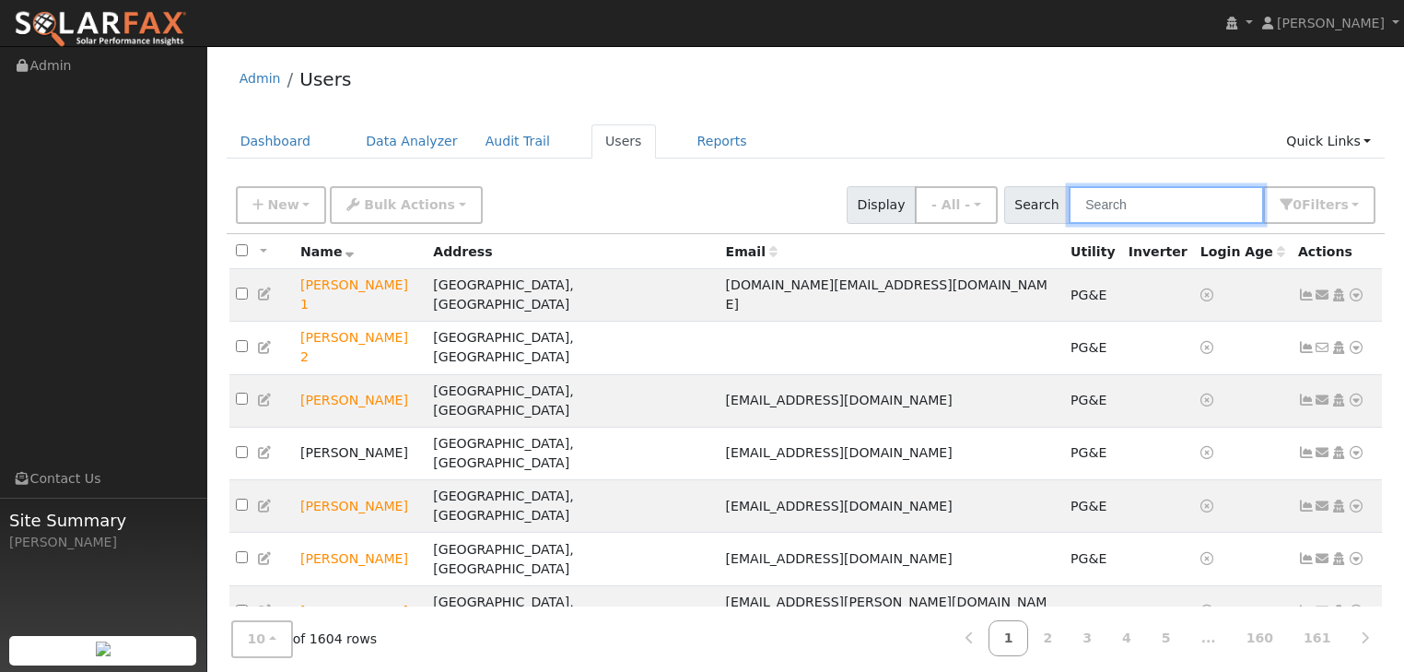
click at [1126, 199] on input "text" at bounding box center [1166, 205] width 195 height 38
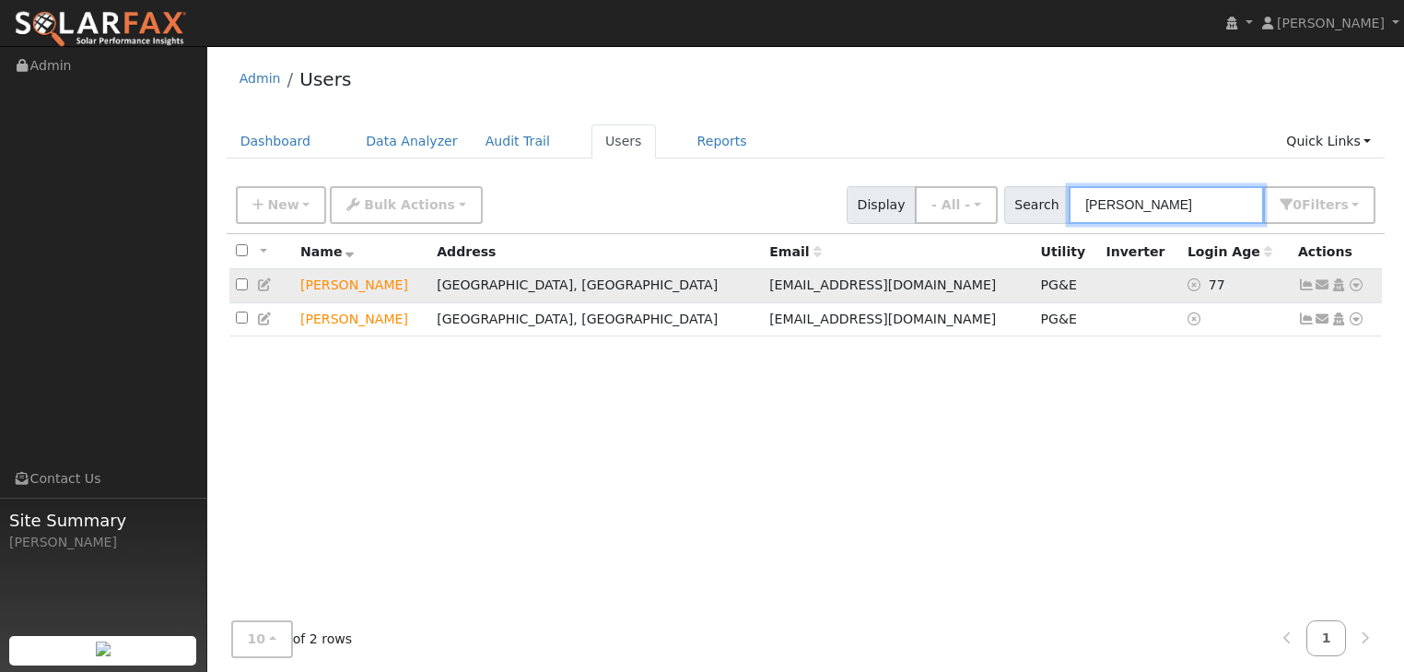
type input "meliss"
click at [1360, 280] on icon at bounding box center [1356, 284] width 17 height 13
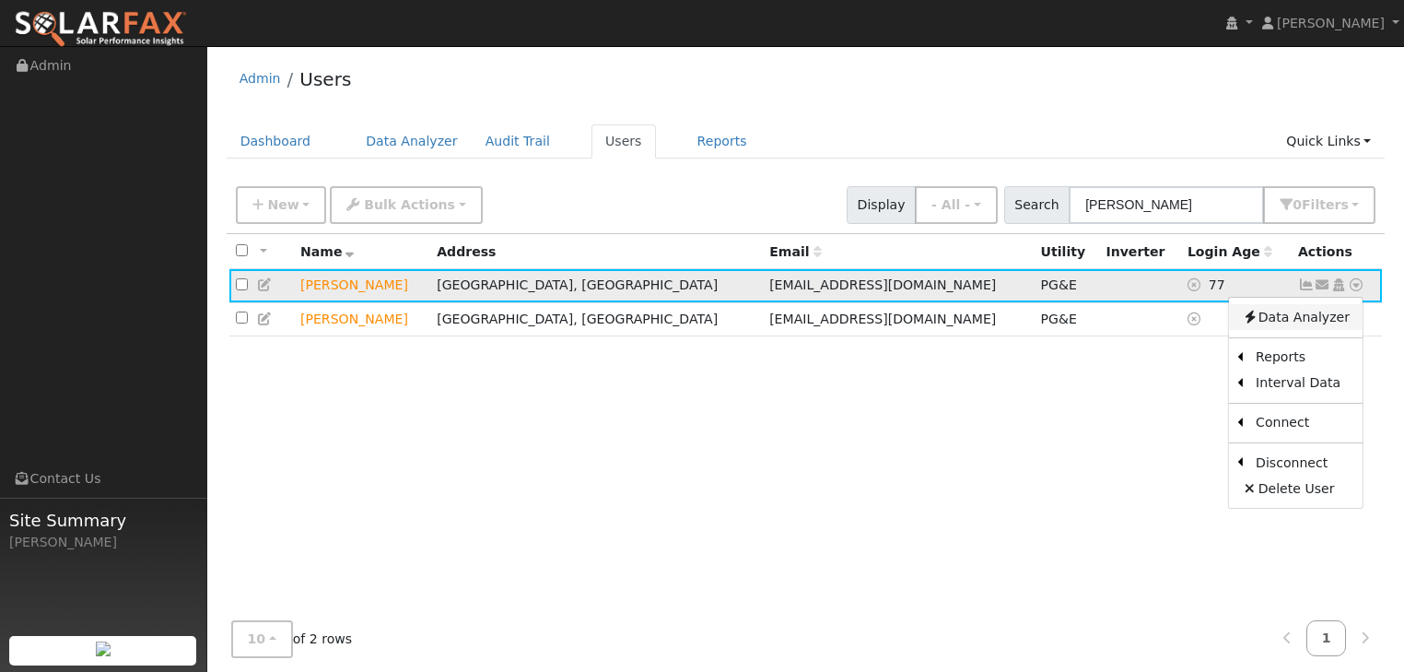
click at [1300, 323] on link "Data Analyzer" at bounding box center [1296, 317] width 134 height 26
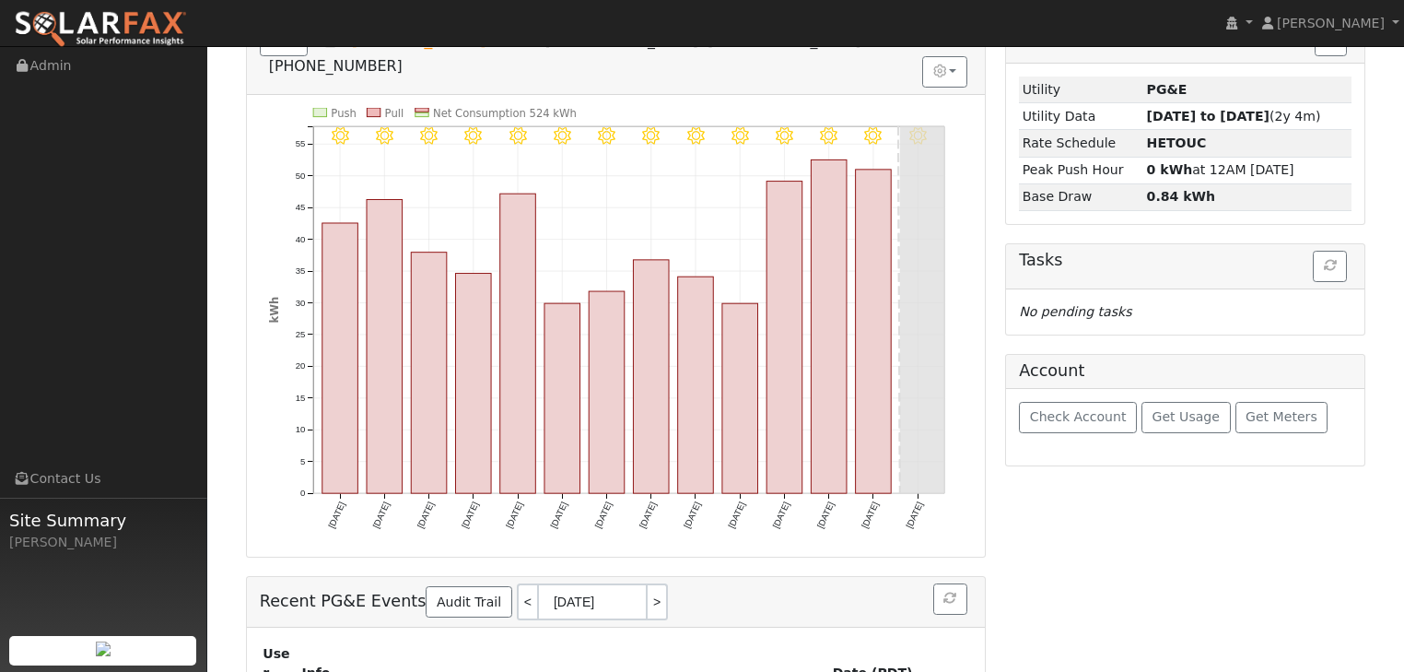
scroll to position [221, 0]
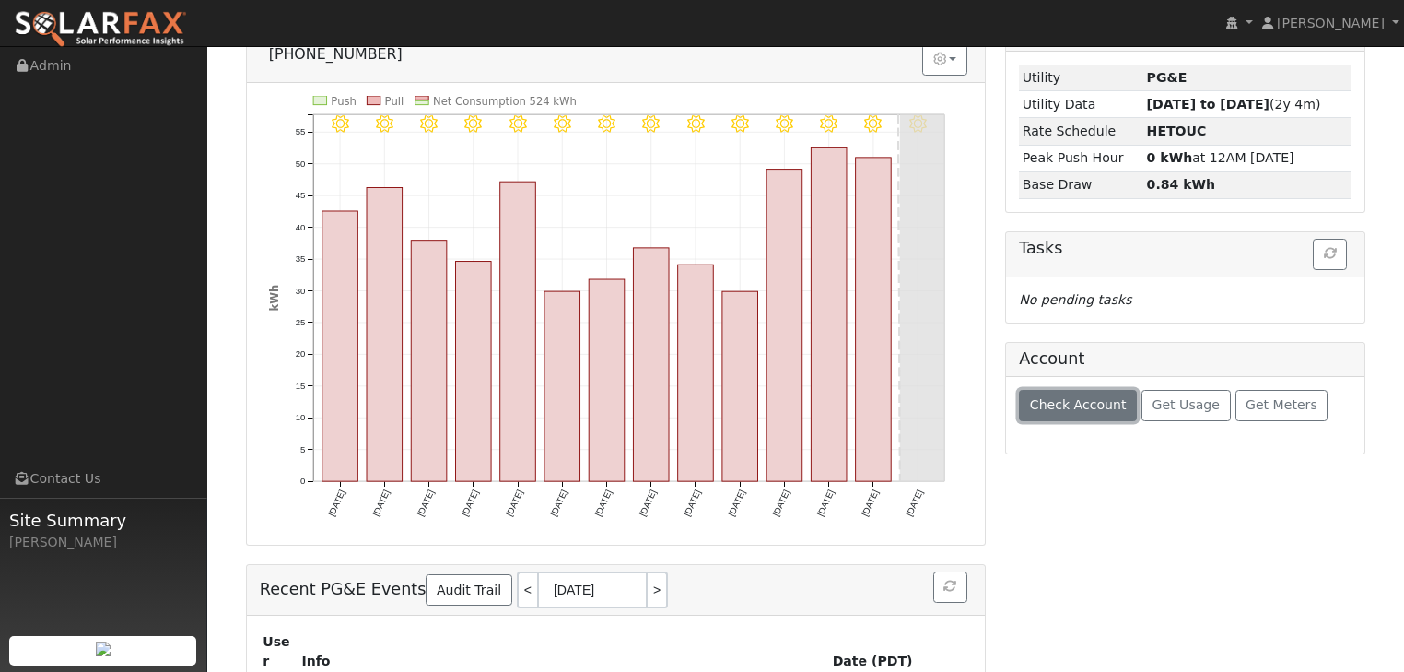
click at [1078, 408] on span "Check Account" at bounding box center [1078, 404] width 97 height 15
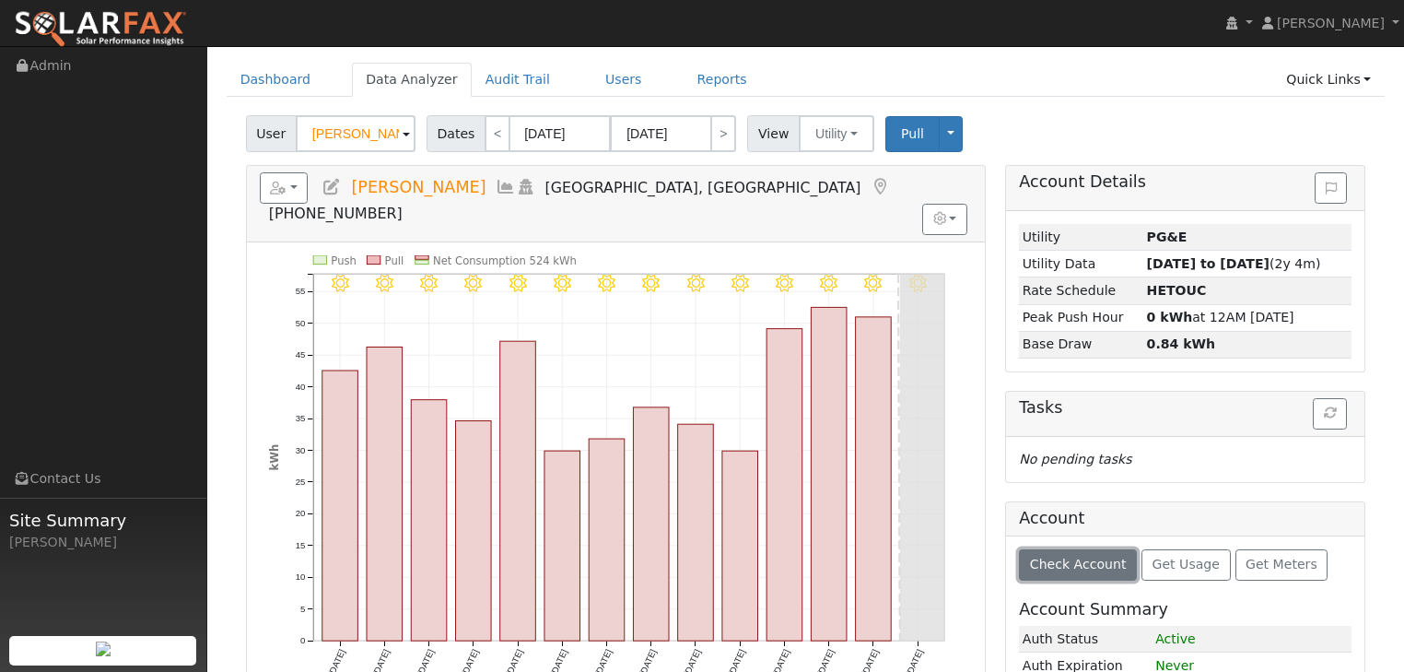
scroll to position [0, 0]
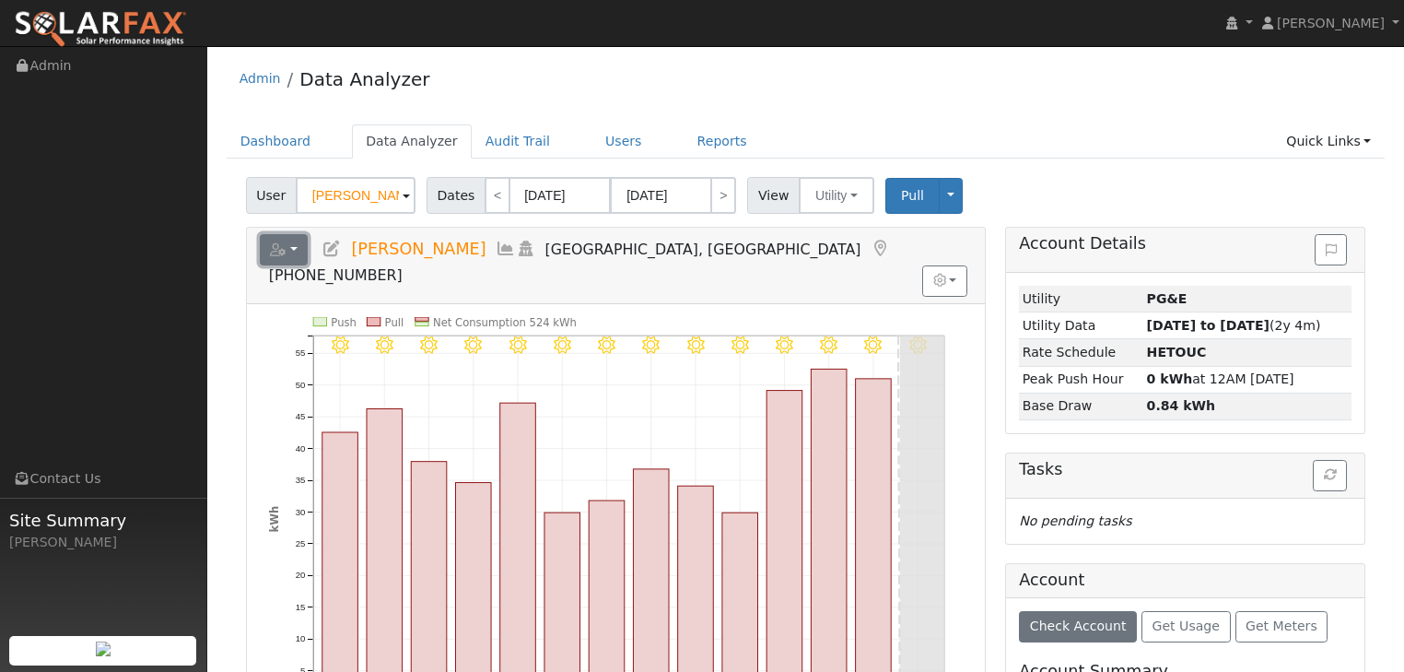
click at [294, 252] on button "button" at bounding box center [284, 249] width 49 height 31
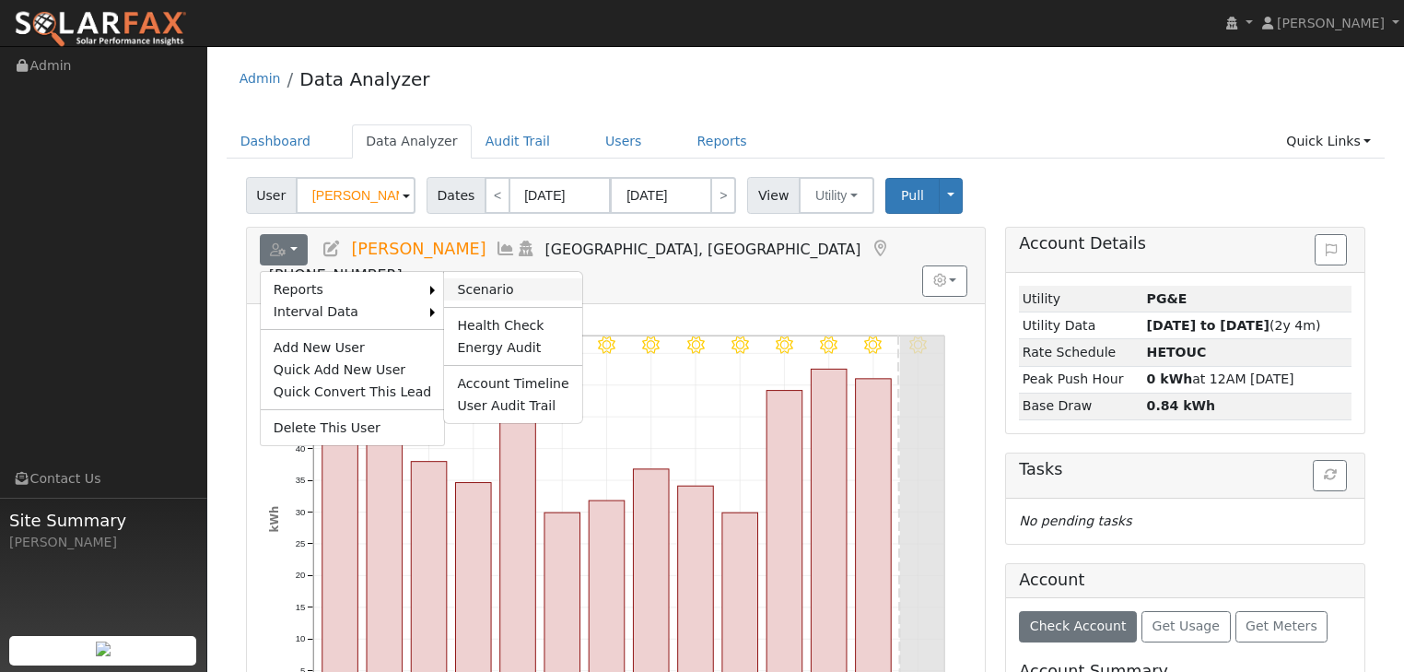
click at [482, 287] on link "Scenario" at bounding box center [512, 289] width 137 height 22
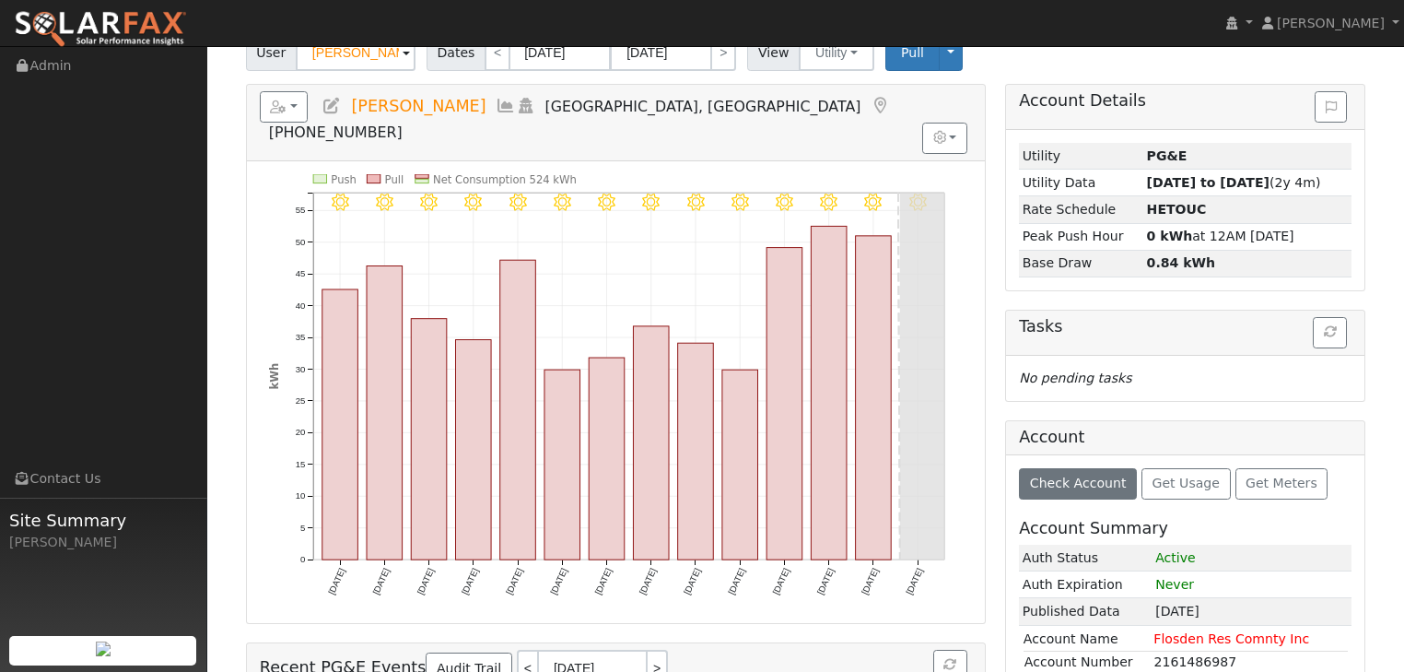
scroll to position [41, 0]
